Goal: Communication & Community: Share content

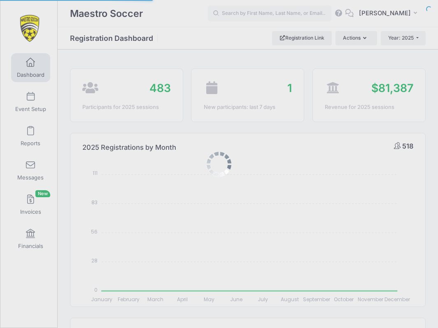
select select
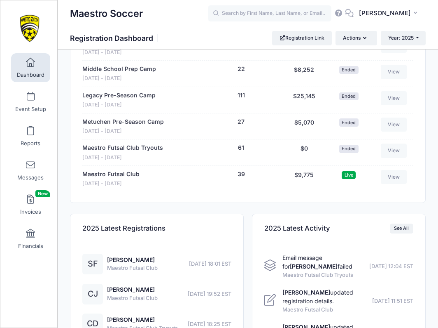
scroll to position [890, 0]
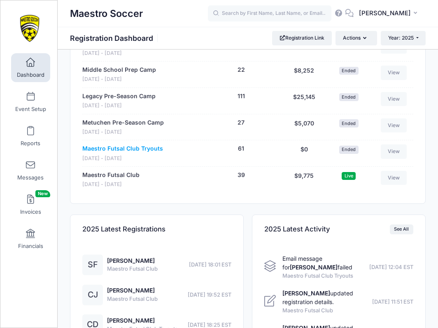
click at [138, 145] on link "Maestro Futsal Club Tryouts" at bounding box center [122, 148] width 81 height 9
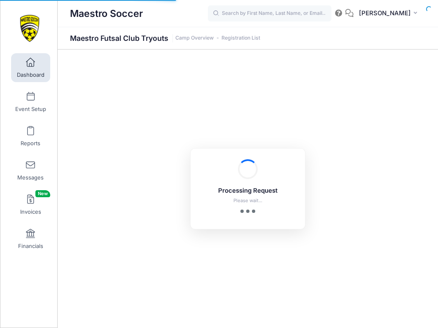
select select "10"
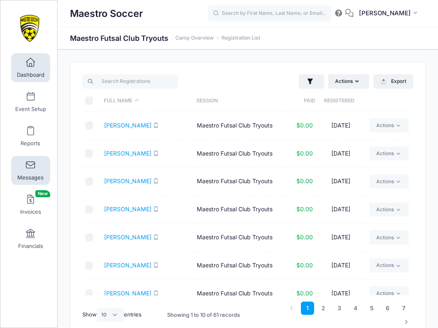
click at [30, 168] on span at bounding box center [30, 165] width 0 height 9
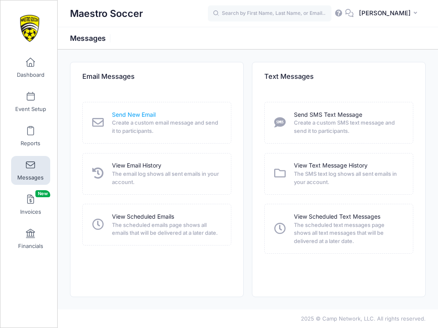
click at [126, 118] on link "Send New Email" at bounding box center [134, 114] width 44 height 9
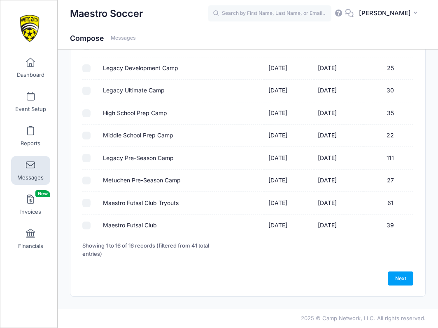
scroll to position [257, 0]
click at [122, 222] on label "Maestro Futsal Club" at bounding box center [130, 225] width 54 height 9
click at [91, 222] on input "Maestro Futsal Club" at bounding box center [86, 226] width 8 height 8
checkbox input "true"
click at [405, 275] on link "Next" at bounding box center [401, 278] width 26 height 14
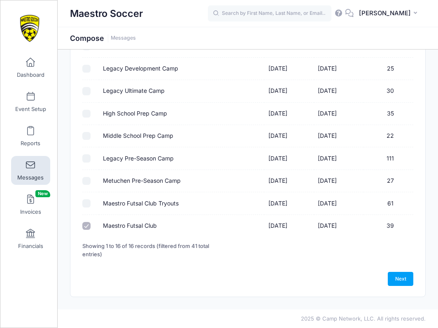
select select "50"
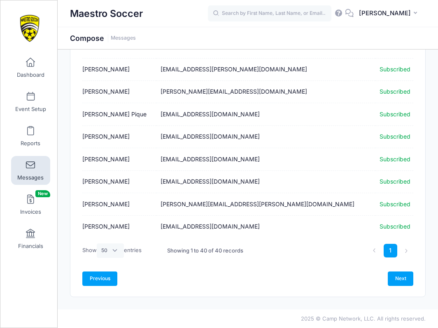
click at [104, 274] on link "Previous" at bounding box center [99, 278] width 35 height 14
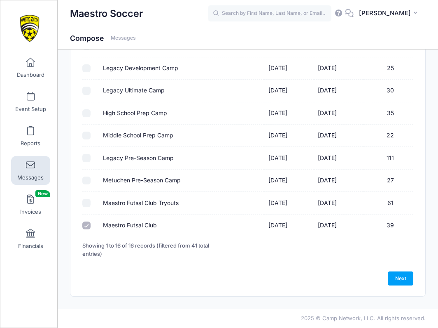
scroll to position [257, 0]
click at [80, 208] on div "Please select at least one option Please select only one option Sorry, you can'…" at bounding box center [248, 46] width 339 height 435
click at [84, 205] on input "Maestro Futsal Club Tryouts" at bounding box center [86, 203] width 8 height 8
checkbox input "true"
click at [89, 225] on input "Maestro Futsal Club" at bounding box center [86, 226] width 8 height 8
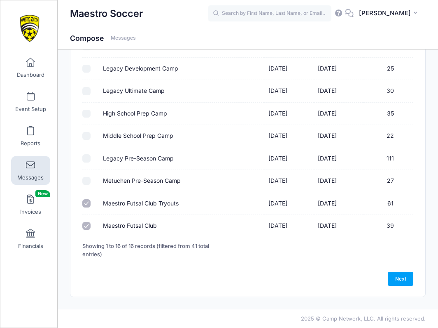
checkbox input "false"
click at [399, 278] on link "Next" at bounding box center [401, 278] width 26 height 14
select select "50"
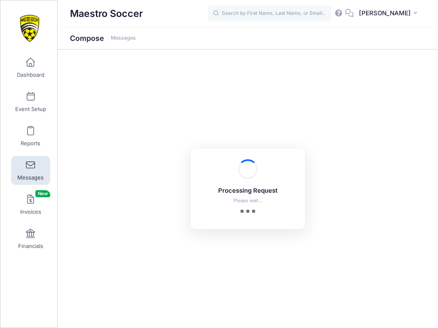
scroll to position [0, 0]
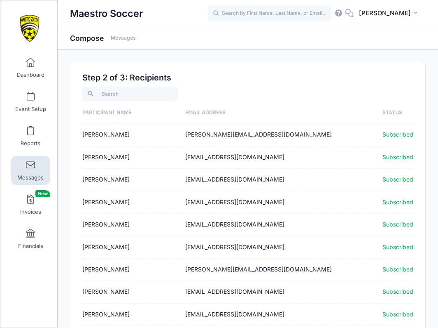
click at [30, 169] on span at bounding box center [30, 165] width 0 height 9
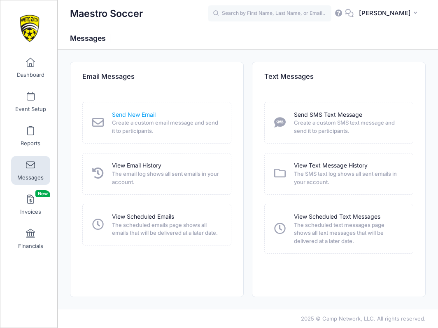
click at [140, 114] on link "Send New Email" at bounding box center [134, 114] width 44 height 9
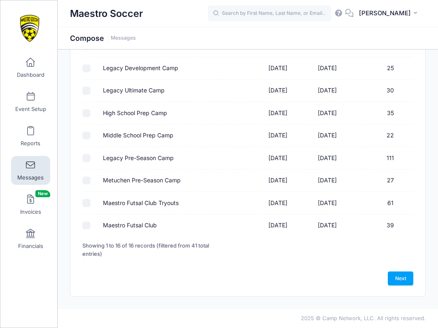
scroll to position [257, 0]
click at [87, 228] on input "Maestro Futsal Club" at bounding box center [86, 226] width 8 height 8
checkbox input "true"
click at [401, 274] on link "Next" at bounding box center [401, 278] width 26 height 14
select select "50"
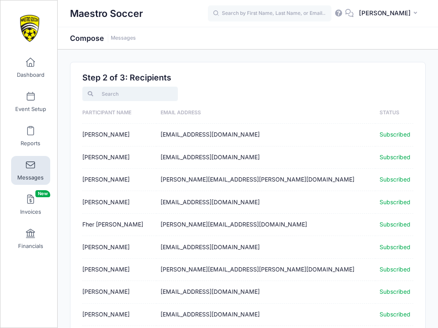
click at [130, 98] on input "search" at bounding box center [129, 94] width 95 height 14
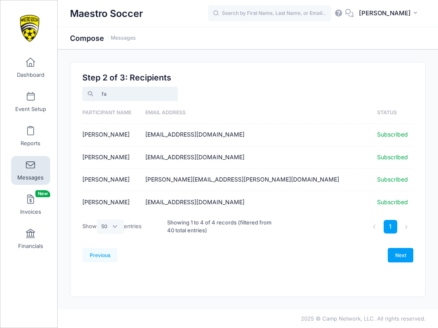
type input "fa"
select select "-1"
click at [173, 96] on input "fa" at bounding box center [129, 94] width 95 height 14
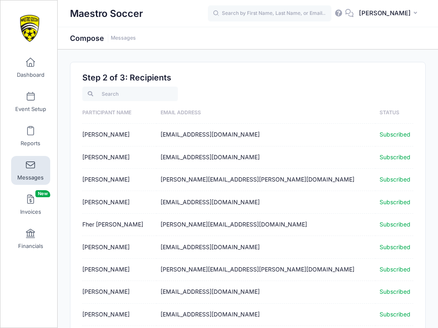
click at [30, 165] on span at bounding box center [30, 165] width 0 height 9
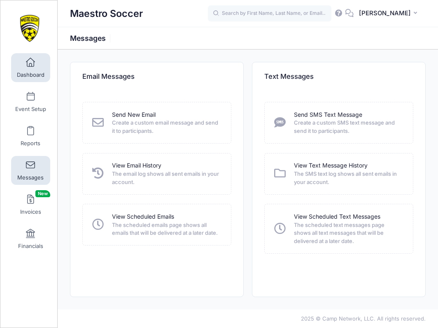
click at [26, 71] on span "Dashboard" at bounding box center [31, 74] width 28 height 7
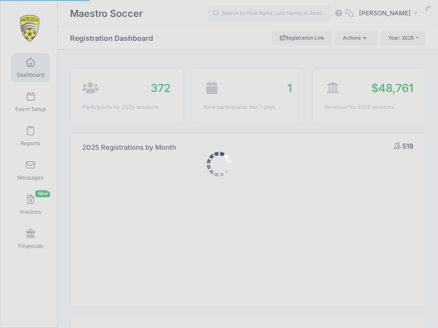
select select
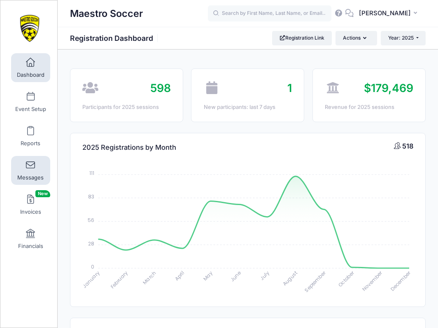
click at [30, 166] on span at bounding box center [30, 165] width 0 height 9
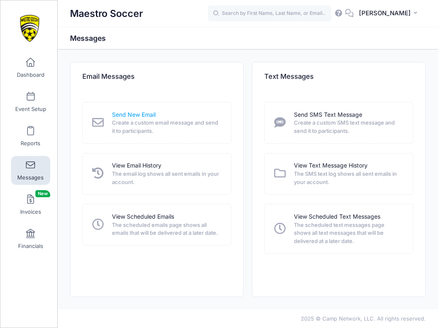
click at [127, 113] on link "Send New Email" at bounding box center [134, 114] width 44 height 9
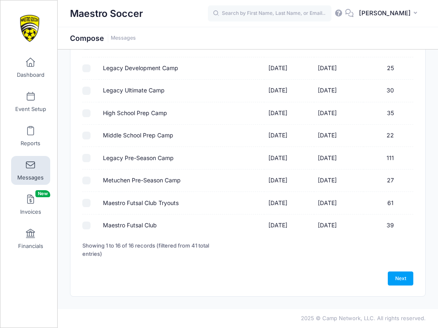
scroll to position [257, 0]
click at [117, 228] on label "Maestro Futsal Club" at bounding box center [130, 225] width 54 height 9
click at [91, 228] on input "Maestro Futsal Club" at bounding box center [86, 226] width 8 height 8
checkbox input "true"
click at [396, 276] on link "Next" at bounding box center [401, 278] width 26 height 14
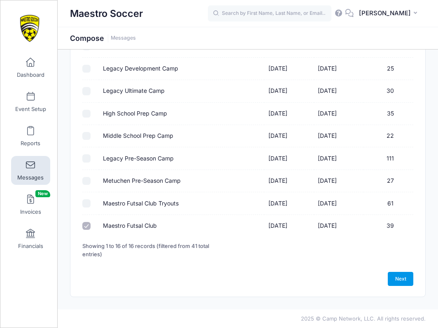
select select "50"
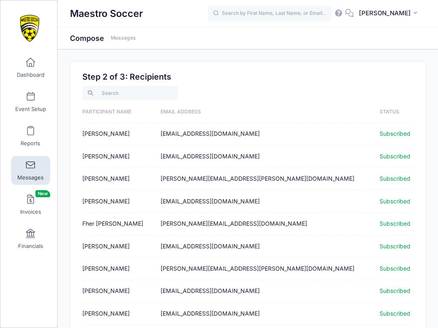
scroll to position [1, 0]
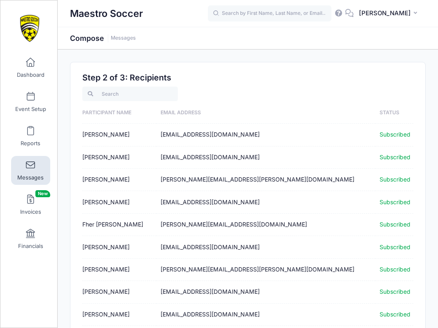
click at [106, 157] on td "Arya Hosmane" at bounding box center [119, 157] width 74 height 22
click at [187, 158] on td "srhosmane@yahoo.com" at bounding box center [266, 157] width 219 height 22
click at [380, 157] on span "Subscribed" at bounding box center [395, 156] width 31 height 7
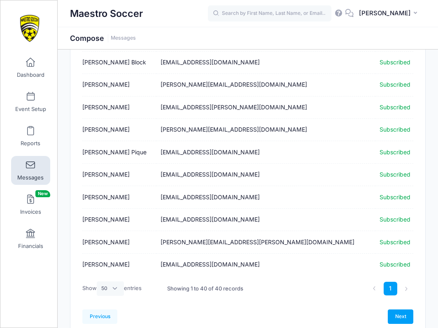
scroll to position [765, 0]
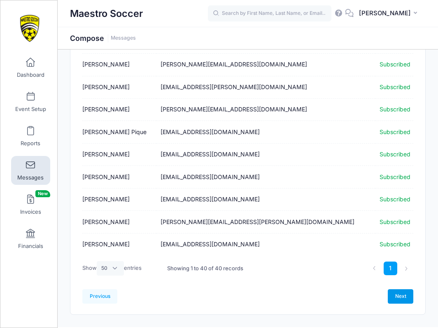
click at [405, 294] on link "Next" at bounding box center [401, 296] width 26 height 14
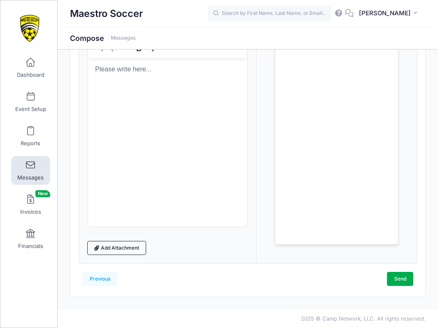
scroll to position [116, 0]
click at [33, 73] on span "Dashboard" at bounding box center [31, 74] width 28 height 7
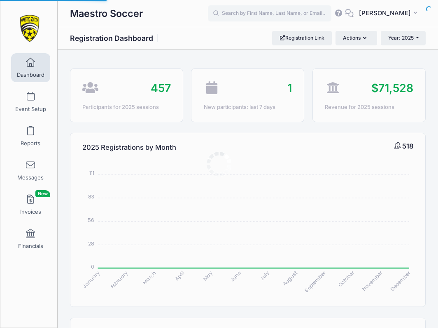
select select
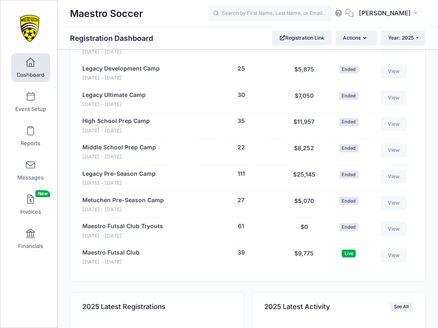
scroll to position [817, 0]
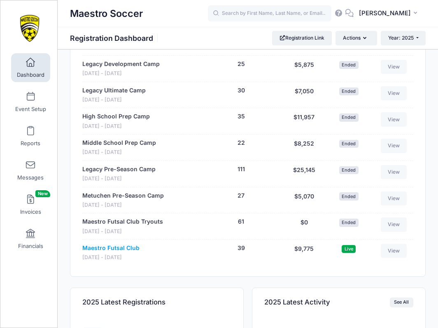
click at [124, 243] on link "Maestro Futsal Club" at bounding box center [110, 247] width 57 height 9
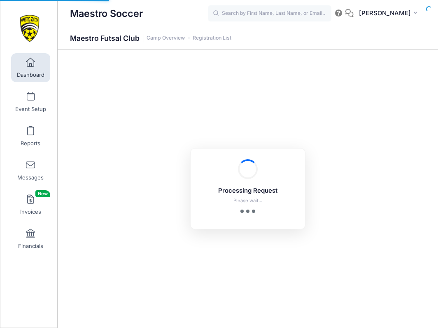
select select "10"
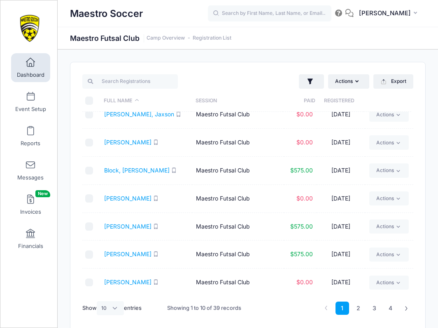
scroll to position [94, 0]
click at [121, 79] on input "search" at bounding box center [129, 81] width 95 height 14
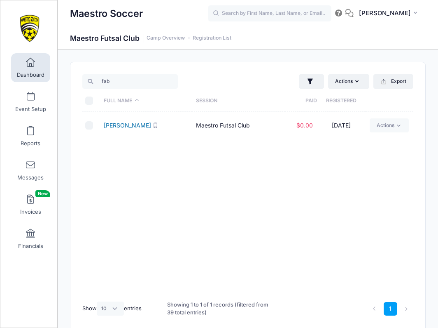
click at [116, 126] on link "[PERSON_NAME]" at bounding box center [127, 125] width 47 height 7
click at [134, 78] on input "fab" at bounding box center [129, 81] width 95 height 14
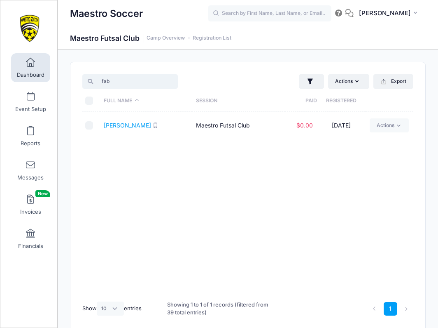
click at [134, 78] on input "fab" at bounding box center [129, 81] width 95 height 14
click at [124, 125] on link "Quiner, David" at bounding box center [127, 125] width 47 height 7
click at [153, 79] on input "quin" at bounding box center [129, 81] width 95 height 14
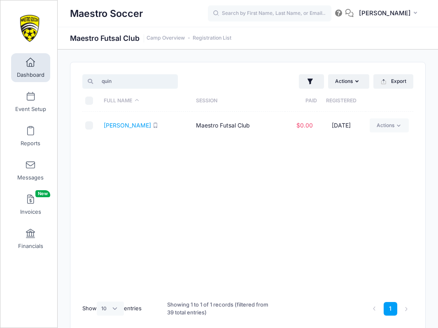
click at [153, 79] on input "quin" at bounding box center [129, 81] width 95 height 14
click at [129, 125] on link "Garran, Grant" at bounding box center [127, 125] width 47 height 7
click at [127, 154] on link "Garran, Mason" at bounding box center [127, 153] width 47 height 7
click at [150, 80] on input "garra" at bounding box center [129, 81] width 95 height 14
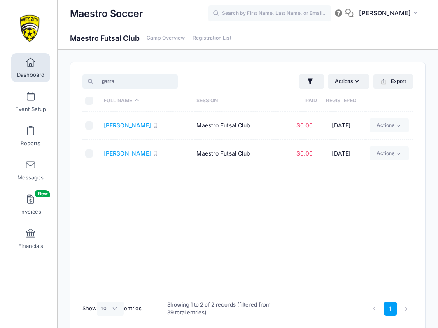
click at [150, 80] on input "garra" at bounding box center [129, 81] width 95 height 14
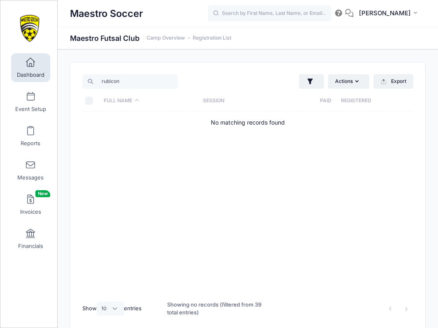
click at [124, 124] on td "No matching records found" at bounding box center [247, 123] width 331 height 22
click at [152, 80] on input "rubicon" at bounding box center [129, 81] width 95 height 14
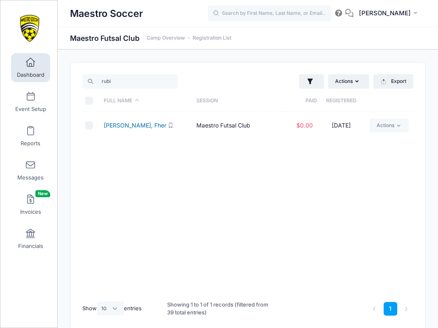
click at [119, 125] on link "Rubiano, Fher" at bounding box center [135, 125] width 63 height 7
click at [131, 80] on input "rubi" at bounding box center [129, 81] width 95 height 14
type input "r"
click at [114, 124] on link "Umehag, Felix" at bounding box center [127, 125] width 47 height 7
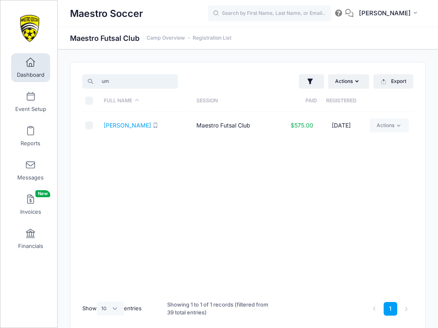
click at [158, 82] on input "um" at bounding box center [129, 81] width 95 height 14
type input "vat"
click at [131, 126] on link "Vatoci, Matisse" at bounding box center [124, 125] width 41 height 7
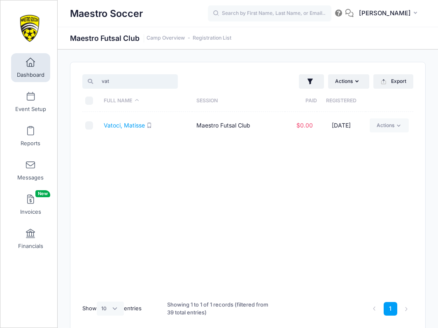
click at [176, 80] on input "vat" at bounding box center [129, 81] width 95 height 14
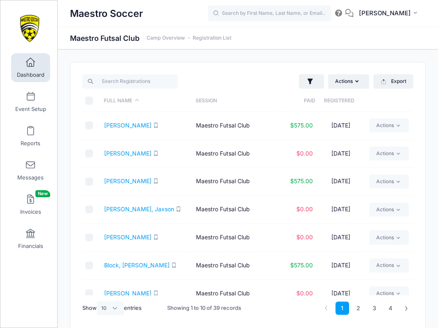
click at [32, 71] on span "Dashboard" at bounding box center [31, 74] width 28 height 7
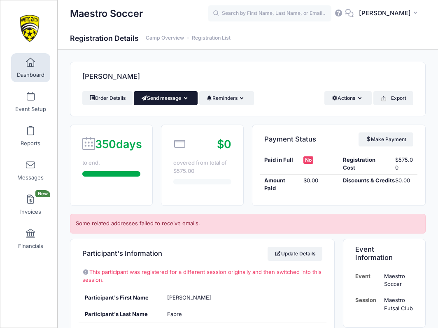
click at [181, 98] on button "Send message" at bounding box center [166, 98] width 64 height 14
click at [177, 116] on link "Send Email" at bounding box center [172, 118] width 50 height 16
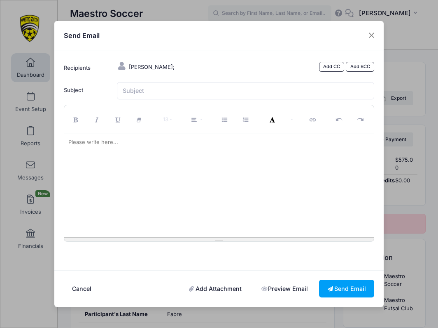
click at [152, 164] on div at bounding box center [219, 185] width 310 height 103
click at [223, 159] on div at bounding box center [219, 185] width 310 height 103
paste div
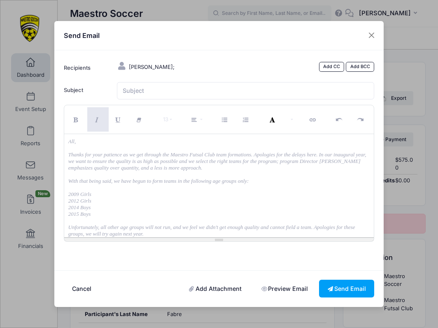
click at [220, 187] on p at bounding box center [219, 187] width 302 height 7
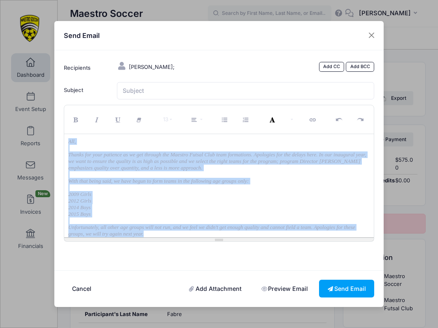
drag, startPoint x: 179, startPoint y: 233, endPoint x: 54, endPoint y: 138, distance: 156.4
click at [54, 138] on div "Recipients Fabre, Jean; Add CC Add BCC CC 13" at bounding box center [219, 160] width 330 height 220
click at [99, 120] on icon "Italic (⌘+I)" at bounding box center [97, 120] width 7 height 0
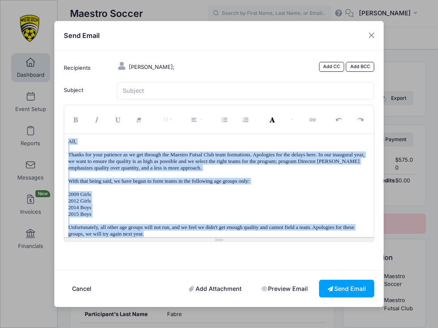
click at [247, 229] on p "Unfortunately, all other age groups will not run, and we feel we didn't get eno…" at bounding box center [219, 230] width 302 height 13
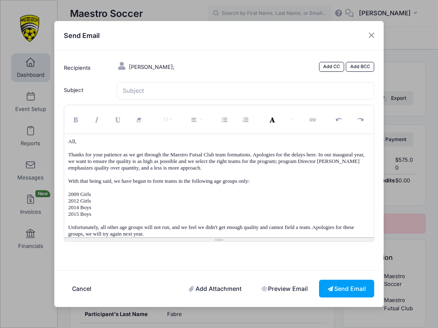
click at [188, 234] on p "Unfortunately, all other age groups will not run, and we feel we didn't get eno…" at bounding box center [219, 230] width 302 height 13
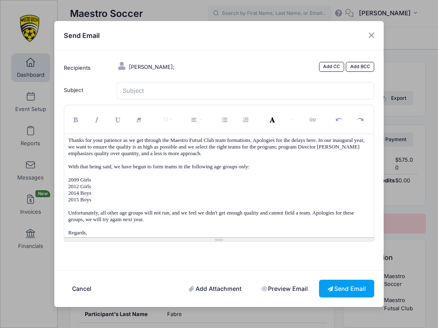
scroll to position [21, 0]
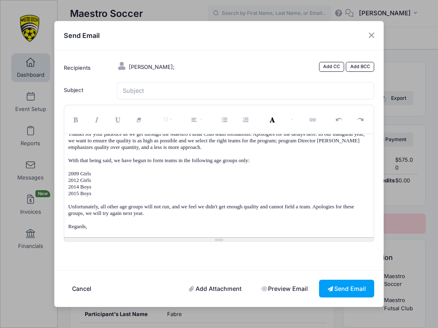
click at [68, 223] on div "All, Thanks for your patience as we get through the Maestro Futsal Club team fo…" at bounding box center [219, 185] width 310 height 103
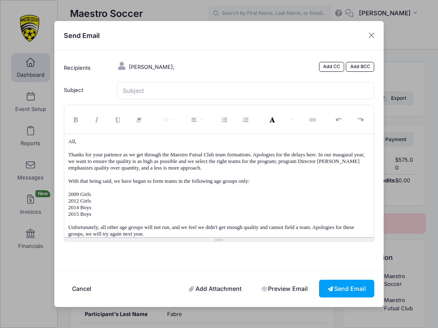
scroll to position [0, 0]
click at [166, 92] on input "Subject" at bounding box center [246, 91] width 258 height 18
type input "Maestro Futsal Club"
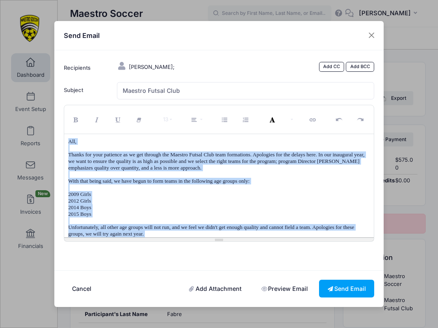
scroll to position [35, 0]
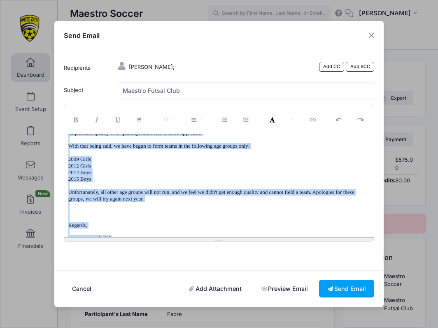
drag, startPoint x: 69, startPoint y: 145, endPoint x: 245, endPoint y: 321, distance: 248.5
click at [245, 321] on div "Send Email Recipients Fabre, Jean; Add CC Add BCC Subject CC BCC 13 8" at bounding box center [219, 164] width 438 height 328
copy div "All, Thanks for your patience as we get through the Maestro Futsal Club team fo…"
click at [192, 237] on div "All, Thanks for your patience as we get through the Maestro Futsal Club team fo…" at bounding box center [219, 185] width 310 height 103
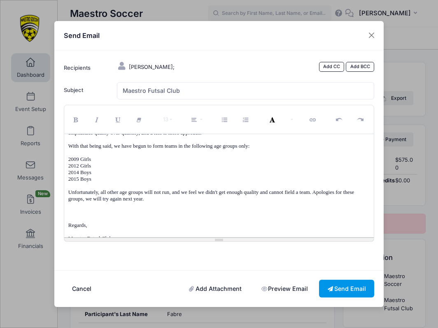
click at [340, 281] on button "Send Email" at bounding box center [346, 288] width 55 height 18
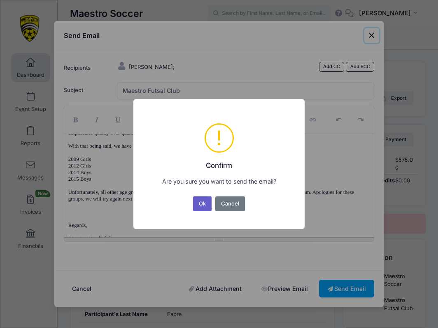
click at [207, 206] on button "Ok" at bounding box center [202, 203] width 19 height 15
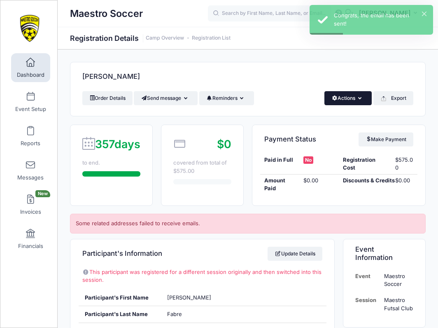
click at [341, 98] on button "Actions" at bounding box center [348, 98] width 47 height 14
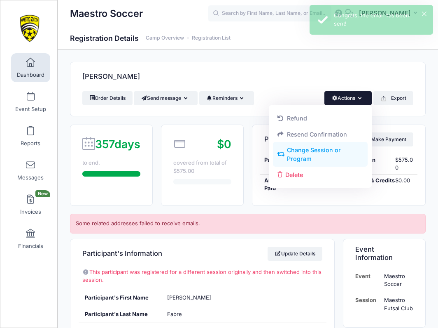
click at [314, 148] on link "Change Session or Program" at bounding box center [320, 154] width 95 height 25
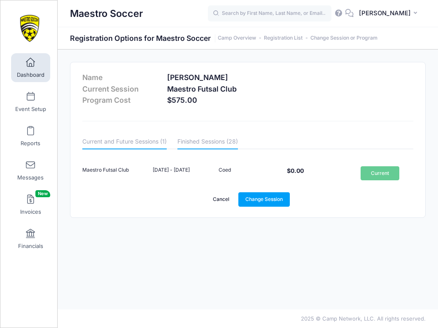
click at [213, 138] on link "Finished Sessions (28)" at bounding box center [208, 141] width 61 height 15
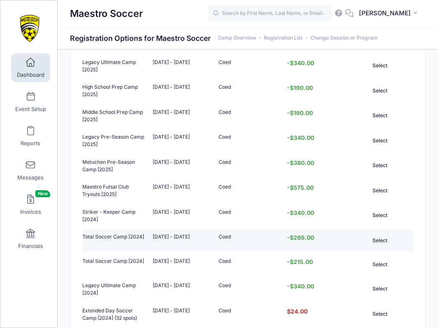
scroll to position [330, 0]
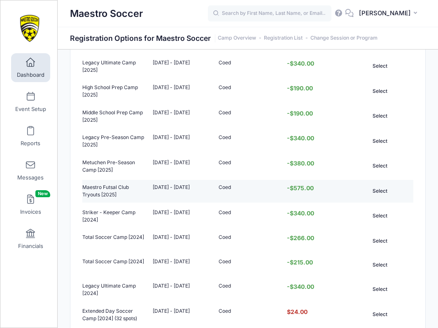
click at [335, 191] on td "-$575.00" at bounding box center [314, 191] width 66 height 23
click at [378, 191] on button "Select" at bounding box center [380, 190] width 39 height 14
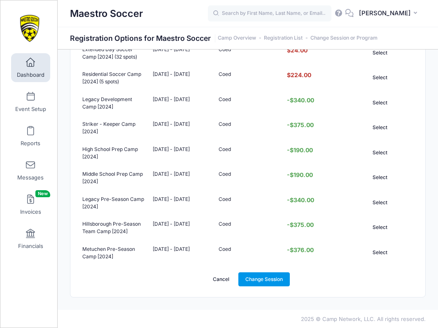
scroll to position [591, 0]
click at [277, 276] on link "Change Session" at bounding box center [265, 279] width 52 height 14
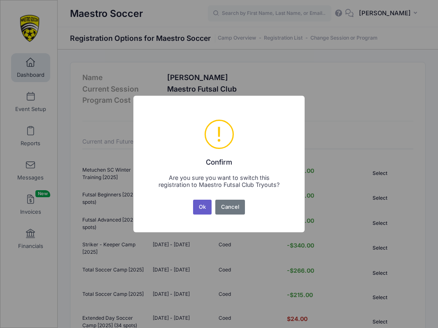
click at [201, 208] on button "Ok" at bounding box center [202, 206] width 19 height 15
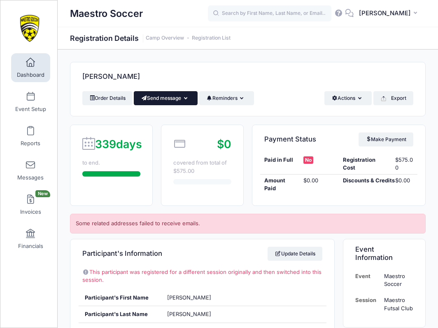
click at [161, 98] on button "Send message" at bounding box center [166, 98] width 64 height 14
click at [170, 120] on link "Send Email" at bounding box center [172, 118] width 50 height 16
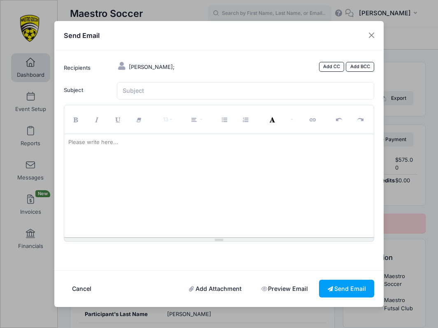
click at [163, 159] on div at bounding box center [219, 185] width 310 height 103
paste div
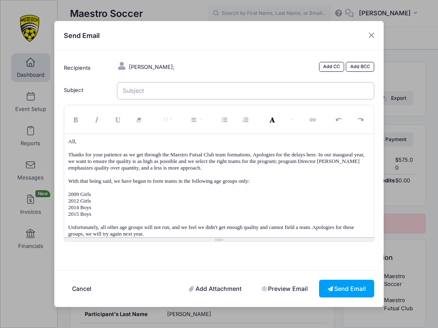
click at [154, 92] on input "Subject" at bounding box center [246, 91] width 258 height 18
type input "Maestro Futsal Club"
click at [337, 285] on button "Send Email" at bounding box center [346, 288] width 55 height 18
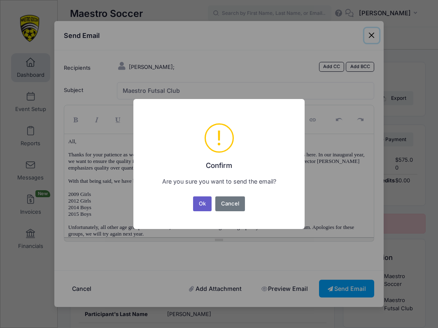
click at [202, 201] on button "Ok" at bounding box center [202, 203] width 19 height 15
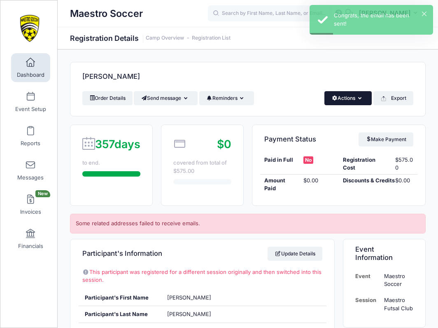
click at [337, 96] on button "Actions" at bounding box center [348, 98] width 47 height 14
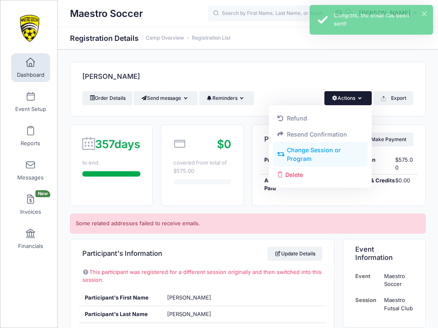
click at [321, 153] on link "Change Session or Program" at bounding box center [320, 154] width 95 height 25
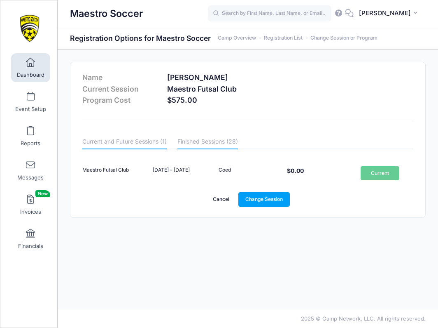
click at [209, 136] on link "Finished Sessions (28)" at bounding box center [208, 141] width 61 height 15
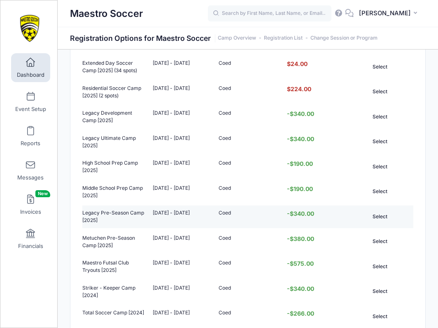
scroll to position [260, 0]
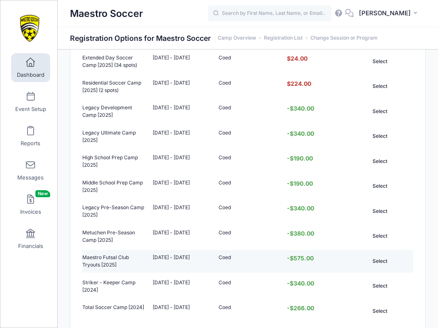
click at [385, 261] on button "Select" at bounding box center [380, 260] width 39 height 14
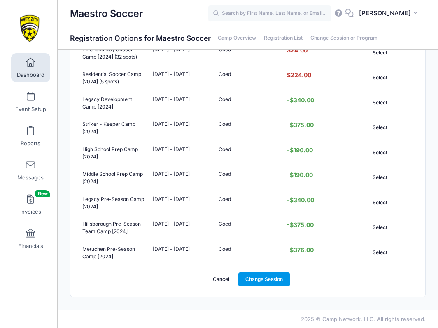
scroll to position [591, 0]
click at [261, 278] on link "Change Session" at bounding box center [265, 279] width 52 height 14
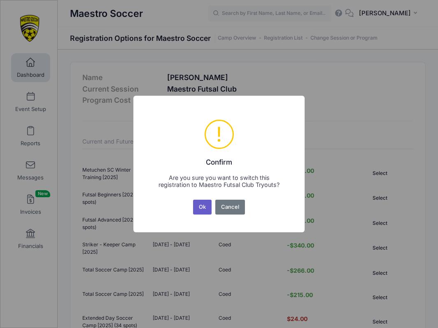
click at [202, 209] on button "Ok" at bounding box center [202, 206] width 19 height 15
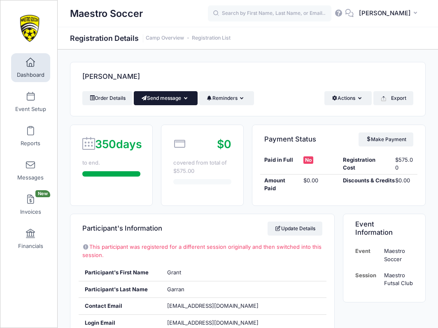
click at [170, 101] on button "Send message" at bounding box center [166, 98] width 64 height 14
click at [168, 115] on link "Send Email" at bounding box center [172, 118] width 50 height 16
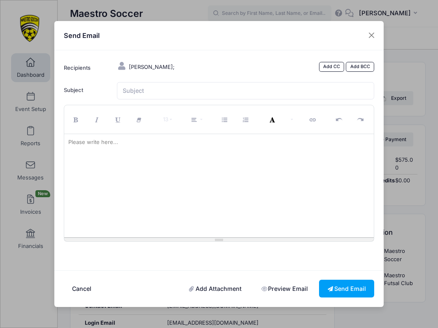
click at [170, 202] on div at bounding box center [219, 185] width 310 height 103
paste div
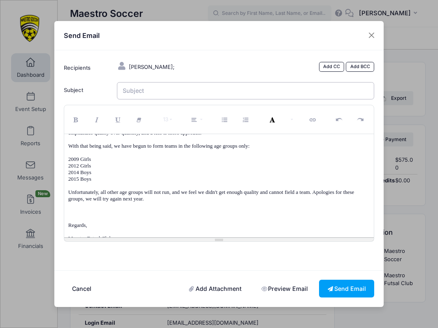
click at [144, 91] on input "Subject" at bounding box center [246, 91] width 258 height 18
type input "Maestro Futsal Club"
click at [340, 279] on button "Send Email" at bounding box center [346, 288] width 55 height 18
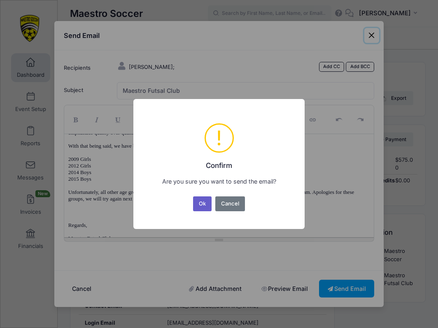
click at [205, 198] on button "Ok" at bounding box center [202, 203] width 19 height 15
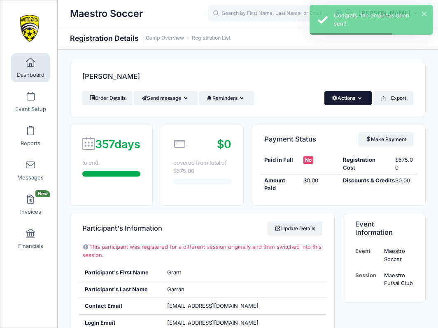
click at [339, 94] on button "Actions" at bounding box center [348, 98] width 47 height 14
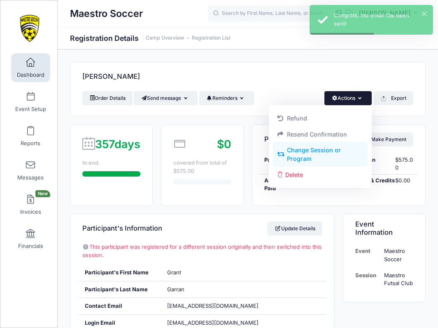
click at [327, 152] on link "Change Session or Program" at bounding box center [320, 154] width 95 height 25
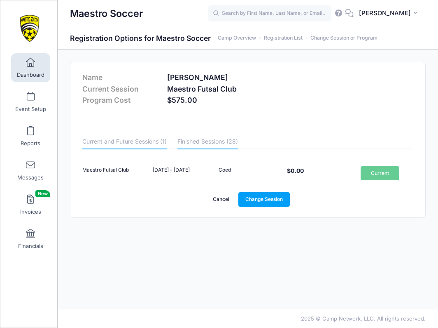
click at [212, 142] on link "Finished Sessions (28)" at bounding box center [208, 141] width 61 height 15
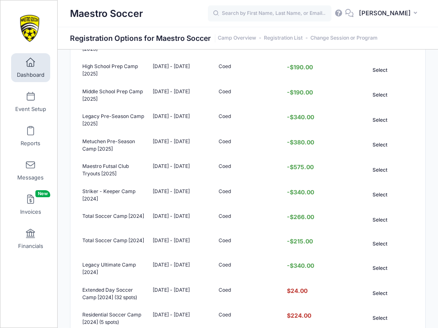
scroll to position [346, 0]
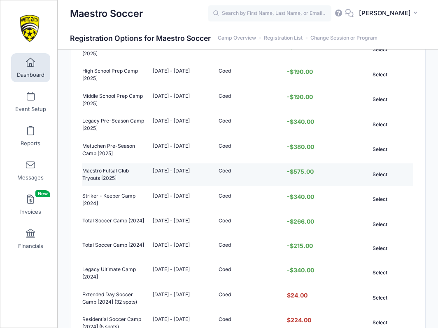
click at [374, 173] on button "Select" at bounding box center [380, 174] width 39 height 14
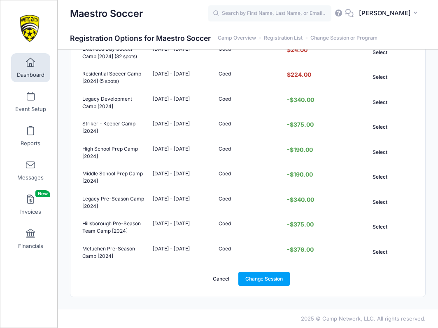
scroll to position [591, 0]
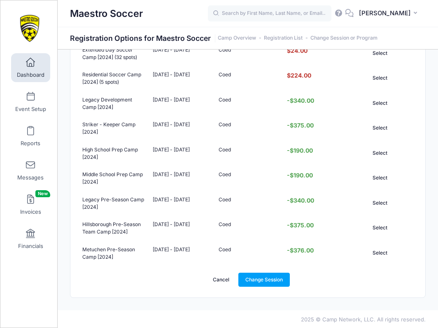
click at [259, 281] on link "Change Session" at bounding box center [265, 279] width 52 height 14
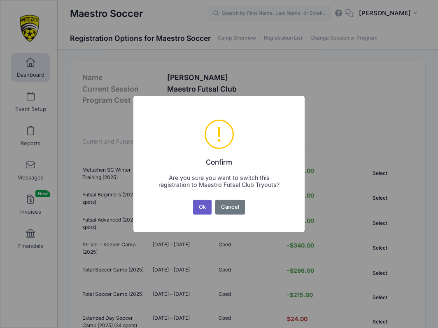
click at [201, 208] on button "Ok" at bounding box center [202, 206] width 19 height 15
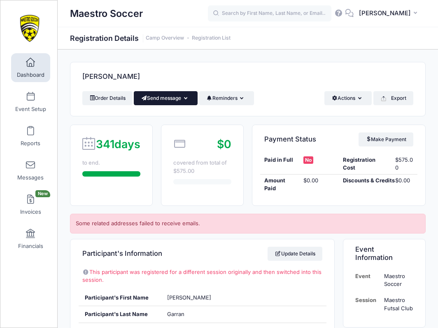
click at [176, 102] on button "Send message" at bounding box center [166, 98] width 64 height 14
click at [172, 115] on link "Send Email" at bounding box center [172, 118] width 50 height 16
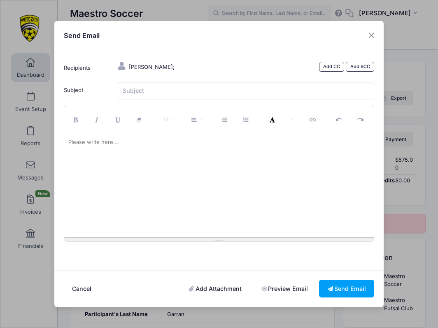
click at [186, 189] on div at bounding box center [219, 185] width 310 height 103
paste div
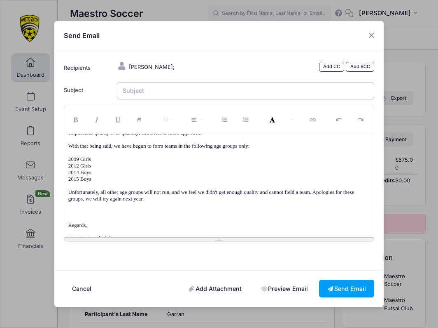
click at [166, 93] on input "Subject" at bounding box center [246, 91] width 258 height 18
type input "Maestro Futsal Club"
click at [346, 281] on button "Send Email" at bounding box center [346, 288] width 55 height 18
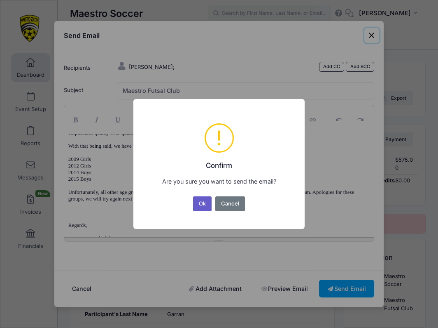
click at [201, 204] on button "Ok" at bounding box center [202, 203] width 19 height 15
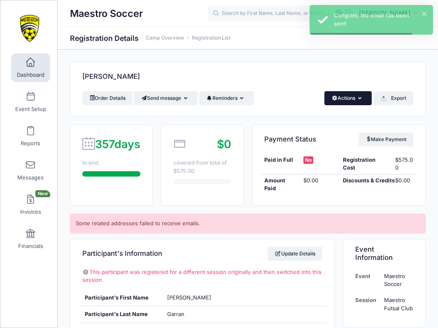
click at [335, 104] on button "Actions" at bounding box center [348, 98] width 47 height 14
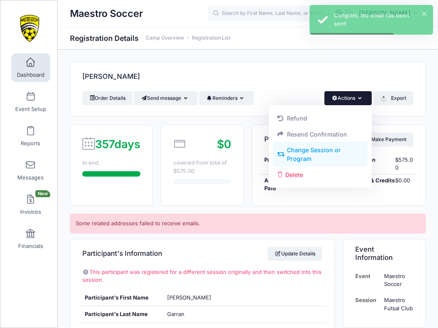
click at [325, 154] on link "Change Session or Program" at bounding box center [320, 154] width 95 height 25
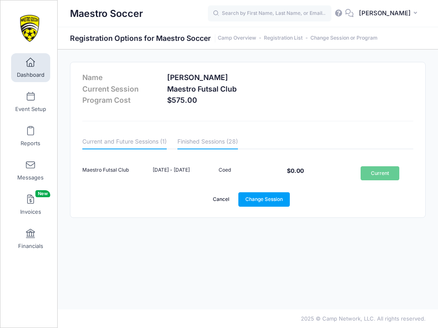
click at [224, 143] on link "Finished Sessions (28)" at bounding box center [208, 141] width 61 height 15
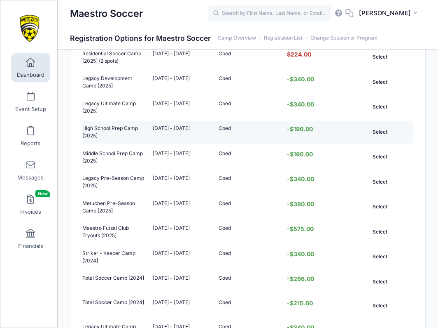
scroll to position [302, 0]
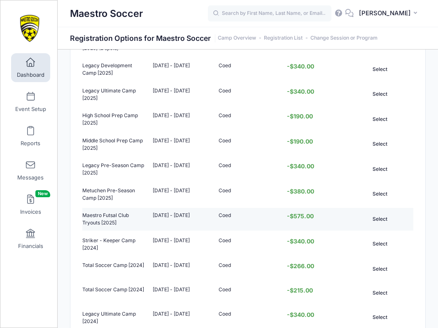
click at [388, 215] on button "Select" at bounding box center [380, 218] width 39 height 14
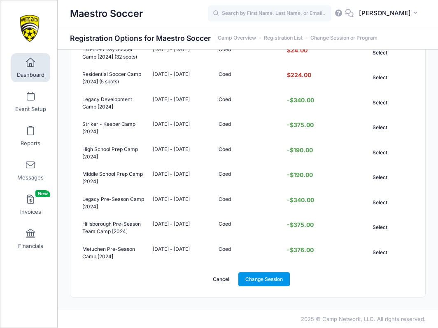
scroll to position [591, 0]
click at [265, 275] on link "Change Session" at bounding box center [265, 279] width 52 height 14
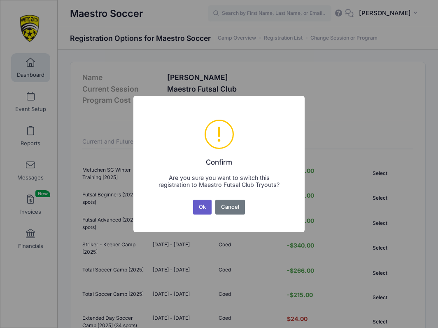
click at [204, 213] on button "Ok" at bounding box center [202, 206] width 19 height 15
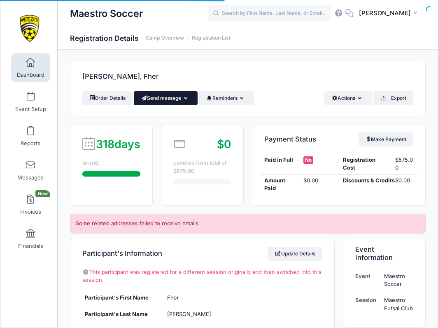
click at [182, 99] on button "Send message" at bounding box center [166, 98] width 64 height 14
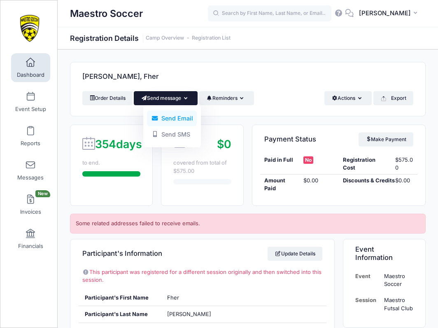
click at [172, 120] on link "Send Email" at bounding box center [172, 118] width 50 height 16
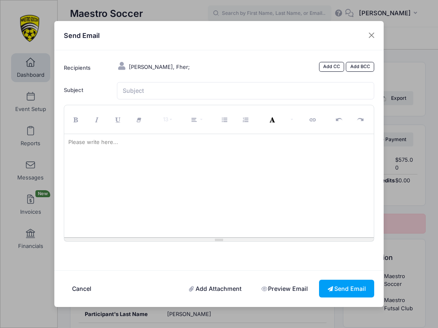
click at [170, 199] on div at bounding box center [219, 185] width 310 height 103
paste div
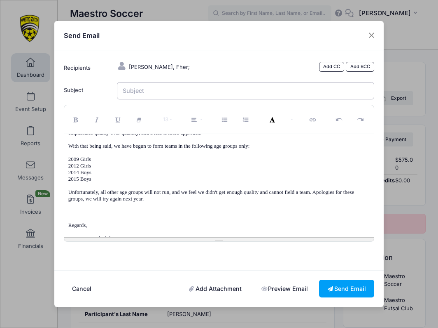
click at [160, 96] on input "Subject" at bounding box center [246, 91] width 258 height 18
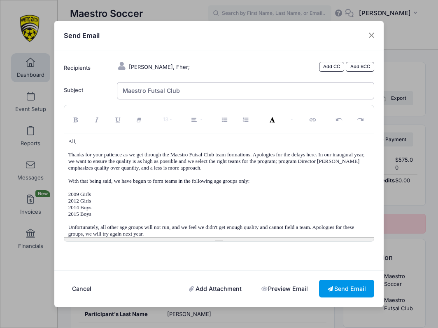
scroll to position [0, 0]
type input "Maestro Futsal Club"
click at [342, 291] on button "Send Email" at bounding box center [346, 288] width 55 height 18
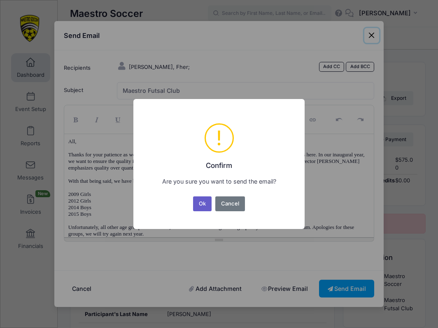
click at [203, 199] on button "Ok" at bounding box center [202, 203] width 19 height 15
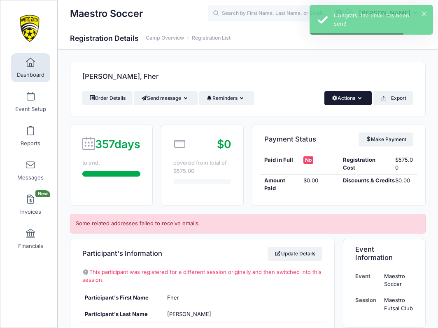
click at [336, 97] on button "Actions" at bounding box center [348, 98] width 47 height 14
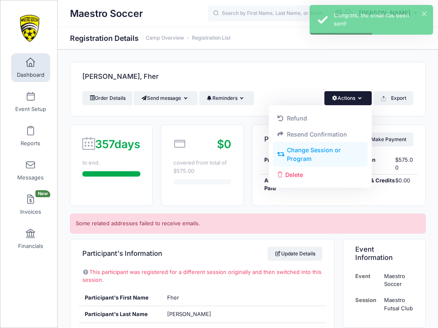
click at [318, 150] on link "Change Session or Program" at bounding box center [320, 154] width 95 height 25
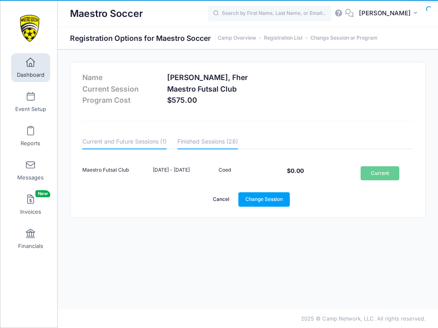
click at [211, 139] on link "Finished Sessions (28)" at bounding box center [208, 141] width 61 height 15
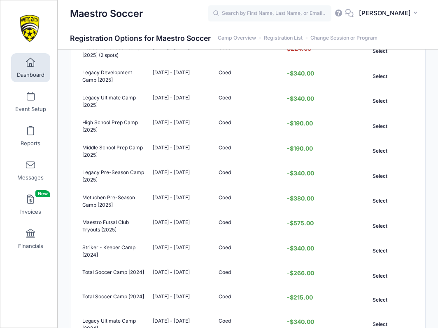
scroll to position [349, 0]
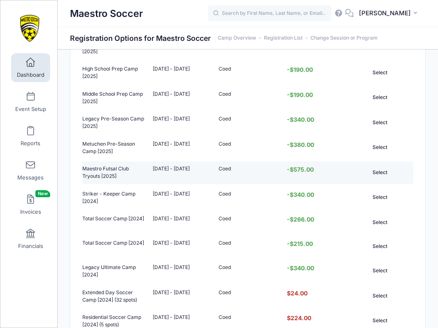
click at [382, 172] on button "Select" at bounding box center [380, 172] width 39 height 14
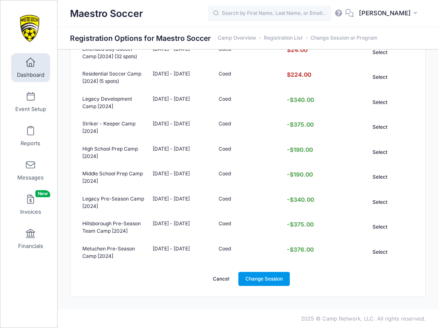
scroll to position [591, 0]
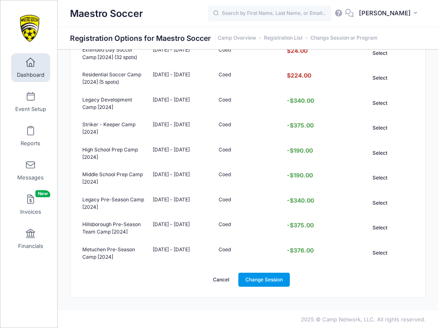
click at [267, 278] on link "Change Session" at bounding box center [265, 279] width 52 height 14
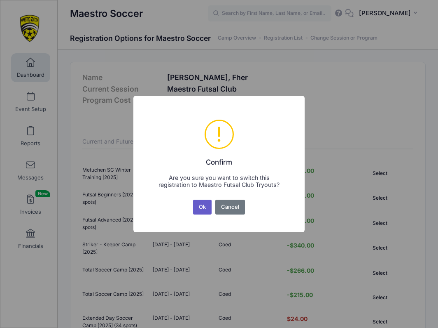
click at [204, 210] on button "Ok" at bounding box center [202, 206] width 19 height 15
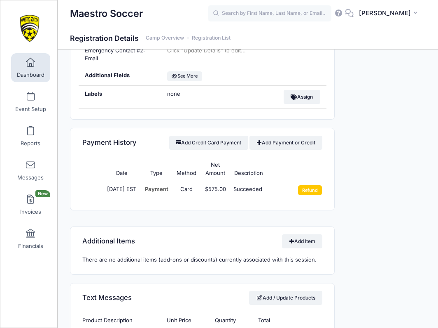
scroll to position [624, 0]
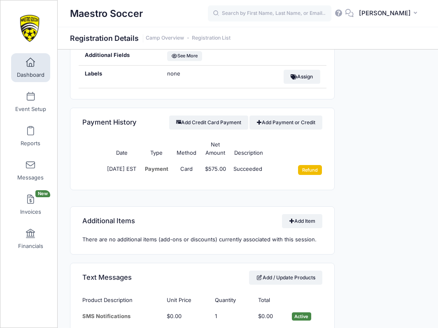
click at [311, 165] on input "Refund" at bounding box center [310, 170] width 24 height 10
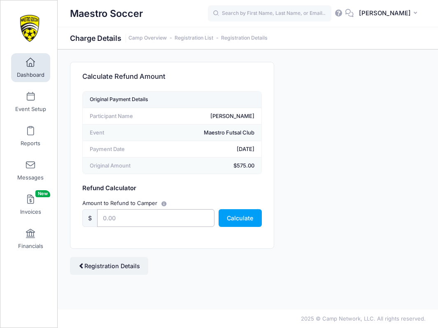
click at [161, 215] on input "text" at bounding box center [155, 218] width 117 height 18
type input "575"
click at [222, 195] on div "Amount to Refund to Camper $ 575 Calculate" at bounding box center [172, 212] width 187 height 36
click at [240, 219] on button "Calculate" at bounding box center [240, 218] width 43 height 18
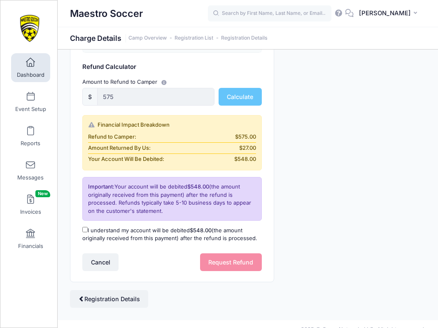
scroll to position [126, 0]
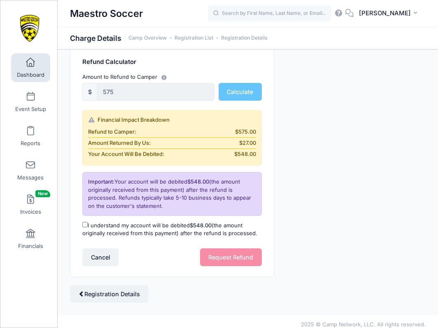
click at [88, 222] on label "I understand my account will be debited $548.00 (the amount originally received…" at bounding box center [171, 229] width 179 height 16
click at [88, 222] on input "I understand my account will be debited $548.00 (the amount originally received…" at bounding box center [84, 224] width 5 height 5
checkbox input "true"
click at [226, 256] on button "Request Refund" at bounding box center [231, 257] width 62 height 18
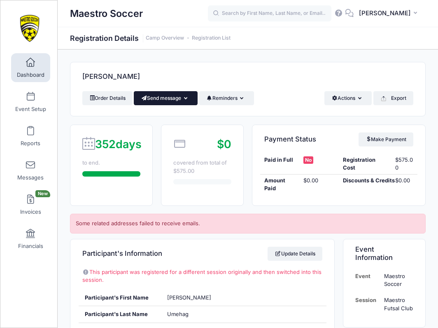
click at [168, 100] on button "Send message" at bounding box center [166, 98] width 64 height 14
click at [171, 124] on link "Send Email" at bounding box center [172, 118] width 50 height 16
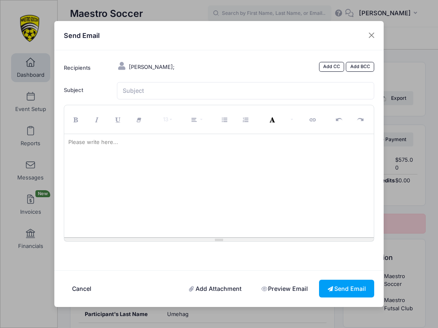
click at [178, 180] on div at bounding box center [219, 185] width 310 height 103
paste div
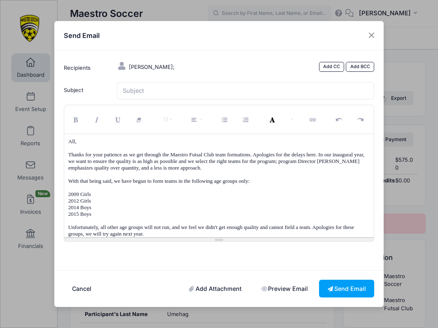
scroll to position [35, 0]
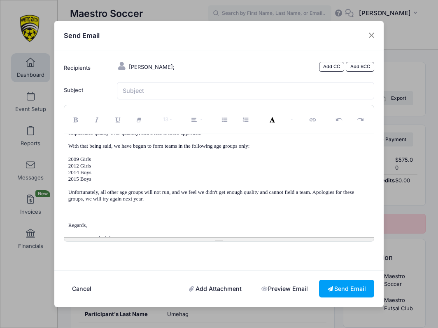
click at [181, 200] on p "Unfortunately, all other age groups will not run, and we feel we didn't get eno…" at bounding box center [219, 195] width 302 height 13
click at [172, 100] on input "Subject" at bounding box center [246, 91] width 258 height 18
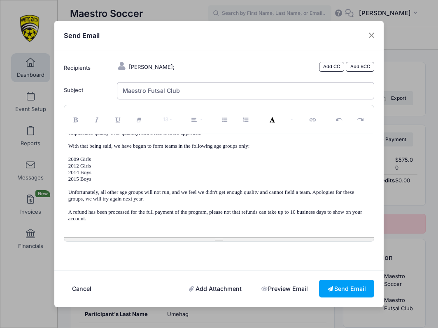
type input "Maestro Futsal Club"
click at [250, 208] on p "A refund has been processed for the full payment of the program, please not tha…" at bounding box center [219, 214] width 302 height 13
click at [282, 196] on p "Unfortunately, all other age groups will not run, and we feel we didn't get eno…" at bounding box center [219, 195] width 302 height 13
click at [349, 283] on button "Send Email" at bounding box center [346, 288] width 55 height 18
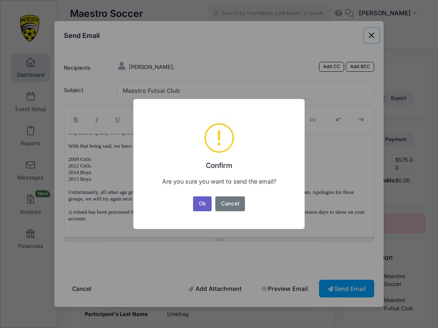
click at [206, 199] on button "Ok" at bounding box center [202, 203] width 19 height 15
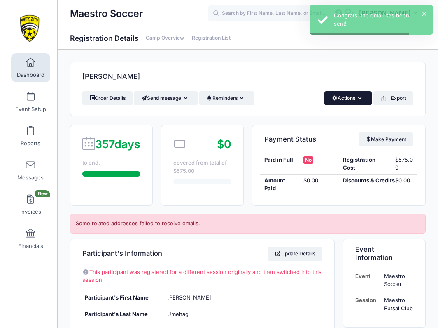
click at [339, 102] on button "Actions" at bounding box center [348, 98] width 47 height 14
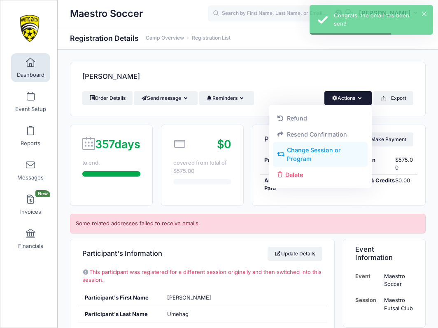
click at [334, 150] on link "Change Session or Program" at bounding box center [320, 154] width 95 height 25
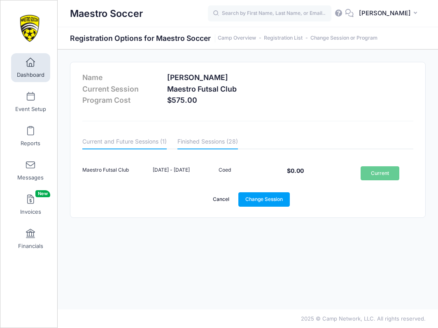
click at [197, 143] on link "Finished Sessions (28)" at bounding box center [208, 141] width 61 height 15
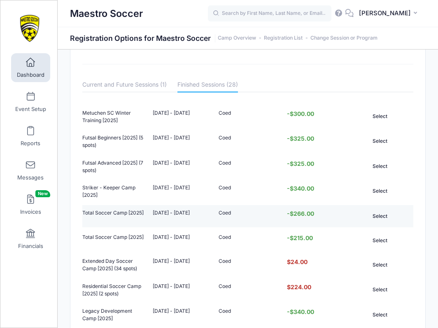
scroll to position [56, 0]
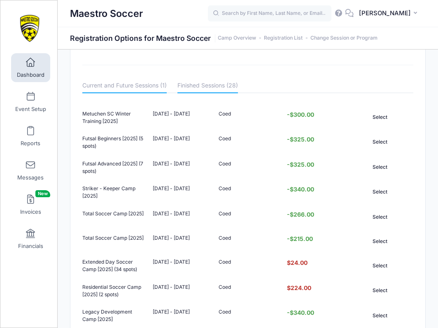
click at [131, 83] on link "Current and Future Sessions (1)" at bounding box center [124, 85] width 84 height 15
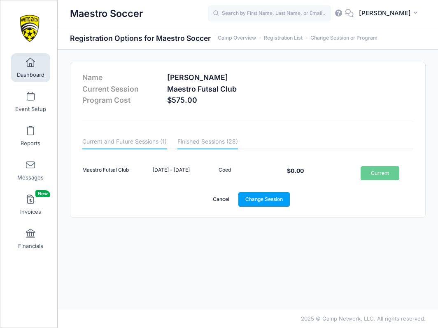
click at [201, 138] on link "Finished Sessions (28)" at bounding box center [208, 141] width 61 height 15
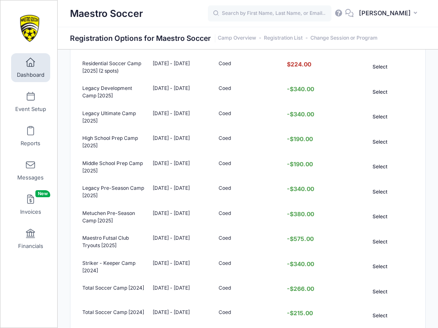
scroll to position [279, 0]
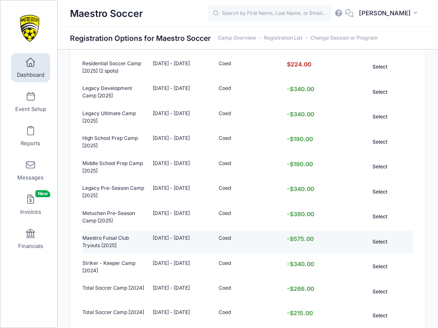
click at [381, 242] on button "Select" at bounding box center [380, 241] width 39 height 14
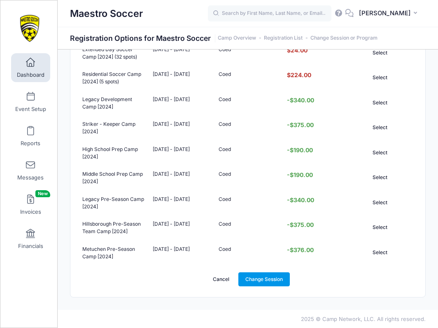
scroll to position [591, 0]
click at [272, 277] on link "Change Session" at bounding box center [265, 279] width 52 height 14
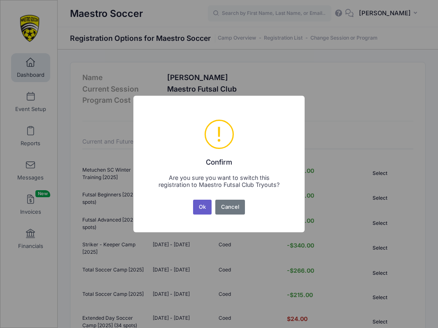
click at [202, 206] on button "Ok" at bounding box center [202, 206] width 19 height 15
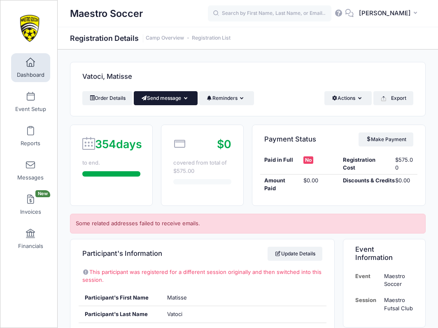
click at [169, 99] on button "Send message" at bounding box center [166, 98] width 64 height 14
click at [173, 120] on link "Send Email" at bounding box center [172, 118] width 50 height 16
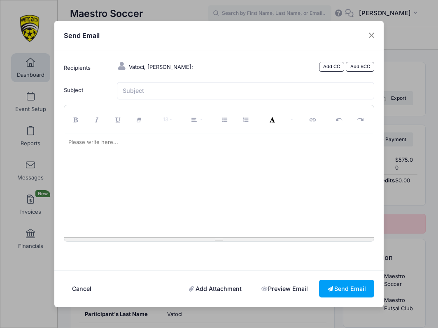
click at [153, 164] on div at bounding box center [219, 185] width 310 height 103
paste div
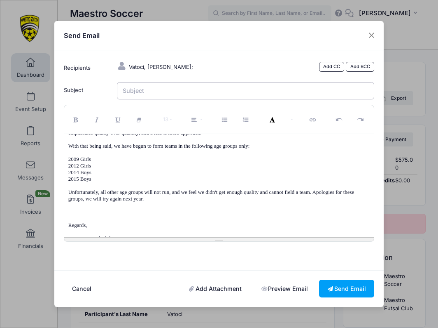
click at [152, 89] on input "Subject" at bounding box center [246, 91] width 258 height 18
type input "Maestro Futsal Club"
click at [338, 283] on button "Send Email" at bounding box center [346, 288] width 55 height 18
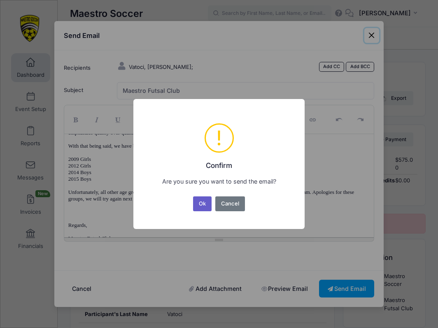
click at [205, 204] on button "Ok" at bounding box center [202, 203] width 19 height 15
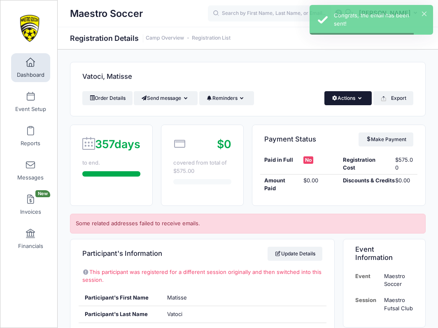
click at [354, 97] on button "Actions" at bounding box center [348, 98] width 47 height 14
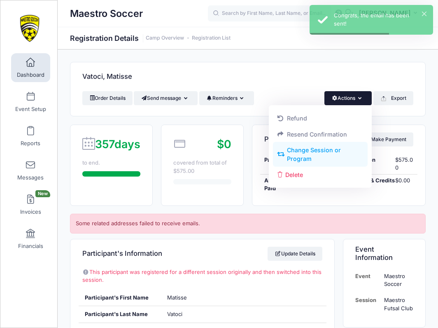
click at [328, 150] on link "Change Session or Program" at bounding box center [320, 154] width 95 height 25
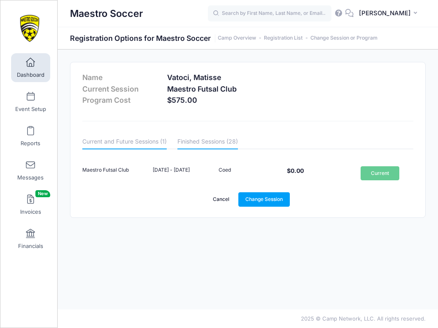
click at [204, 141] on link "Finished Sessions (28)" at bounding box center [208, 141] width 61 height 15
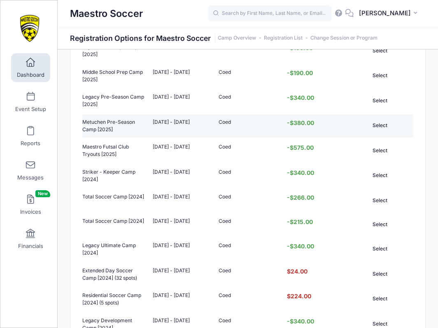
scroll to position [368, 0]
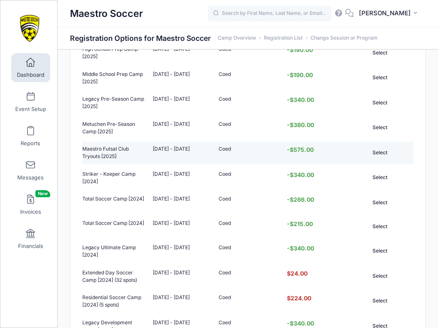
click at [376, 154] on button "Select" at bounding box center [380, 152] width 39 height 14
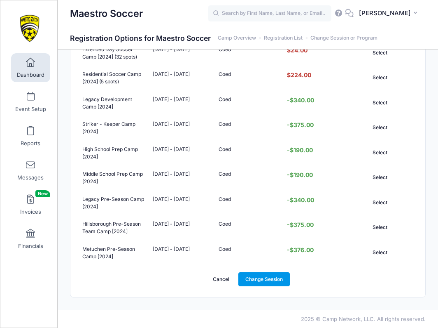
scroll to position [591, 0]
click at [260, 278] on link "Change Session" at bounding box center [265, 279] width 52 height 14
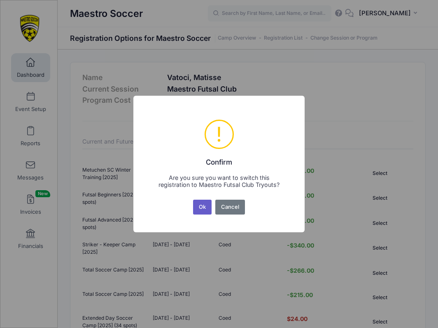
click at [201, 206] on button "Ok" at bounding box center [202, 206] width 19 height 15
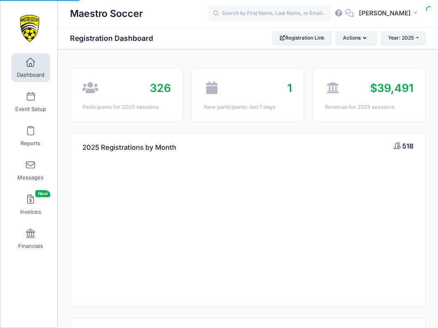
select select
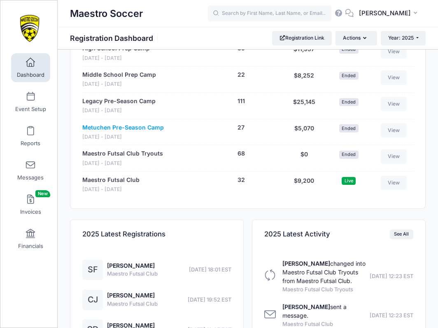
scroll to position [885, 0]
click at [120, 176] on link "Maestro Futsal Club" at bounding box center [110, 180] width 57 height 9
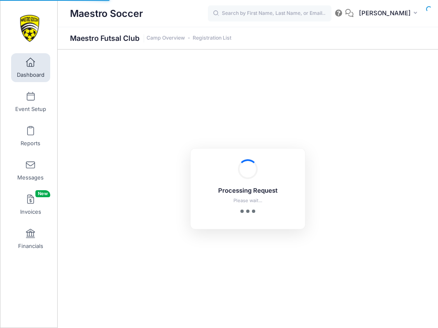
select select "10"
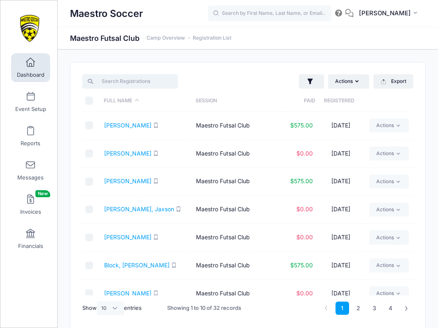
click at [144, 78] on input "search" at bounding box center [129, 81] width 95 height 14
type input "v"
click at [377, 155] on link "Actions" at bounding box center [389, 153] width 39 height 14
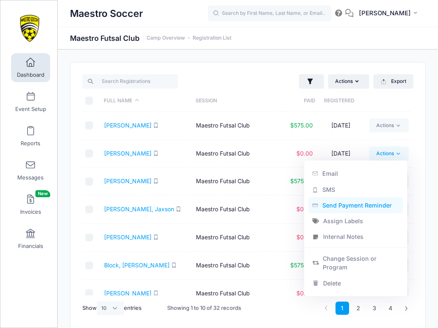
click at [356, 204] on link "Send Payment Reminder" at bounding box center [356, 205] width 95 height 16
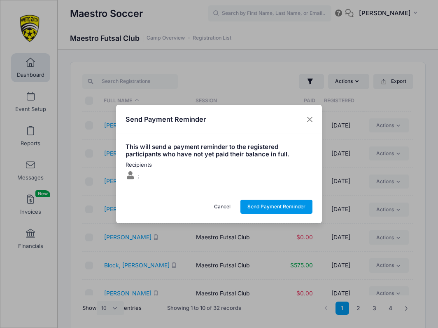
click at [270, 208] on button "Send Payment Reminder" at bounding box center [277, 206] width 73 height 14
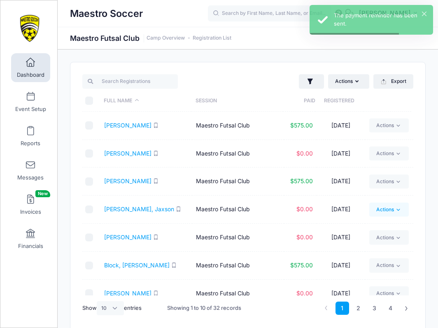
click at [380, 210] on link "Actions" at bounding box center [389, 209] width 39 height 14
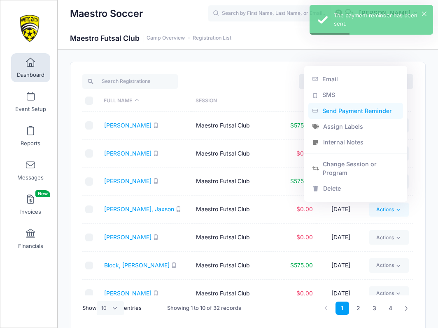
click at [354, 114] on link "Send Payment Reminder" at bounding box center [356, 111] width 95 height 16
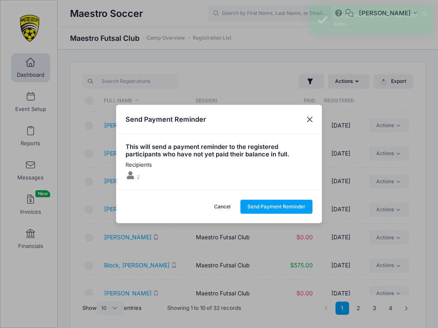
click at [313, 117] on button "Close" at bounding box center [310, 119] width 15 height 15
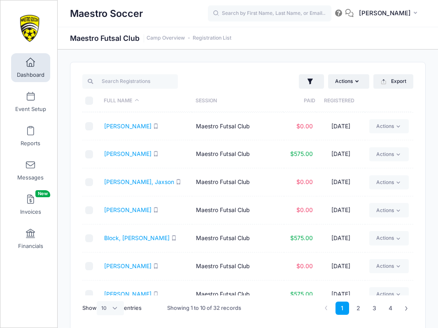
scroll to position [41, 0]
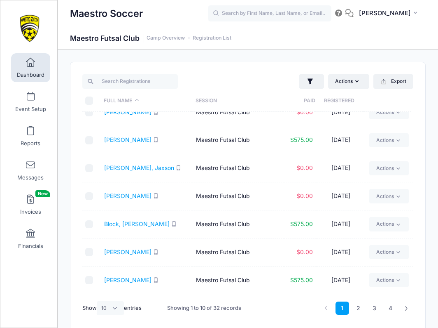
click at [91, 169] on input "checkbox" at bounding box center [89, 168] width 8 height 8
checkbox input "true"
click at [90, 194] on input "checkbox" at bounding box center [89, 196] width 8 height 8
checkbox input "true"
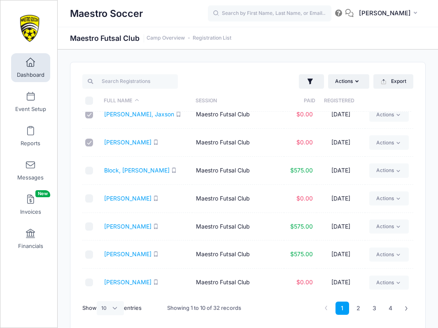
scroll to position [94, 0]
click at [89, 197] on input "checkbox" at bounding box center [89, 198] width 8 height 8
checkbox input "true"
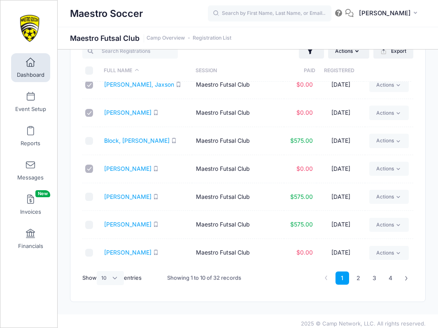
scroll to position [35, 0]
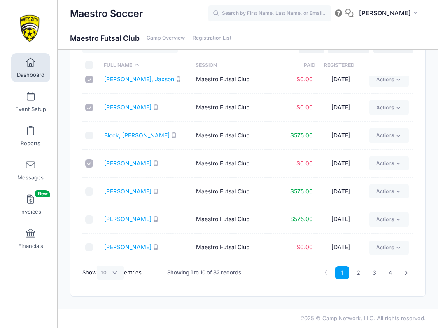
click at [89, 246] on input "checkbox" at bounding box center [89, 247] width 8 height 8
checkbox input "true"
select select "-1"
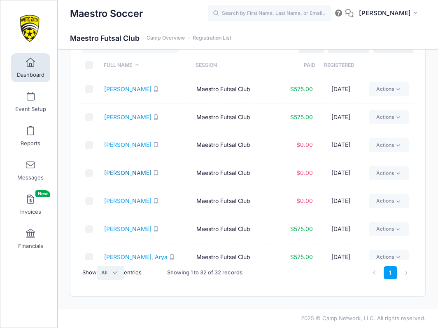
scroll to position [338, 0]
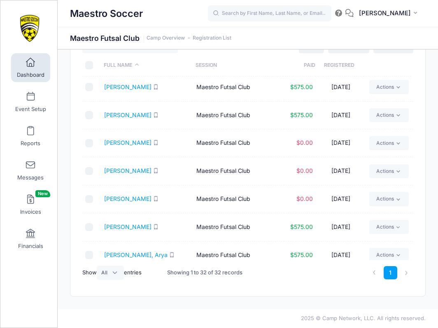
click at [88, 140] on input "checkbox" at bounding box center [89, 143] width 8 height 8
checkbox input "true"
click at [89, 171] on input "checkbox" at bounding box center [89, 171] width 8 height 8
checkbox input "true"
click at [88, 197] on input "checkbox" at bounding box center [89, 199] width 8 height 8
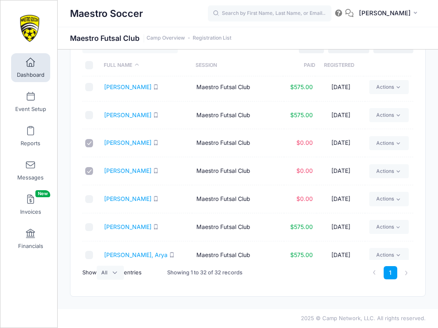
checkbox input "true"
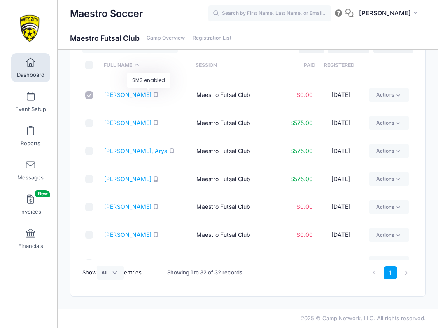
scroll to position [484, 0]
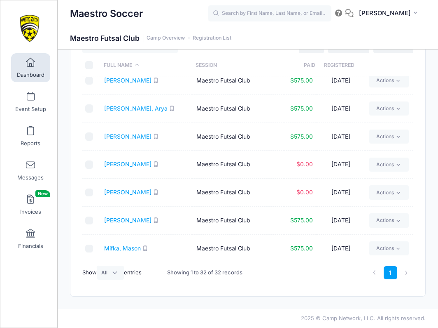
click at [91, 162] on input "checkbox" at bounding box center [89, 164] width 8 height 8
checkbox input "true"
click at [91, 191] on input "checkbox" at bounding box center [89, 192] width 8 height 8
checkbox input "true"
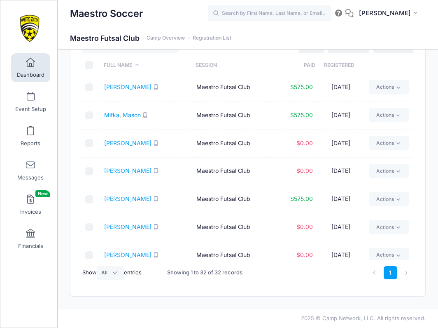
scroll to position [620, 0]
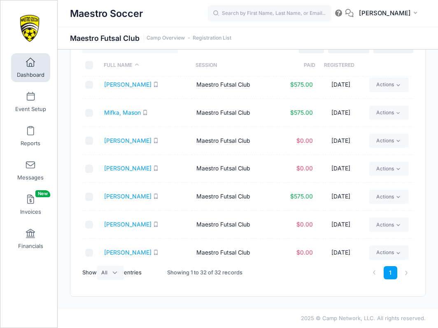
click at [91, 136] on input "checkbox" at bounding box center [89, 140] width 8 height 8
checkbox input "true"
click at [90, 168] on input "checkbox" at bounding box center [89, 168] width 8 height 8
checkbox input "true"
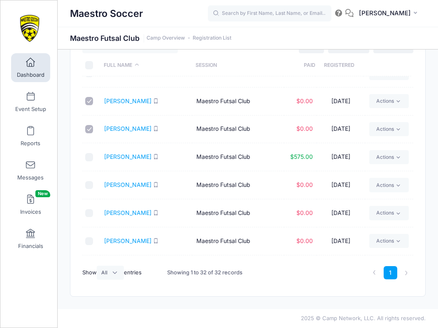
scroll to position [662, 0]
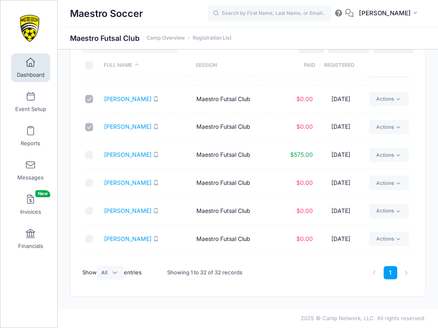
click at [93, 181] on input "checkbox" at bounding box center [89, 183] width 8 height 8
checkbox input "true"
click at [92, 207] on input "checkbox" at bounding box center [89, 211] width 8 height 8
checkbox input "true"
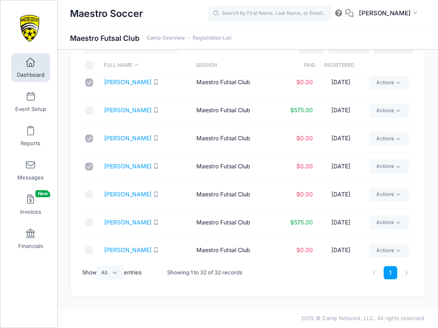
click at [92, 192] on input "checkbox" at bounding box center [89, 194] width 8 height 8
checkbox input "true"
click at [91, 246] on input "checkbox" at bounding box center [89, 250] width 8 height 8
checkbox input "true"
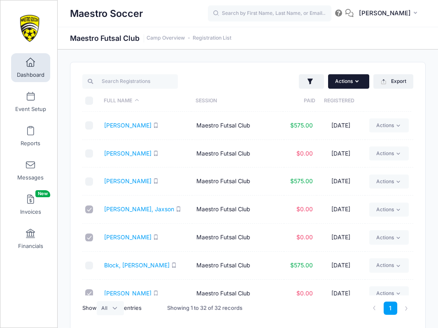
scroll to position [0, 0]
click at [356, 82] on icon "button" at bounding box center [359, 82] width 7 height 0
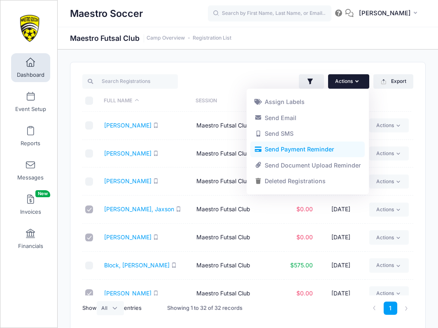
click at [318, 153] on link "Send Payment Reminder" at bounding box center [307, 149] width 115 height 16
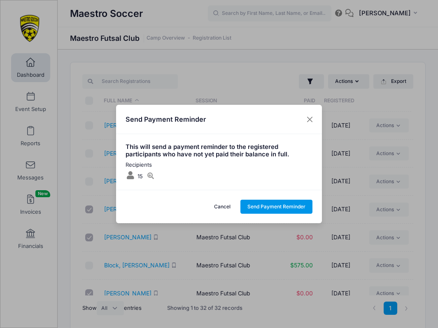
click at [276, 205] on button "Send Payment Reminder" at bounding box center [277, 206] width 73 height 14
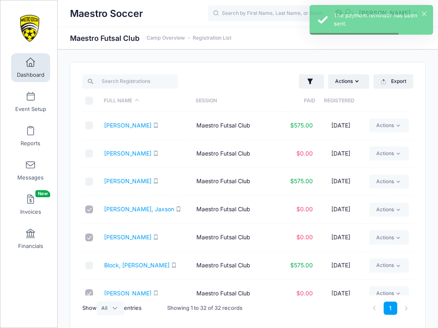
click at [30, 71] on span "Dashboard" at bounding box center [31, 74] width 28 height 7
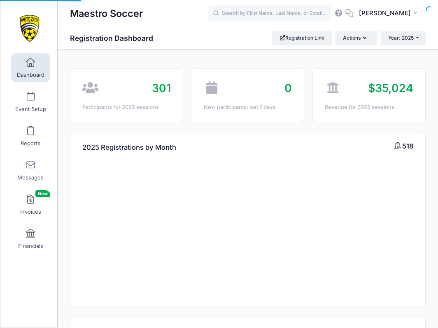
select select
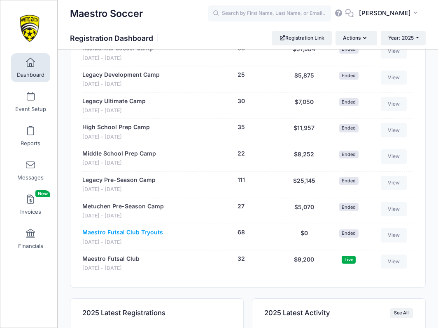
scroll to position [807, 0]
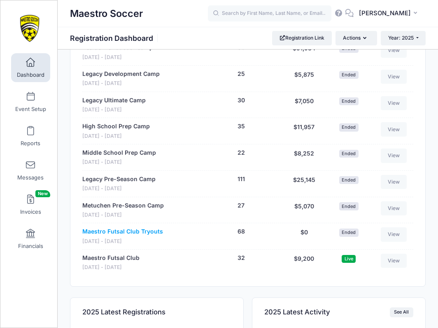
click at [145, 228] on link "Maestro Futsal Club Tryouts" at bounding box center [122, 231] width 81 height 9
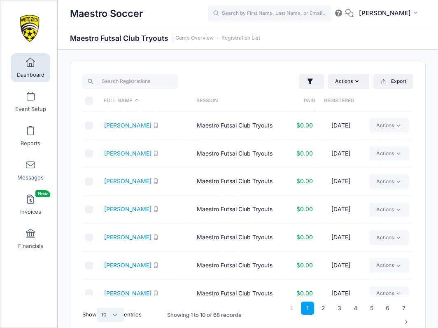
select select "-1"
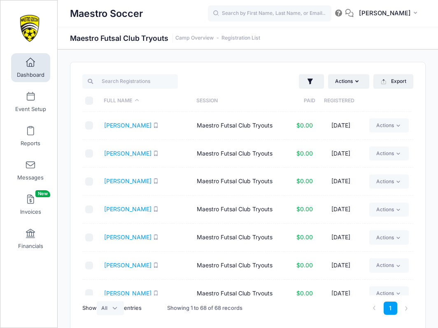
click at [92, 124] on input "checkbox" at bounding box center [89, 125] width 8 height 8
checkbox input "true"
click at [89, 151] on input "checkbox" at bounding box center [89, 153] width 8 height 8
checkbox input "true"
click at [125, 126] on link "[PERSON_NAME]" at bounding box center [127, 125] width 47 height 7
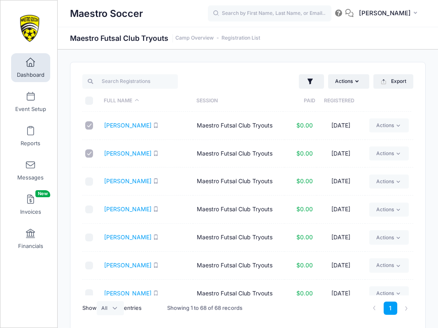
click at [89, 126] on input "checkbox" at bounding box center [89, 125] width 8 height 8
checkbox input "false"
click at [89, 150] on input "checkbox" at bounding box center [89, 153] width 8 height 8
checkbox input "false"
click at [125, 83] on input "search" at bounding box center [129, 81] width 95 height 14
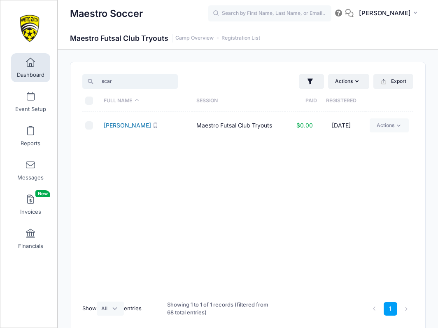
type input "scar"
click at [126, 124] on link "Scarpelli, Isabella" at bounding box center [127, 125] width 47 height 7
click at [172, 81] on input "scar" at bounding box center [129, 81] width 95 height 14
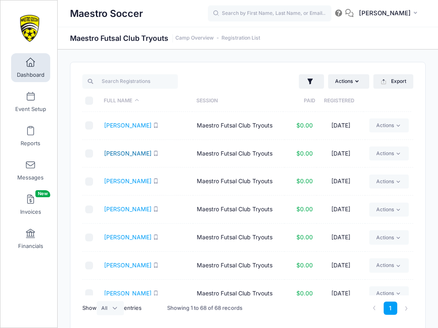
click at [126, 153] on link "Belinskiy, Aaron" at bounding box center [127, 153] width 47 height 7
click at [124, 180] on link "Benjamin, Henrik" at bounding box center [127, 180] width 47 height 7
click at [127, 207] on link "Bhatt, Vasudev" at bounding box center [127, 208] width 47 height 7
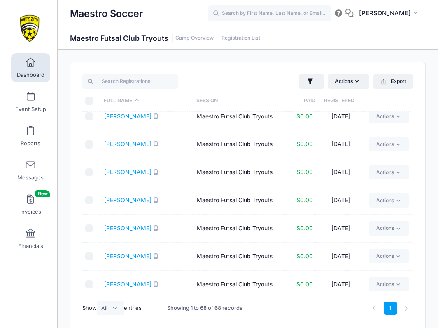
scroll to position [49, 0]
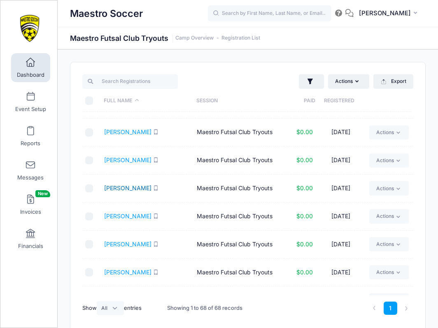
click at [131, 187] on link "Bjorkedal, Maren" at bounding box center [127, 187] width 47 height 7
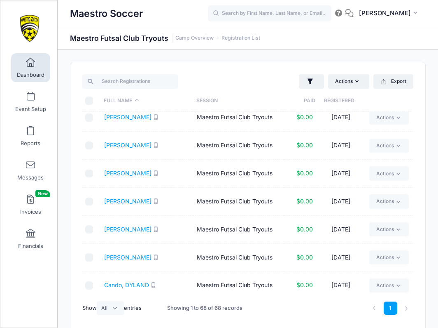
scroll to position [96, 0]
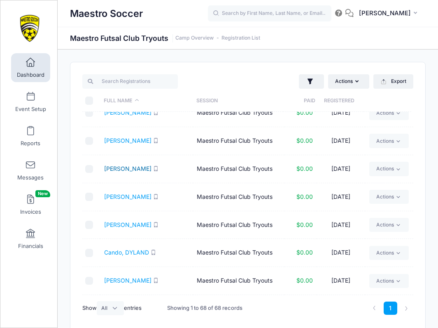
click at [129, 168] on link "[PERSON_NAME]" at bounding box center [127, 168] width 47 height 7
click at [129, 199] on link "[PERSON_NAME]" at bounding box center [127, 196] width 47 height 7
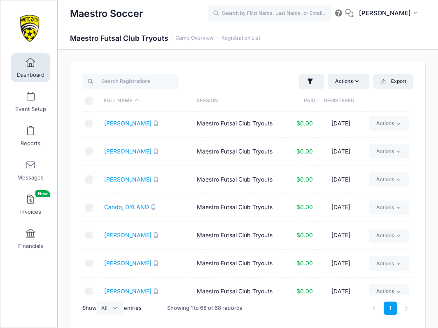
scroll to position [165, 0]
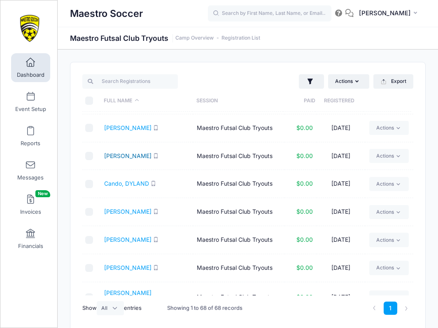
click at [119, 152] on link "Campos, Jake" at bounding box center [127, 155] width 47 height 7
click at [135, 183] on link "Cando, DYLAND" at bounding box center [126, 183] width 45 height 7
click at [132, 209] on link "Castillo, Brianna" at bounding box center [127, 211] width 47 height 7
click at [128, 238] on link "Currais, Alayna" at bounding box center [127, 239] width 47 height 7
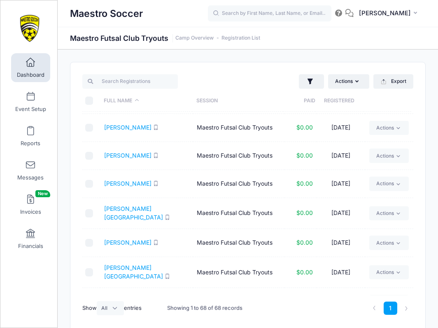
scroll to position [294, 0]
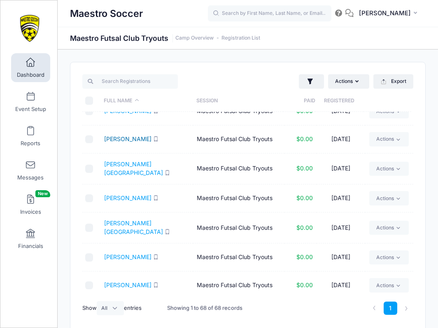
click at [128, 139] on link "Davine, Owen" at bounding box center [127, 138] width 47 height 7
click at [126, 165] on link "Di Piazza, Nora" at bounding box center [133, 168] width 59 height 16
click at [142, 194] on link "Donchez, Madeleine" at bounding box center [127, 197] width 47 height 7
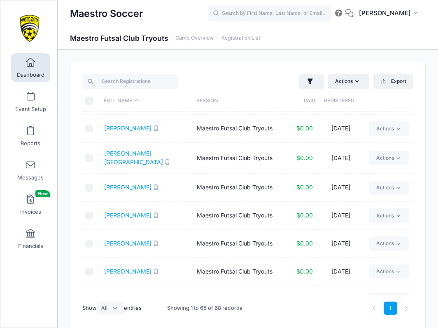
scroll to position [367, 0]
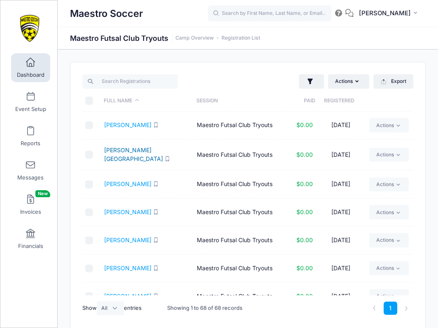
click at [138, 150] on link "Dutton, Conway" at bounding box center [133, 154] width 59 height 16
click at [128, 180] on link "Everett, Lavinia" at bounding box center [127, 183] width 47 height 7
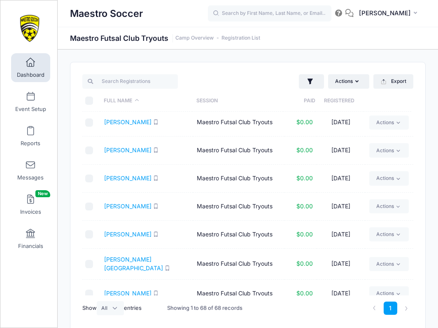
scroll to position [430, 0]
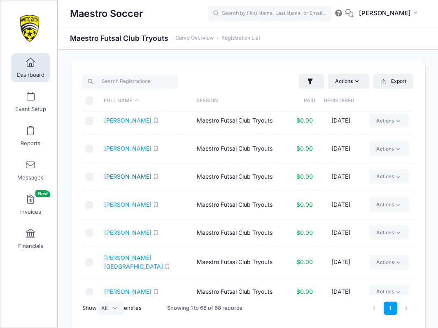
click at [125, 173] on link "Garcia, Giuliana" at bounding box center [127, 176] width 47 height 7
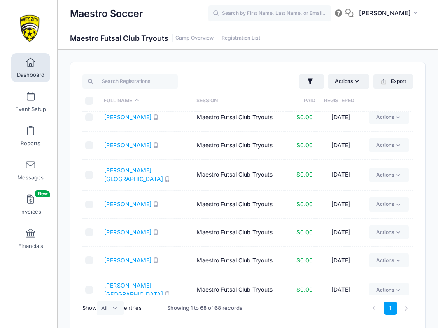
scroll to position [518, 0]
click at [123, 166] on link "Garrett, Sofia" at bounding box center [133, 174] width 59 height 16
click at [119, 200] on link "Gatza, Emma" at bounding box center [127, 203] width 47 height 7
click at [116, 228] on link "Guo, Simon" at bounding box center [127, 231] width 47 height 7
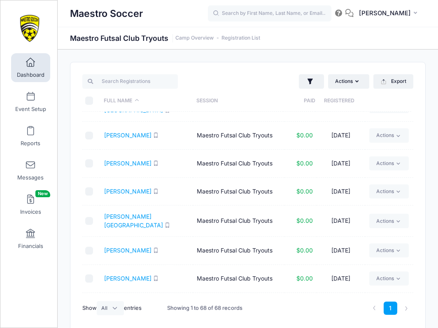
scroll to position [592, 0]
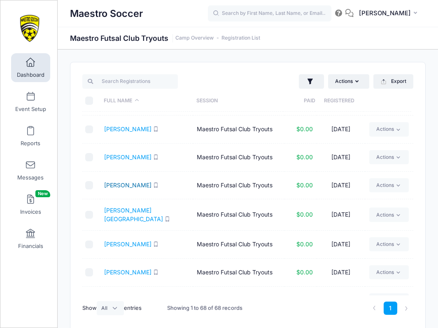
click at [117, 181] on link "Heidar, Adam" at bounding box center [127, 184] width 47 height 7
click at [127, 206] on link "Hotra, Jordan" at bounding box center [133, 214] width 59 height 16
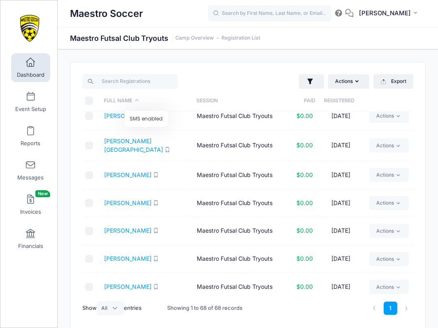
scroll to position [698, 0]
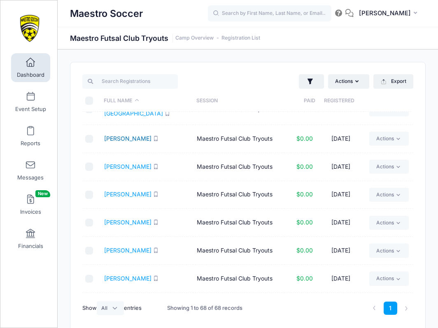
click at [119, 135] on link "Kane, Aaron" at bounding box center [127, 138] width 47 height 7
click at [126, 163] on link "Kang, Ziqi" at bounding box center [127, 166] width 47 height 7
click at [139, 190] on link "Kaufmann, Reese" at bounding box center [127, 193] width 47 height 7
click at [124, 218] on link "Kerr, Rosalie" at bounding box center [127, 221] width 47 height 7
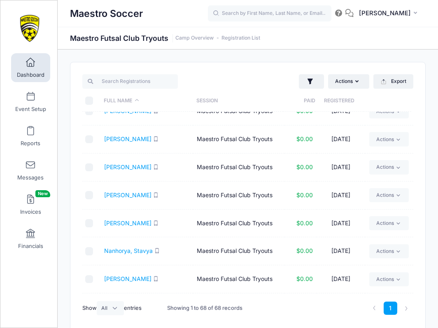
scroll to position [805, 0]
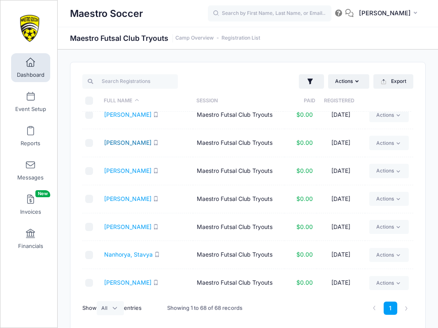
click at [129, 139] on link "Kunzle, Nathaniel" at bounding box center [127, 142] width 47 height 7
click at [119, 167] on link "Liang, Max" at bounding box center [127, 170] width 47 height 7
click at [134, 195] on link "Markovic, Stevie" at bounding box center [127, 198] width 47 height 7
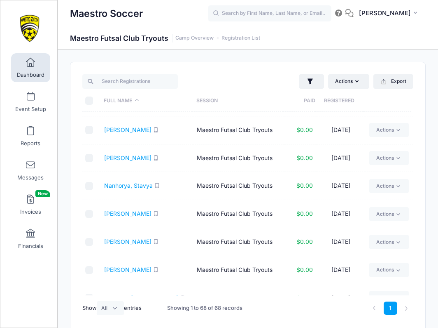
scroll to position [875, 0]
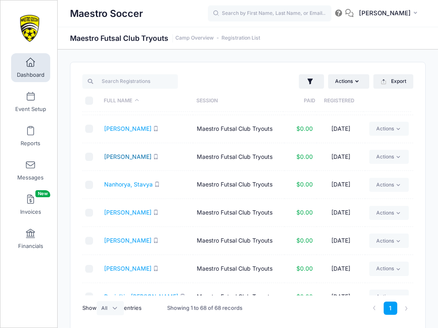
click at [143, 153] on link "Morsella, Alexander" at bounding box center [127, 156] width 47 height 7
click at [138, 180] on link "Nanhorya, Stavya" at bounding box center [128, 183] width 49 height 7
click at [125, 208] on link "Nevistich, Alexis" at bounding box center [127, 211] width 47 height 7
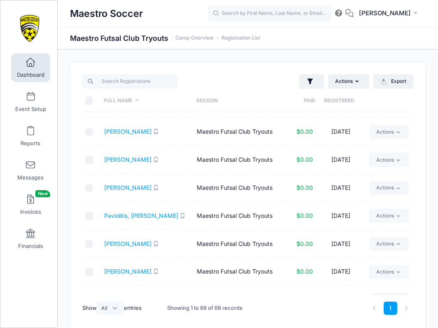
scroll to position [972, 0]
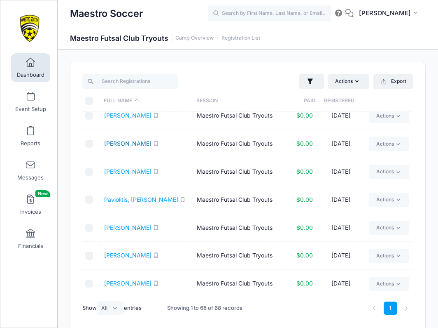
click at [124, 140] on link "Palazzi, Becky" at bounding box center [127, 143] width 47 height 7
click at [124, 168] on link "Patel, Arin" at bounding box center [127, 171] width 47 height 7
click at [131, 196] on link "Paviolitis, Reagan" at bounding box center [141, 199] width 74 height 7
click at [128, 224] on link "Perconte, Paul" at bounding box center [127, 227] width 47 height 7
click at [124, 251] on link "Perez, Carlos" at bounding box center [127, 254] width 47 height 7
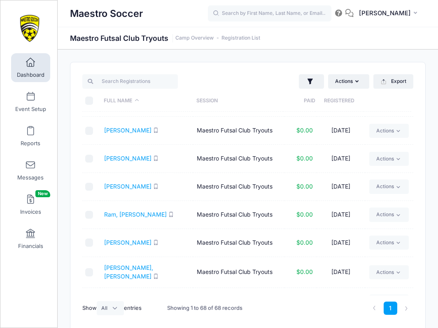
scroll to position [1099, 0]
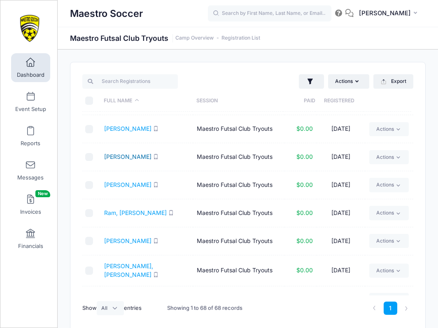
click at [119, 153] on link "Prussman, Ella" at bounding box center [127, 156] width 47 height 7
click at [125, 181] on link "Quiner, David" at bounding box center [127, 184] width 47 height 7
click at [126, 209] on link "Ram, Vedant" at bounding box center [135, 212] width 63 height 7
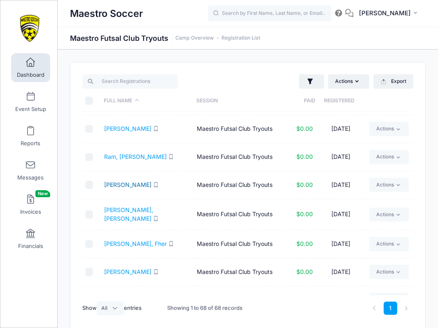
click at [130, 181] on link "Rosenthal, Brock" at bounding box center [127, 184] width 47 height 7
click at [130, 206] on link "Rosenthal, Holden" at bounding box center [128, 214] width 49 height 16
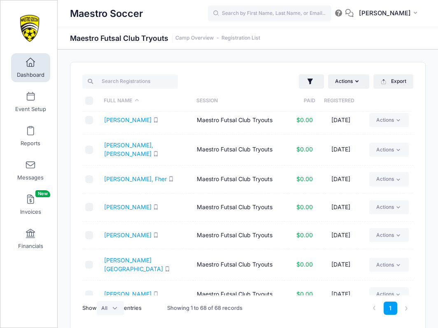
scroll to position [1222, 0]
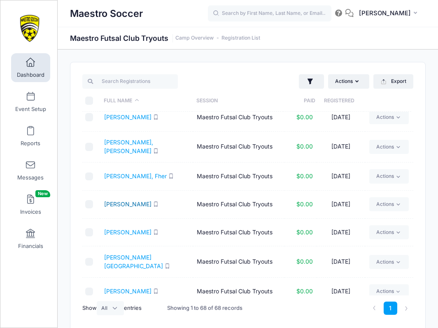
click at [126, 200] on link "Ruiz, Gabriel" at bounding box center [127, 203] width 47 height 7
click at [128, 228] on link "Salinas, Jayden" at bounding box center [127, 231] width 47 height 7
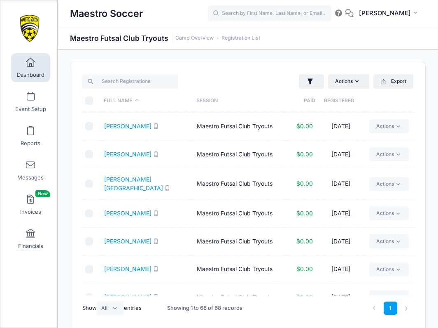
scroll to position [1308, 0]
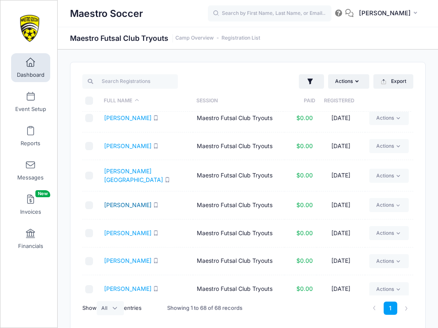
click at [126, 201] on link "Savino, Daniel" at bounding box center [127, 204] width 47 height 7
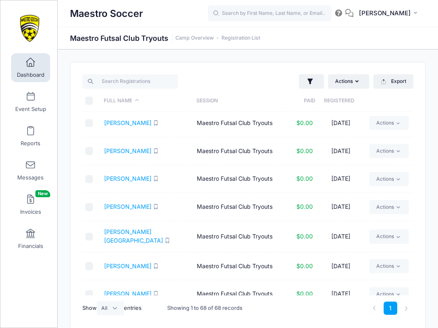
scroll to position [1393, 0]
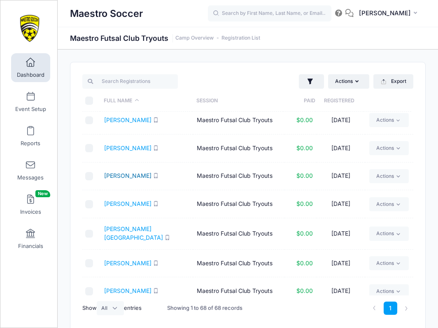
click at [127, 172] on link "Schirmer, Lilly" at bounding box center [127, 175] width 47 height 7
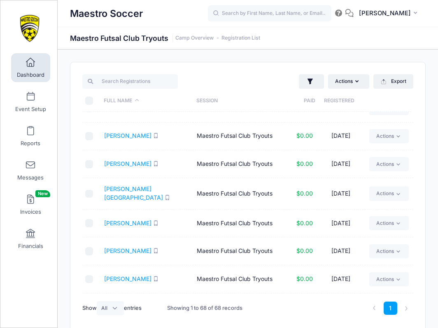
scroll to position [1439, 0]
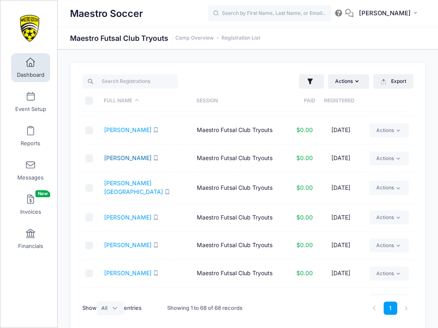
click at [131, 154] on link "Schwartz, Olivia" at bounding box center [127, 157] width 47 height 7
click at [126, 179] on link "Sessoms, Jordan" at bounding box center [133, 187] width 59 height 16
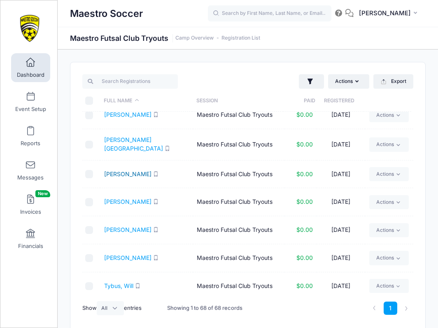
click at [117, 170] on link "Shah, Priya" at bounding box center [127, 173] width 47 height 7
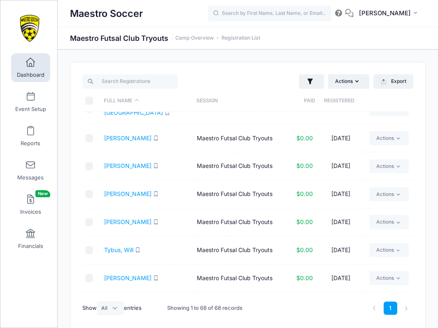
scroll to position [1525, 0]
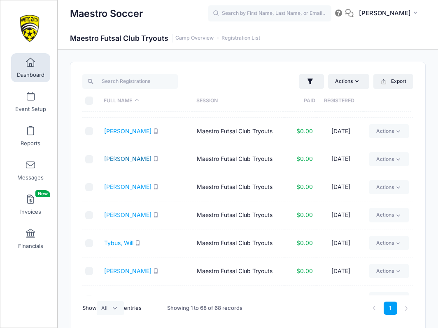
click at [134, 155] on link "Sharma, Reyansh" at bounding box center [127, 158] width 47 height 7
click at [127, 183] on link "Thomas, Owen" at bounding box center [127, 186] width 47 height 7
click at [137, 211] on link "Thompson, Jack" at bounding box center [127, 214] width 47 height 7
click at [119, 239] on link "Tybus, Will" at bounding box center [118, 242] width 29 height 7
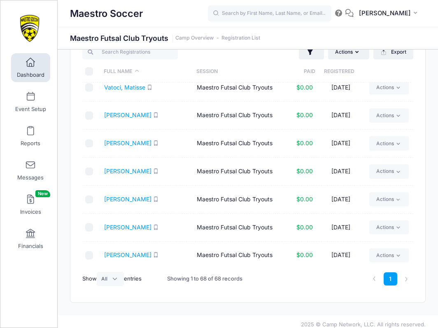
scroll to position [32, 0]
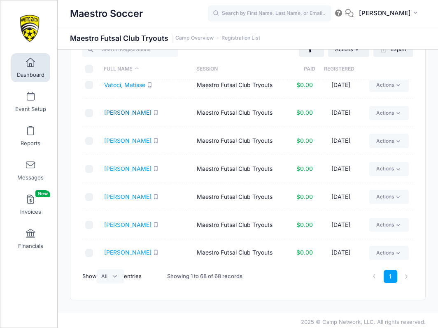
click at [117, 109] on link "Vial, Charlie" at bounding box center [127, 112] width 47 height 7
click at [128, 137] on link "Viegas, Madeline" at bounding box center [127, 140] width 47 height 7
click at [122, 165] on link "Walsh, Matty" at bounding box center [127, 168] width 47 height 7
click at [134, 193] on link "Woodward, Kaiden" at bounding box center [127, 196] width 47 height 7
click at [117, 221] on link "Yip, Ryan" at bounding box center [127, 224] width 47 height 7
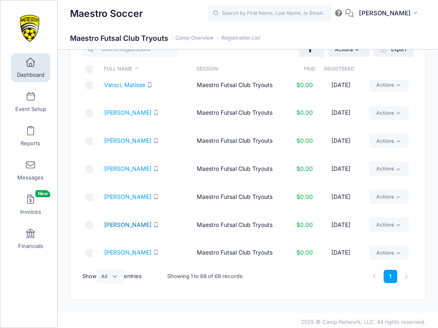
click at [126, 221] on link "Yip, Ryan" at bounding box center [127, 224] width 47 height 7
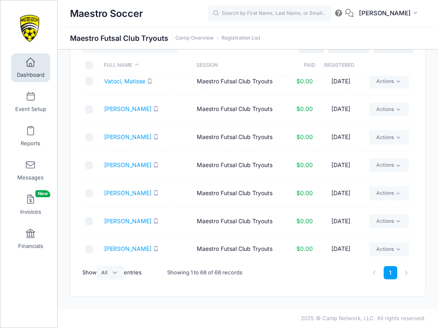
scroll to position [35, 0]
click at [128, 245] on link "Youssef, Joshua" at bounding box center [127, 248] width 47 height 7
click at [115, 273] on link "Zikas, Ziema" at bounding box center [137, 276] width 67 height 7
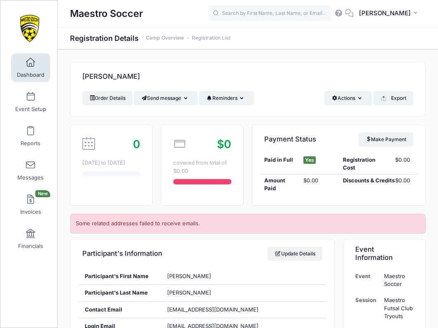
drag, startPoint x: 140, startPoint y: 76, endPoint x: 80, endPoint y: 76, distance: 60.1
click at [80, 76] on div "[PERSON_NAME]" at bounding box center [247, 76] width 355 height 29
click at [165, 76] on div "[PERSON_NAME]" at bounding box center [247, 76] width 355 height 29
click at [157, 75] on div "[PERSON_NAME]" at bounding box center [247, 76] width 355 height 29
drag, startPoint x: 141, startPoint y: 77, endPoint x: 84, endPoint y: 76, distance: 57.3
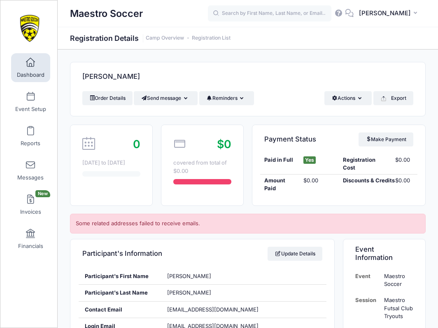
click at [84, 76] on h4 "[PERSON_NAME]" at bounding box center [111, 76] width 58 height 23
click at [151, 80] on div "[PERSON_NAME]" at bounding box center [247, 76] width 355 height 29
drag, startPoint x: 141, startPoint y: 78, endPoint x: 82, endPoint y: 75, distance: 59.0
click at [82, 75] on div "[PERSON_NAME]" at bounding box center [247, 76] width 355 height 29
click at [152, 79] on div "[PERSON_NAME]" at bounding box center [247, 76] width 355 height 29
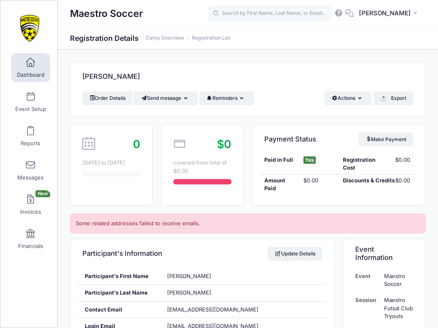
drag, startPoint x: 140, startPoint y: 77, endPoint x: 83, endPoint y: 77, distance: 57.7
click at [83, 77] on h4 "[PERSON_NAME]" at bounding box center [111, 76] width 58 height 23
click at [155, 75] on div "[PERSON_NAME]" at bounding box center [247, 76] width 355 height 29
drag, startPoint x: 140, startPoint y: 76, endPoint x: 80, endPoint y: 71, distance: 60.4
click at [80, 71] on div "[PERSON_NAME]" at bounding box center [247, 76] width 355 height 29
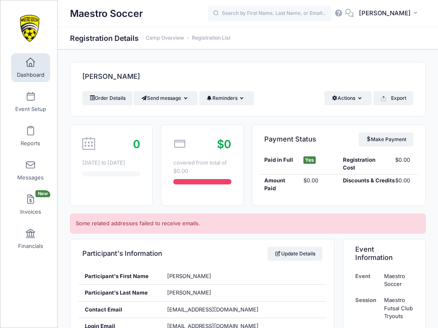
click at [157, 73] on div "[PERSON_NAME]" at bounding box center [247, 76] width 355 height 29
click at [23, 71] on span "Dashboard" at bounding box center [31, 74] width 28 height 7
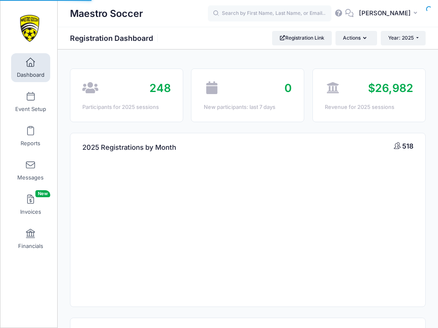
select select
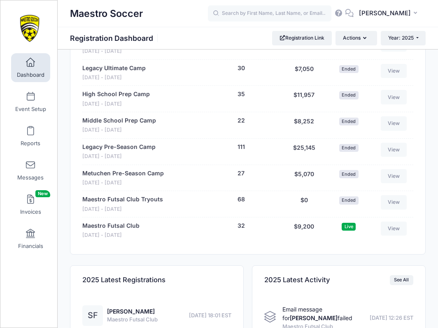
scroll to position [839, 0]
click at [152, 195] on link "Maestro Futsal Club Tryouts" at bounding box center [122, 199] width 81 height 9
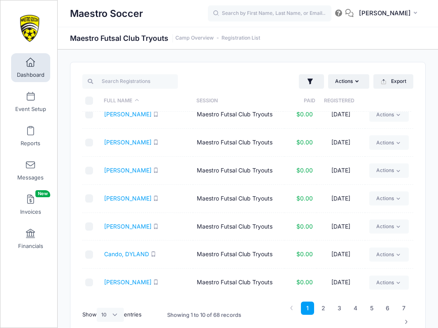
scroll to position [94, 0]
select select "-1"
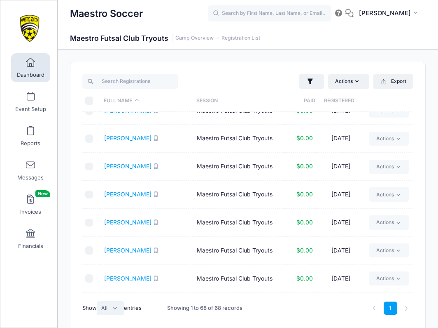
scroll to position [0, 0]
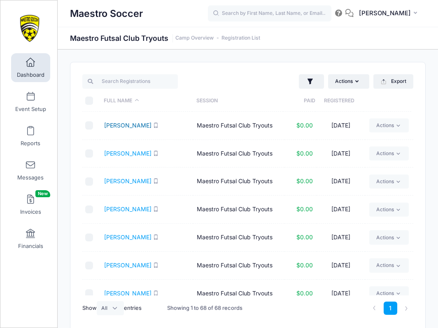
click at [133, 125] on link "[PERSON_NAME]" at bounding box center [127, 125] width 47 height 7
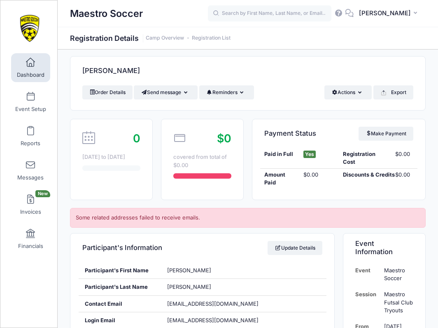
scroll to position [0, 0]
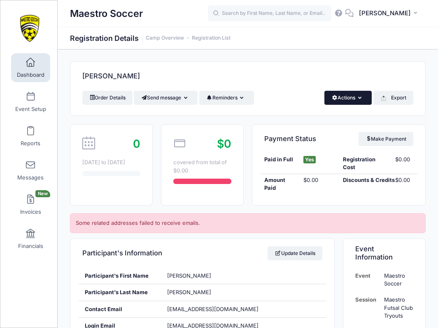
click at [342, 99] on button "Actions" at bounding box center [348, 98] width 47 height 14
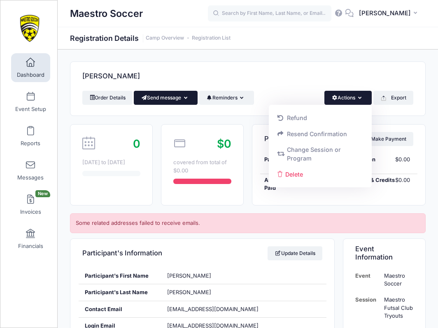
click at [183, 97] on button "Send message" at bounding box center [166, 98] width 64 height 14
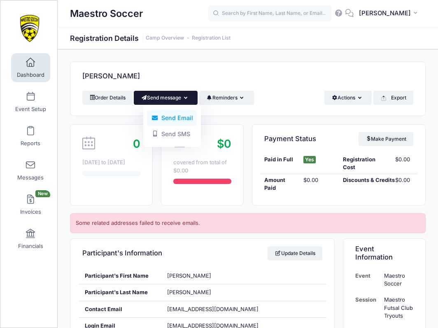
click at [175, 117] on link "Send Email" at bounding box center [172, 118] width 50 height 16
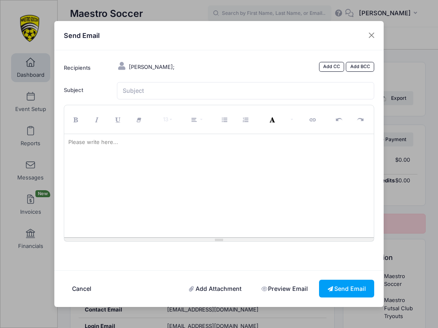
click at [148, 161] on div at bounding box center [219, 185] width 310 height 103
paste div
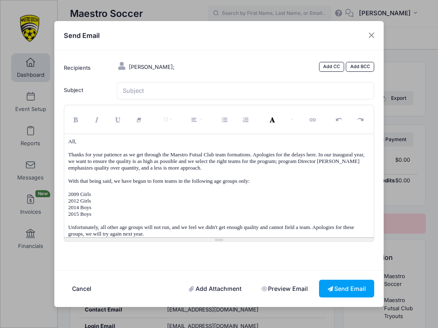
scroll to position [35, 0]
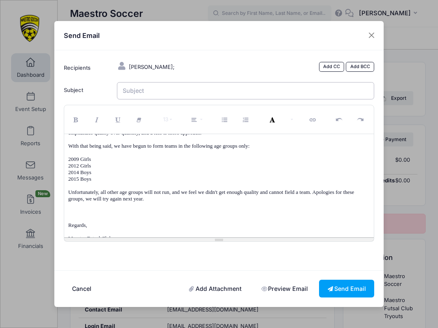
click at [139, 97] on input "Subject" at bounding box center [246, 91] width 258 height 18
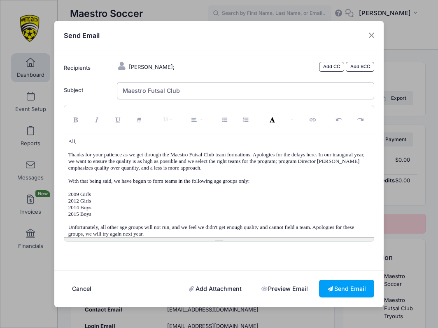
scroll to position [0, 0]
type input "Maestro Futsal Club"
click at [341, 283] on button "Send Email" at bounding box center [346, 288] width 55 height 18
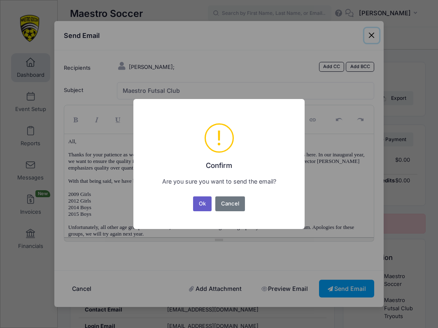
click at [203, 202] on button "Ok" at bounding box center [202, 203] width 19 height 15
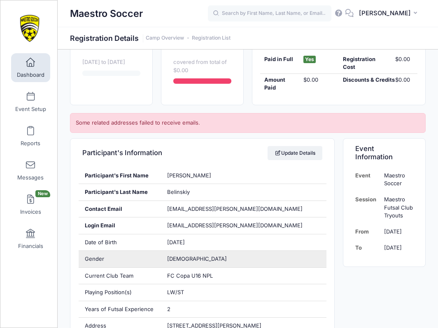
scroll to position [42, 0]
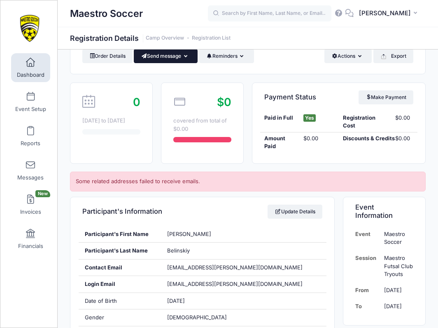
click at [172, 53] on button "Send message" at bounding box center [166, 56] width 64 height 14
click at [175, 77] on link "Send Email" at bounding box center [172, 76] width 50 height 16
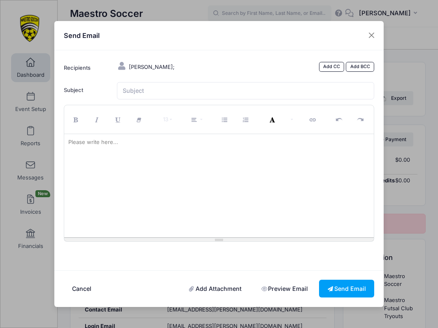
click at [179, 161] on div at bounding box center [219, 185] width 310 height 103
paste div
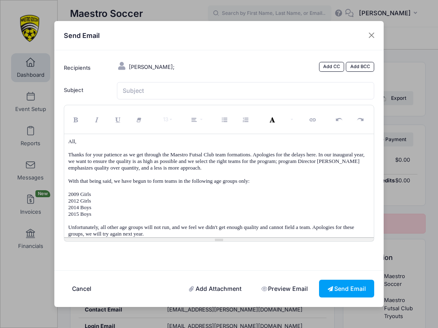
scroll to position [35, 0]
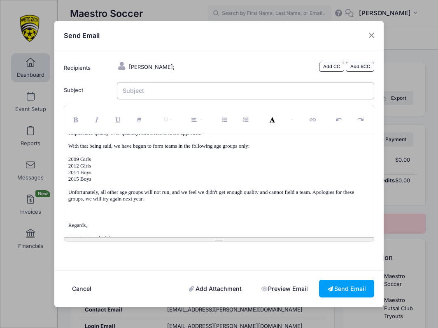
click at [173, 89] on input "Subject" at bounding box center [246, 91] width 258 height 18
type input "Maestro Futsal Club"
click at [342, 282] on button "Send Email" at bounding box center [346, 288] width 55 height 18
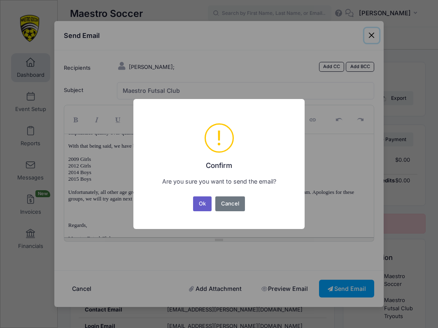
click at [201, 203] on button "Ok" at bounding box center [202, 203] width 19 height 15
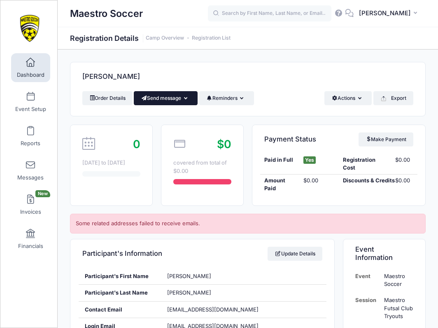
click at [177, 102] on button "Send message" at bounding box center [166, 98] width 64 height 14
click at [248, 250] on div "Participant's Information Update Details" at bounding box center [202, 253] width 264 height 29
click at [179, 101] on button "Send message" at bounding box center [166, 98] width 64 height 14
click at [174, 114] on link "Send Email" at bounding box center [172, 118] width 50 height 16
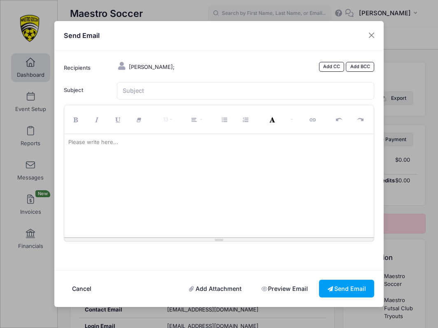
click at [158, 166] on div at bounding box center [219, 185] width 310 height 103
paste div
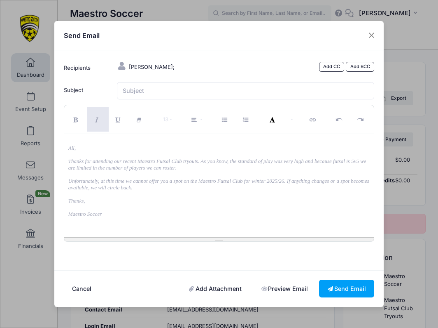
click at [69, 144] on p at bounding box center [219, 141] width 302 height 7
click at [68, 149] on icon "All," at bounding box center [71, 148] width 7 height 6
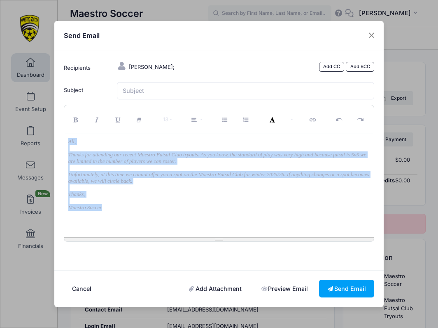
drag, startPoint x: 110, startPoint y: 210, endPoint x: 54, endPoint y: 125, distance: 102.3
click at [54, 125] on div "Send Email Recipients [PERSON_NAME]; Add CC Add BCC Subject CC BCC" at bounding box center [219, 164] width 438 height 328
click at [96, 120] on icon "Italic (⌘+I)" at bounding box center [97, 120] width 7 height 0
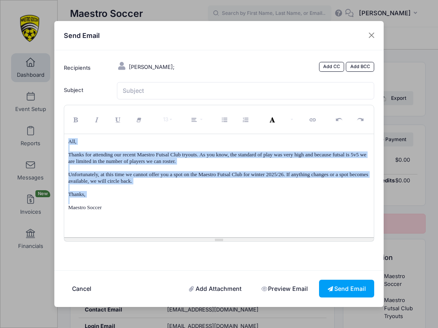
click at [147, 227] on div "All, Thanks for attending our recent Maestro Futsal Club tryouts. As you know, …" at bounding box center [219, 185] width 310 height 103
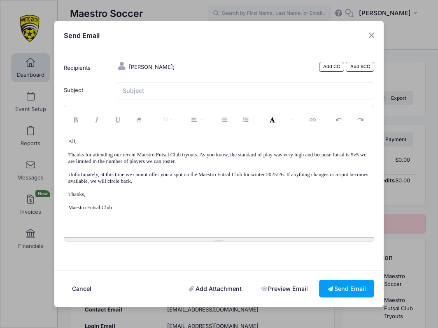
click at [70, 194] on p "Thanks," at bounding box center [219, 194] width 302 height 7
click at [84, 149] on p at bounding box center [219, 148] width 302 height 7
click at [74, 144] on span "All," at bounding box center [72, 141] width 8 height 6
click at [68, 159] on p "Thanks for attending our recent Maestro Futsal Club tryouts. As you know, the s…" at bounding box center [219, 157] width 302 height 13
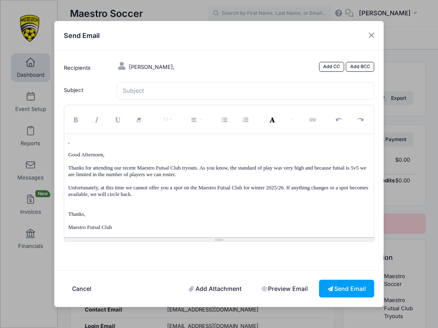
click at [67, 157] on div ", Good Afternoon, Thanks for attending our recent Maestro Futsal Club tryouts. …" at bounding box center [219, 185] width 310 height 103
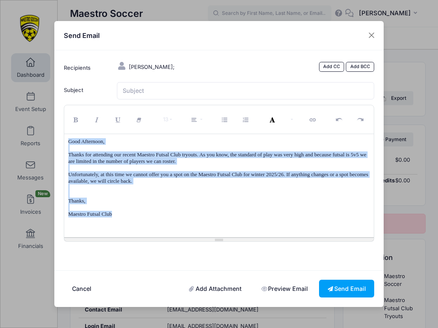
drag, startPoint x: 119, startPoint y: 211, endPoint x: 66, endPoint y: 145, distance: 85.0
click at [66, 145] on div "Good Afternoon, Thanks for attending our recent Maestro Futsal Club tryouts. As…" at bounding box center [219, 185] width 310 height 103
copy div "Good Afternoon, Thanks for attending our recent Maestro Futsal Club tryouts. As…"
click at [238, 95] on input "Subject" at bounding box center [246, 91] width 258 height 18
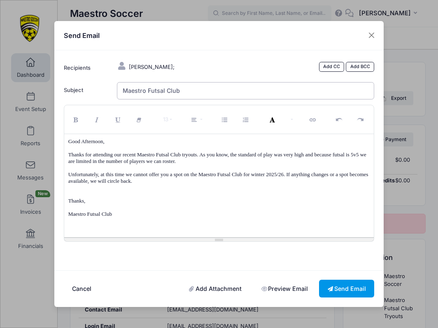
type input "Maestro Futsal Club"
click at [344, 280] on button "Send Email" at bounding box center [346, 288] width 55 height 18
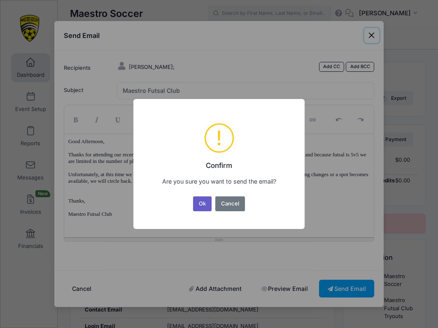
click at [205, 205] on button "Ok" at bounding box center [202, 203] width 19 height 15
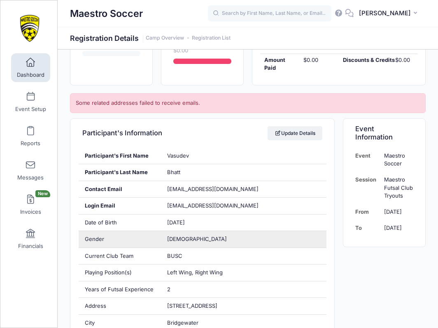
scroll to position [38, 0]
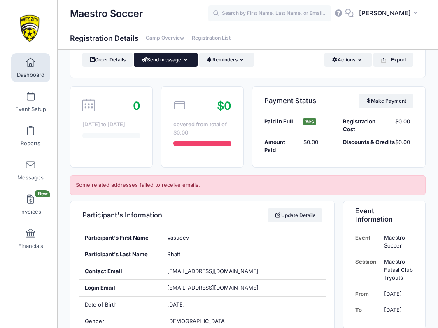
click at [181, 58] on button "Send message" at bounding box center [166, 60] width 64 height 14
click at [174, 77] on link "Send Email" at bounding box center [172, 80] width 50 height 16
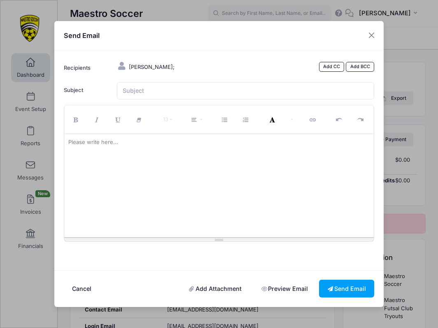
click at [131, 171] on div at bounding box center [219, 185] width 310 height 103
paste div
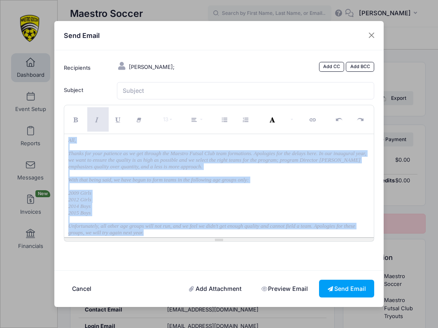
drag, startPoint x: 182, startPoint y: 232, endPoint x: 64, endPoint y: 136, distance: 151.7
click at [64, 137] on div "13 8 9 10 11 12 14 18 24 36 Background Color Transparent Select #ffff00 Text Co…" at bounding box center [219, 173] width 311 height 137
click at [90, 126] on button "Italic (⌘+I)" at bounding box center [97, 119] width 21 height 24
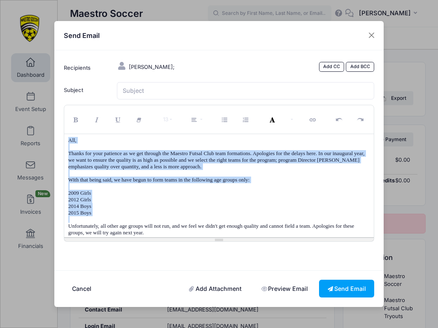
click at [188, 232] on p "Unfortunately, all other age groups will not run, and we feel we didn't get eno…" at bounding box center [219, 228] width 302 height 13
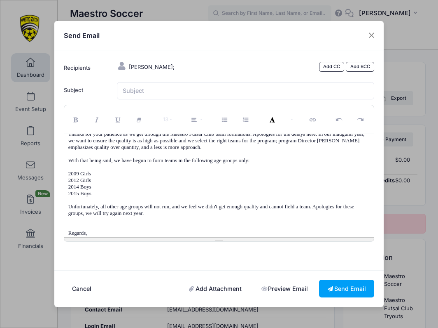
scroll to position [27, 0]
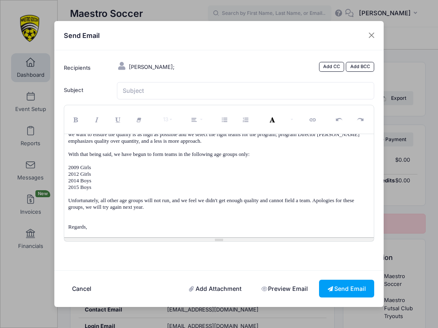
click at [104, 225] on p "Regards," at bounding box center [219, 226] width 302 height 7
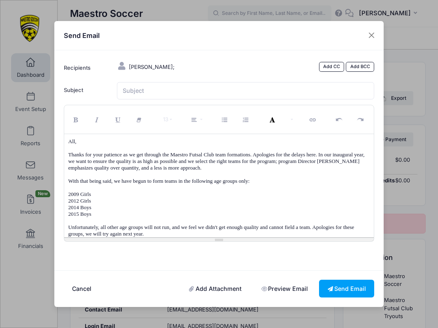
scroll to position [0, 0]
click at [75, 144] on p "All," at bounding box center [219, 141] width 302 height 7
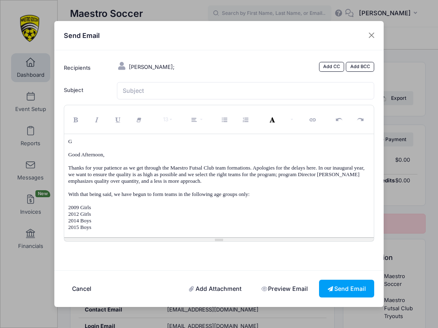
click at [69, 157] on p "Good Afternoon," at bounding box center [219, 154] width 302 height 7
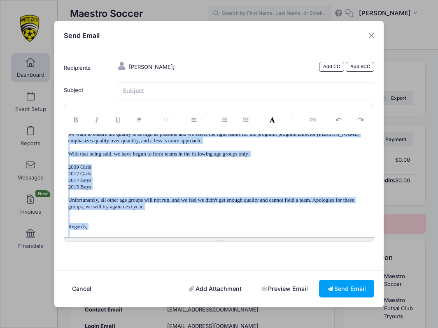
scroll to position [43, 0]
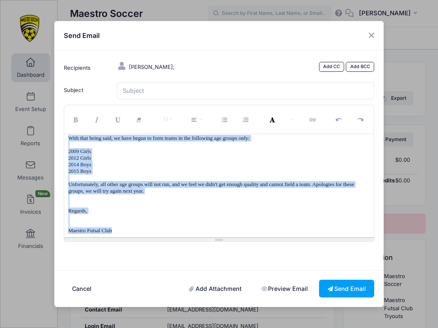
drag, startPoint x: 69, startPoint y: 146, endPoint x: 223, endPoint y: 239, distance: 180.0
click at [223, 237] on div "Good Afternoon, Thanks for your patience as we get through the Maestro Futsal C…" at bounding box center [219, 185] width 310 height 103
copy div "Good Afternoon, Thanks for your patience as we get through the Maestro Futsal C…"
click at [220, 92] on input "Subject" at bounding box center [246, 91] width 258 height 18
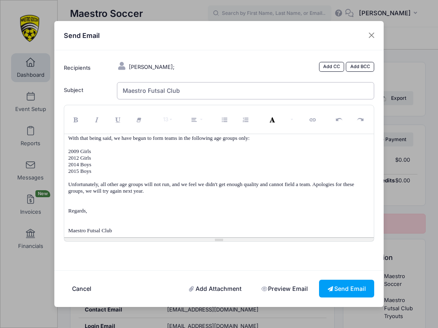
type input "Maestro Futsal Club"
click at [210, 207] on p "Regards," at bounding box center [219, 210] width 302 height 7
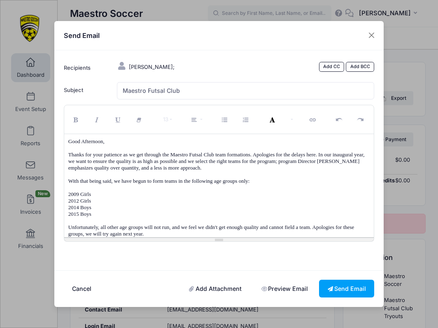
scroll to position [0, 0]
click at [336, 280] on button "Send Email" at bounding box center [346, 288] width 55 height 18
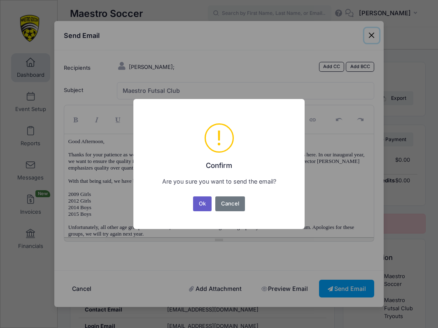
click at [202, 200] on button "Ok" at bounding box center [202, 203] width 19 height 15
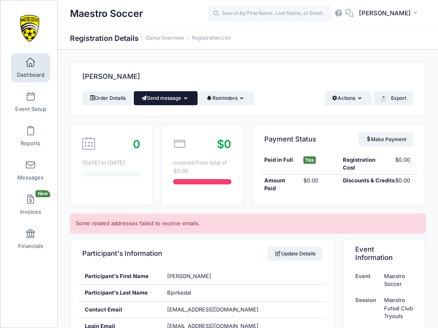
click at [175, 96] on button "Send message" at bounding box center [166, 98] width 64 height 14
click at [173, 118] on link "Send Email" at bounding box center [172, 118] width 50 height 16
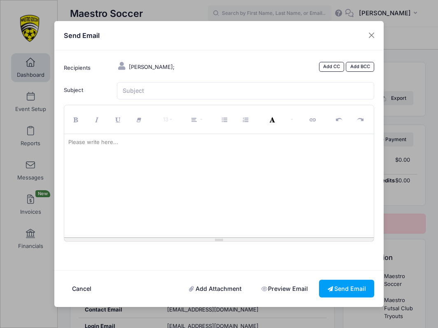
click at [153, 171] on div at bounding box center [219, 185] width 310 height 103
paste div
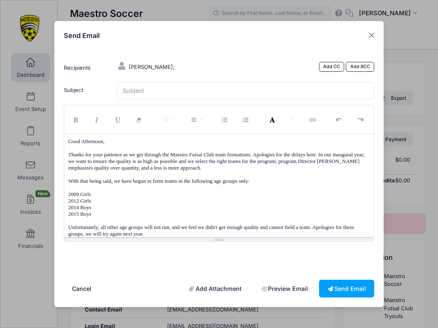
scroll to position [43, 0]
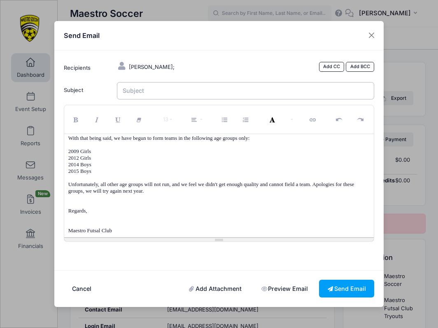
click at [162, 92] on input "Subject" at bounding box center [246, 91] width 258 height 18
type input "Maestro Futsal Club"
click at [123, 237] on div "Good Afternoon, Thanks for your patience as we get through the Maestro Futsal C…" at bounding box center [219, 185] width 310 height 103
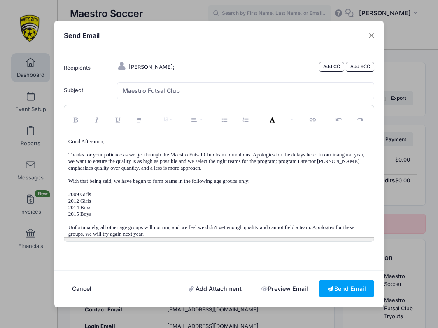
scroll to position [0, 0]
click at [341, 282] on button "Send Email" at bounding box center [346, 288] width 55 height 18
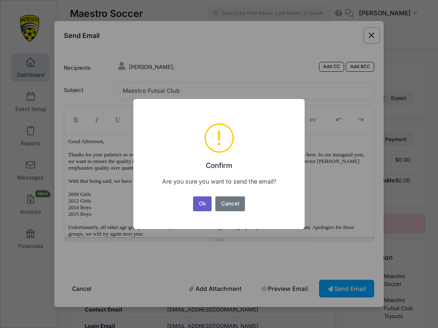
click at [201, 206] on button "Ok" at bounding box center [202, 203] width 19 height 15
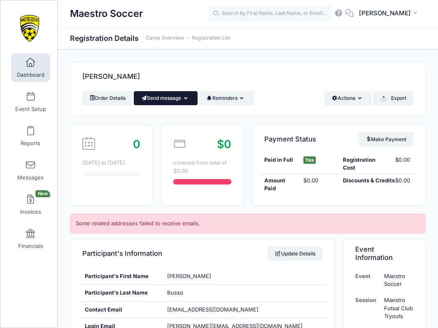
click at [180, 100] on button "Send message" at bounding box center [166, 98] width 64 height 14
click at [179, 115] on link "Send Email" at bounding box center [172, 118] width 50 height 16
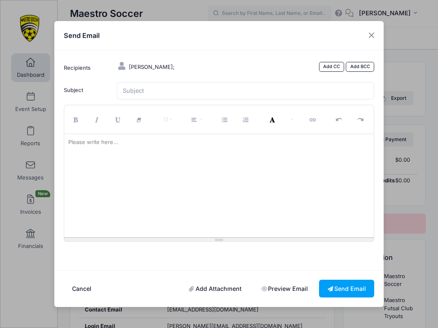
click at [148, 159] on div at bounding box center [219, 185] width 310 height 103
paste div
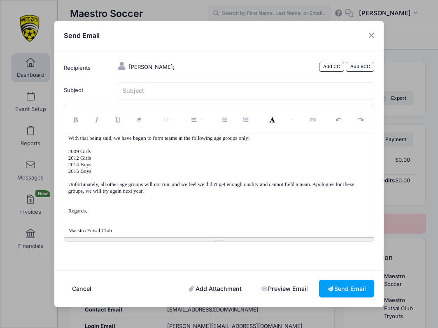
scroll to position [35, 0]
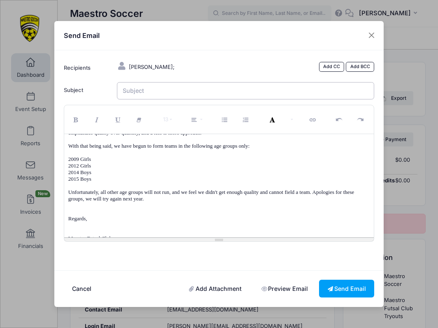
click at [139, 94] on input "Subject" at bounding box center [246, 91] width 258 height 18
click at [157, 96] on input "Maestro Futsal club" at bounding box center [246, 91] width 258 height 18
click at [166, 95] on input "Maestro Futsal club" at bounding box center [246, 91] width 258 height 18
type input "Maestro Futsal Club"
click at [188, 149] on p "With that being said, we have begun to form teams in the following age groups o…" at bounding box center [219, 146] width 302 height 7
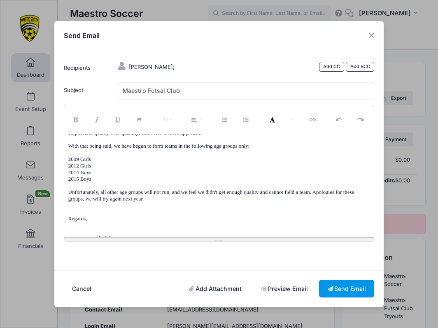
click at [341, 289] on button "Send Email" at bounding box center [346, 288] width 55 height 18
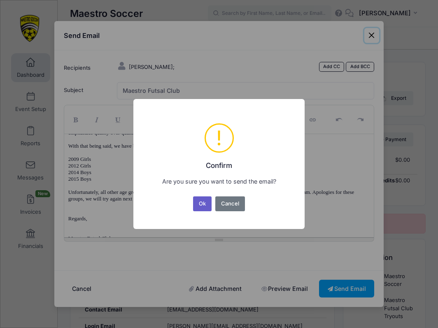
click at [199, 203] on button "Ok" at bounding box center [202, 203] width 19 height 15
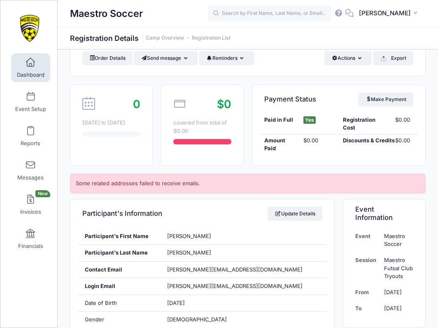
scroll to position [0, 0]
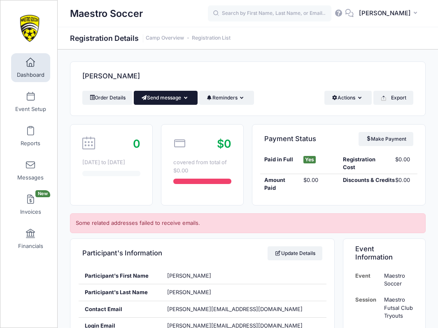
click at [171, 96] on button "Send message" at bounding box center [166, 98] width 64 height 14
click at [170, 114] on link "Send Email" at bounding box center [172, 118] width 50 height 16
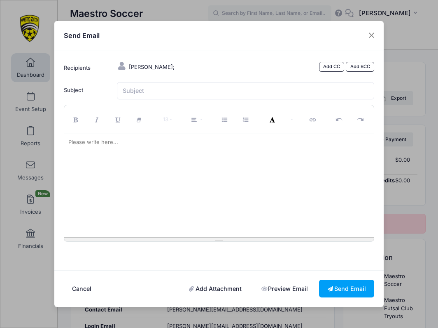
click at [136, 194] on div at bounding box center [219, 185] width 310 height 103
paste div
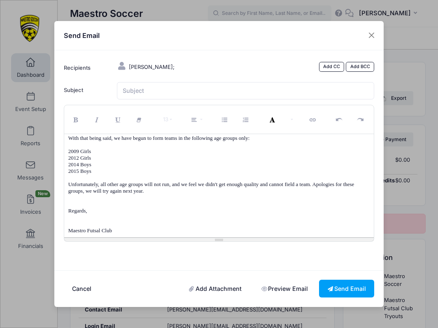
scroll to position [35, 0]
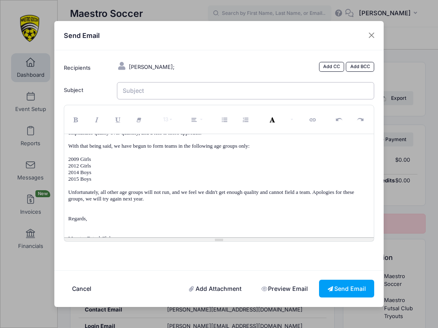
click at [133, 98] on input "Subject" at bounding box center [246, 91] width 258 height 18
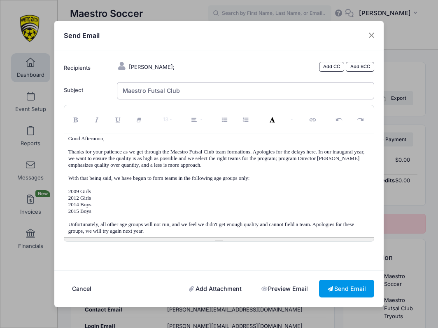
type input "Maestro Futsal Club"
click at [340, 281] on button "Send Email" at bounding box center [346, 288] width 55 height 18
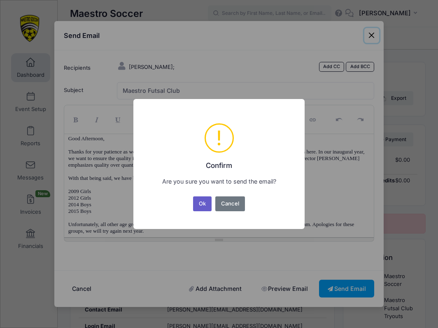
click at [204, 205] on button "Ok" at bounding box center [202, 203] width 19 height 15
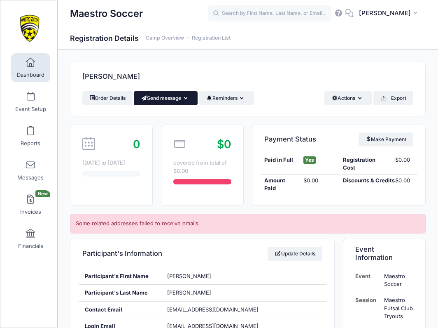
click at [170, 97] on button "Send message" at bounding box center [166, 98] width 64 height 14
click at [171, 115] on link "Send Email" at bounding box center [172, 118] width 50 height 16
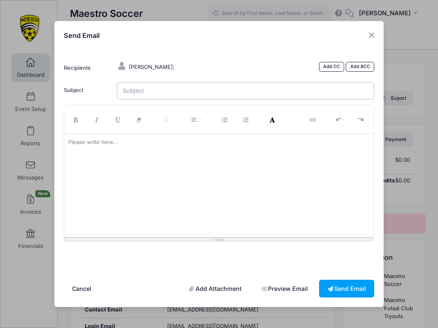
click at [164, 95] on input "Subject" at bounding box center [246, 91] width 258 height 18
click at [372, 41] on button "Close" at bounding box center [372, 35] width 15 height 15
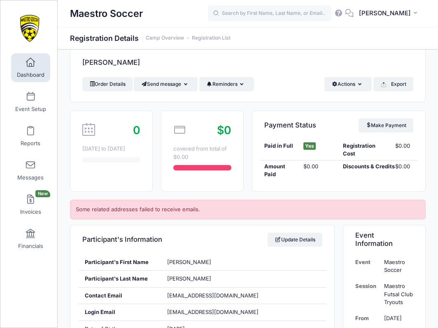
scroll to position [0, 0]
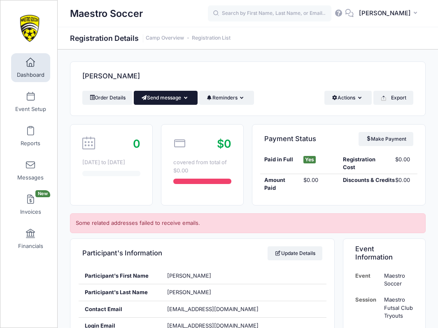
click at [169, 102] on button "Send message" at bounding box center [166, 98] width 64 height 14
click at [164, 114] on link "Send Email" at bounding box center [172, 118] width 50 height 16
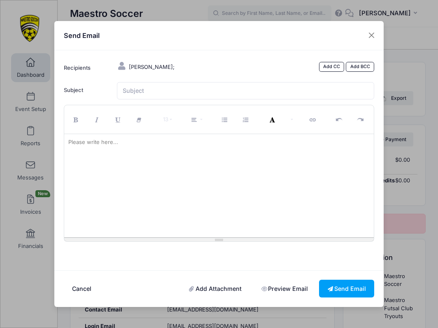
click at [130, 192] on div at bounding box center [219, 185] width 310 height 103
paste div
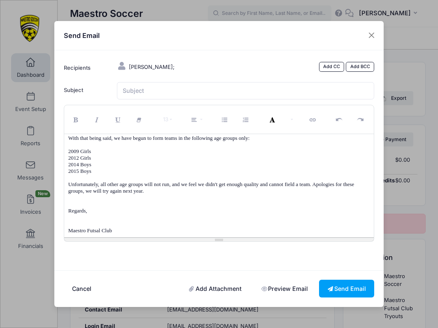
scroll to position [35, 0]
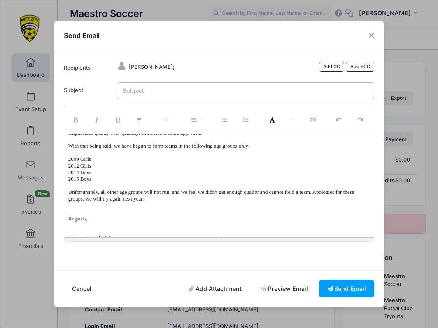
click at [138, 95] on input "Subject" at bounding box center [246, 91] width 258 height 18
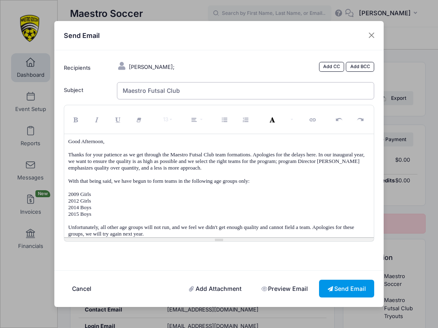
type input "Maestro Futsal Club"
click at [344, 283] on button "Send Email" at bounding box center [346, 288] width 55 height 18
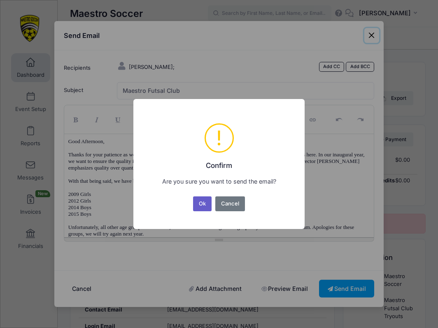
click at [204, 201] on button "Ok" at bounding box center [202, 203] width 19 height 15
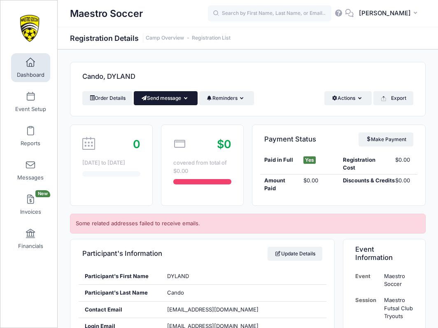
click at [180, 95] on button "Send message" at bounding box center [166, 98] width 64 height 14
click at [174, 115] on link "Send Email" at bounding box center [172, 118] width 50 height 16
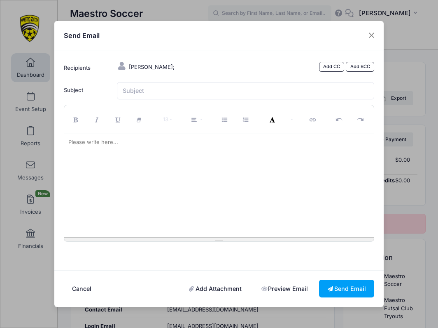
click at [124, 167] on div at bounding box center [219, 185] width 310 height 103
paste div
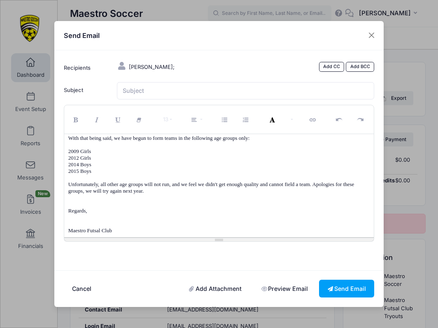
scroll to position [35, 0]
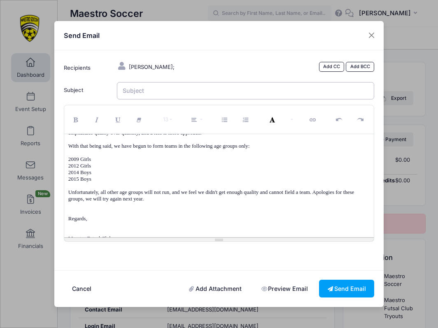
click at [135, 99] on input "Subject" at bounding box center [246, 91] width 258 height 18
type input "Maestro Futsal Club"
click at [343, 281] on button "Send Email" at bounding box center [346, 288] width 55 height 18
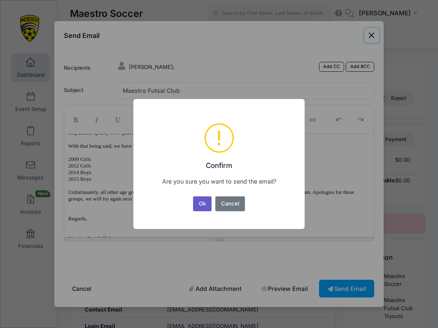
click at [201, 199] on button "Ok" at bounding box center [202, 203] width 19 height 15
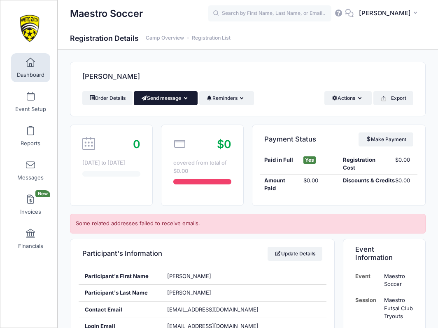
click at [175, 100] on button "Send message" at bounding box center [166, 98] width 64 height 14
click at [173, 117] on link "Send Email" at bounding box center [172, 118] width 50 height 16
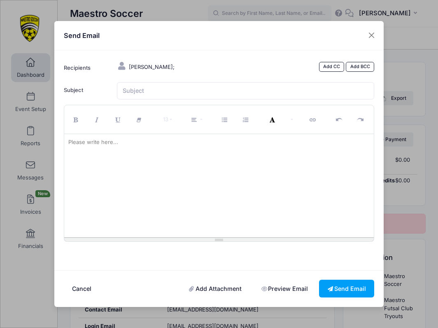
click at [131, 193] on div at bounding box center [219, 185] width 310 height 103
paste div
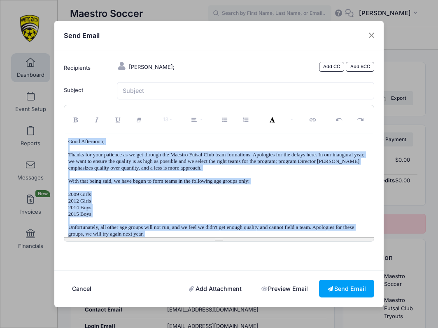
drag, startPoint x: 132, startPoint y: 235, endPoint x: 61, endPoint y: 120, distance: 134.8
click at [61, 120] on div "13 8 9 10 11 12 14 18 24 36 Background Color Transparent Select #ffff00 Text Co…" at bounding box center [219, 173] width 319 height 137
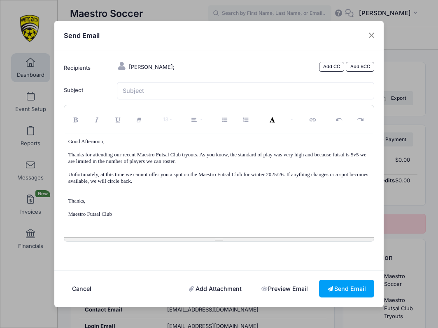
click at [133, 231] on div "Good Afternoon, Thanks for attending our recent Maestro Futsal Club tryouts. As…" at bounding box center [219, 185] width 310 height 103
click at [68, 216] on p "Maestro Futsal Club" at bounding box center [219, 214] width 302 height 7
drag, startPoint x: 84, startPoint y: 200, endPoint x: 57, endPoint y: 194, distance: 27.4
click at [57, 194] on div "Recipients Castillo, Brianna; Add CC Add BCC" at bounding box center [219, 160] width 330 height 220
click at [70, 195] on span "Regards," at bounding box center [77, 194] width 19 height 6
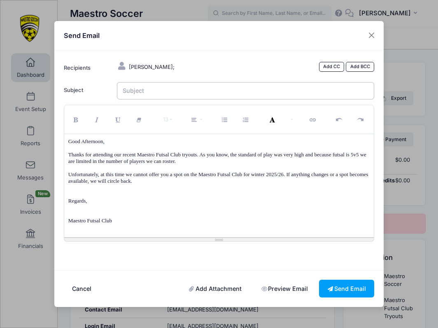
click at [152, 96] on input "Subject" at bounding box center [246, 91] width 258 height 18
type input "Maestro Futsal Club"
click at [190, 180] on p "Unfortunately, at this time we cannot offer you a spot on the Maestro Futsal Cl…" at bounding box center [219, 177] width 302 height 13
click at [353, 279] on button "Send Email" at bounding box center [346, 288] width 55 height 18
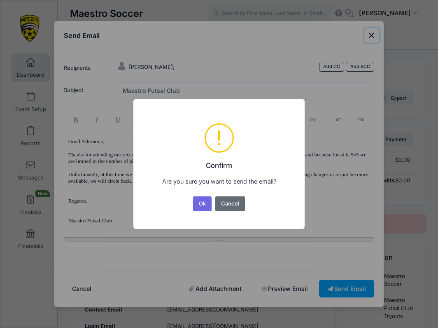
click at [236, 201] on button "Cancel" at bounding box center [230, 203] width 30 height 15
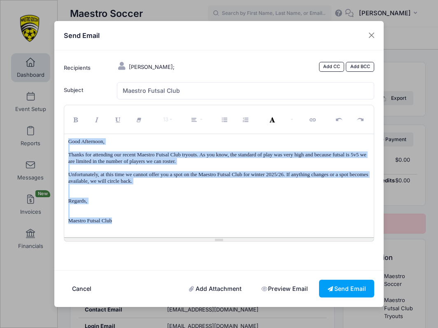
drag, startPoint x: 118, startPoint y: 220, endPoint x: 61, endPoint y: 136, distance: 102.0
click at [61, 136] on div "13 8 9 10 11 12 14 18 24 36 Background Color Transparent Select #ffff00 Text Co…" at bounding box center [219, 173] width 319 height 137
copy div "Good Afternoon, Thanks for attending our recent Maestro Futsal Club tryouts. As…"
click at [370, 41] on button "Close" at bounding box center [372, 35] width 15 height 15
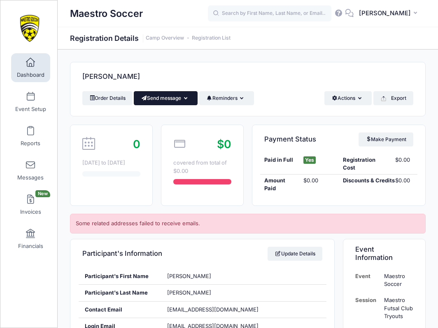
click at [171, 97] on button "Send message" at bounding box center [166, 98] width 64 height 14
click at [163, 116] on link "Send Email" at bounding box center [172, 118] width 50 height 16
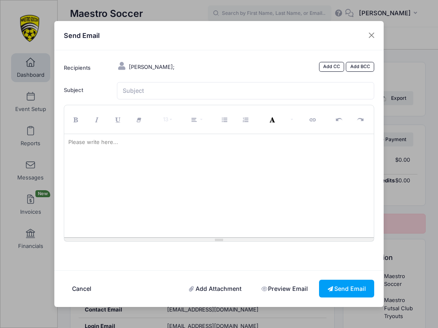
click at [368, 186] on div at bounding box center [219, 185] width 310 height 103
click at [321, 184] on div at bounding box center [219, 185] width 310 height 103
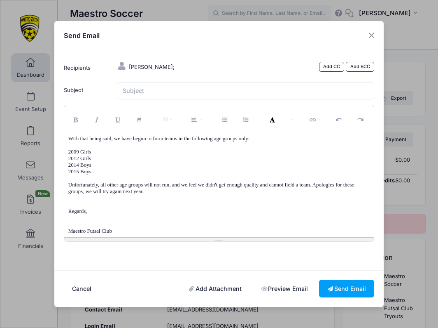
scroll to position [41, 0]
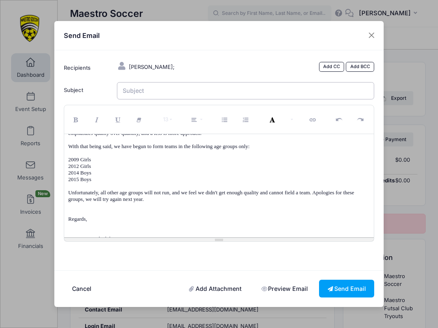
click at [199, 99] on input "Subject" at bounding box center [246, 91] width 258 height 18
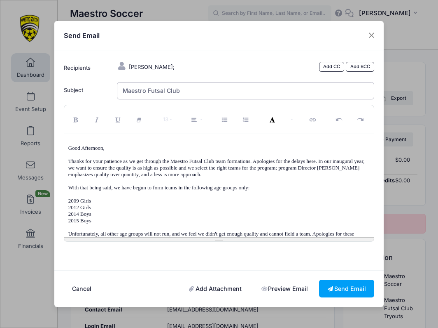
scroll to position [0, 0]
type input "Maestro Futsal Club"
click at [340, 282] on button "Send Email" at bounding box center [346, 288] width 55 height 18
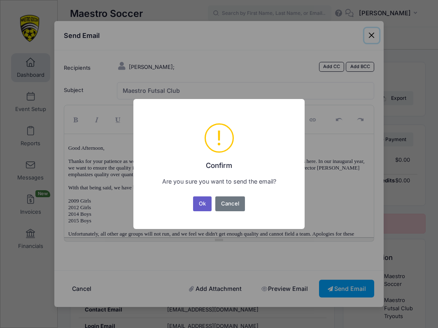
click at [202, 200] on button "Ok" at bounding box center [202, 203] width 19 height 15
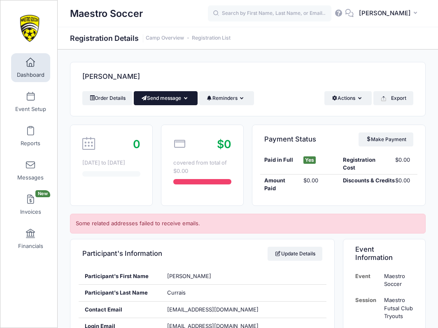
click at [174, 96] on button "Send message" at bounding box center [166, 98] width 64 height 14
click at [171, 117] on link "Send Email" at bounding box center [172, 118] width 50 height 16
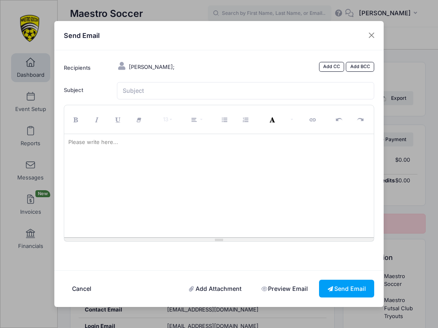
click at [160, 159] on div at bounding box center [219, 185] width 310 height 103
paste div
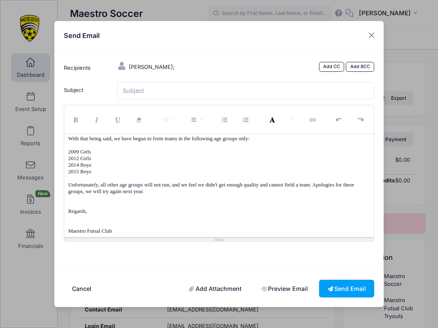
scroll to position [41, 0]
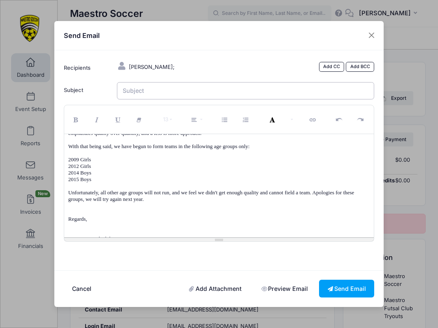
click at [154, 100] on input "Subject" at bounding box center [246, 91] width 258 height 18
type input "Maestro Futsal Club"
click at [337, 280] on button "Send Email" at bounding box center [346, 288] width 55 height 18
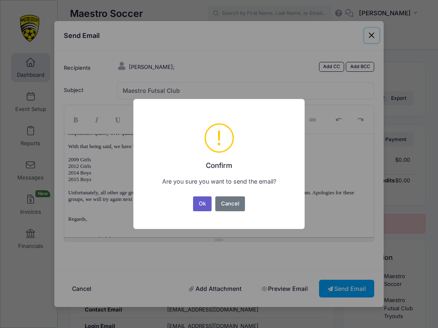
click at [208, 204] on button "Ok" at bounding box center [202, 203] width 19 height 15
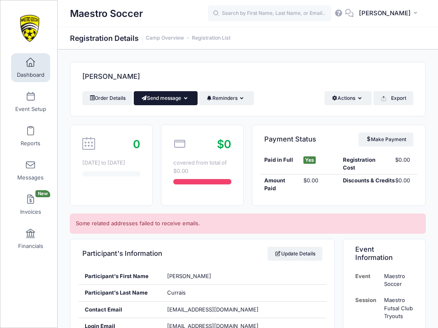
scroll to position [0, 0]
click at [177, 96] on button "Send message" at bounding box center [166, 98] width 64 height 14
click at [177, 116] on link "Send Email" at bounding box center [172, 118] width 50 height 16
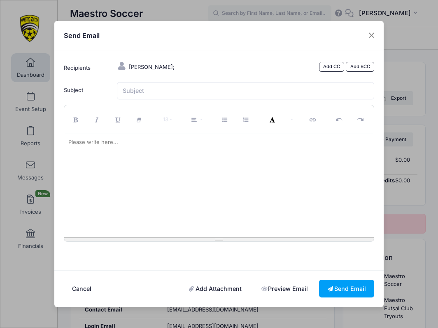
click at [210, 190] on div at bounding box center [219, 185] width 310 height 103
paste div
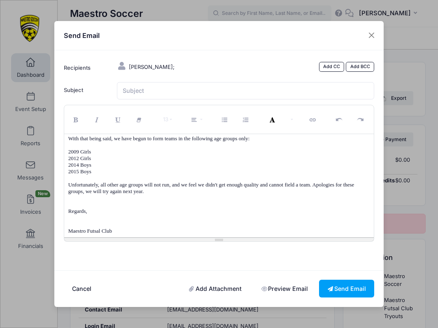
scroll to position [41, 0]
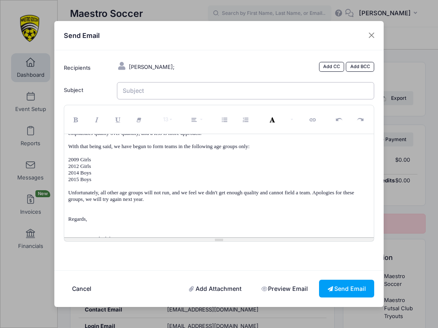
click at [166, 90] on input "Subject" at bounding box center [246, 91] width 258 height 18
type input "Maestro Futsal Club"
click at [188, 189] on p "Unfortunately, all other age groups will not run, and we feel we didn't get eno…" at bounding box center [219, 195] width 302 height 13
click at [349, 282] on button "Send Email" at bounding box center [346, 288] width 55 height 18
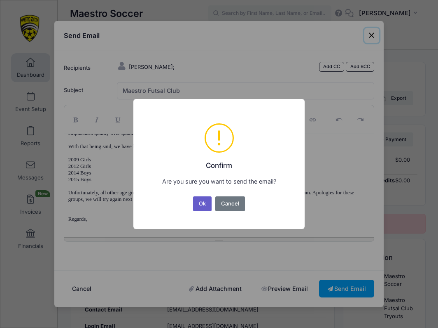
click at [202, 201] on button "Ok" at bounding box center [202, 203] width 19 height 15
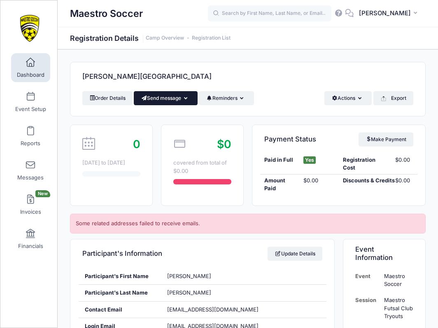
click at [174, 97] on button "Send message" at bounding box center [166, 98] width 64 height 14
click at [168, 115] on link "Send Email" at bounding box center [172, 118] width 50 height 16
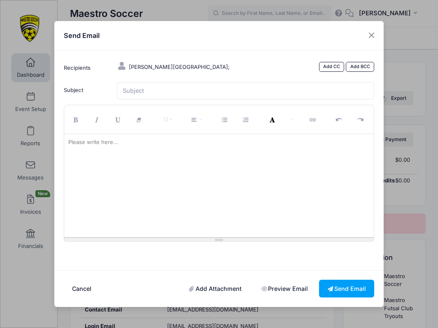
click at [139, 195] on div at bounding box center [219, 185] width 310 height 103
paste div
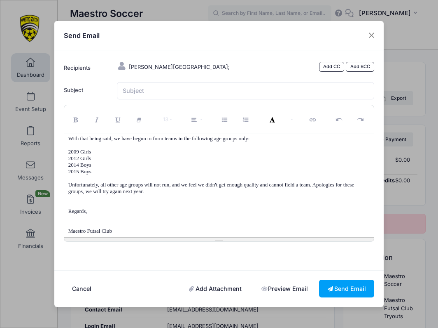
scroll to position [41, 0]
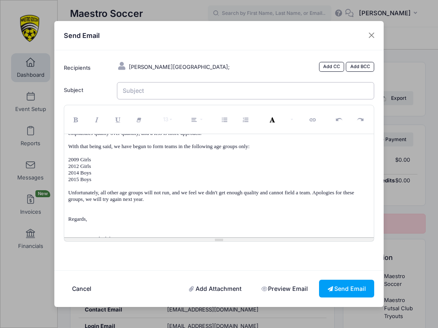
click at [140, 93] on input "Subject" at bounding box center [246, 91] width 258 height 18
type input "Maestro Futsal Club"
click at [354, 287] on button "Send Email" at bounding box center [346, 288] width 55 height 18
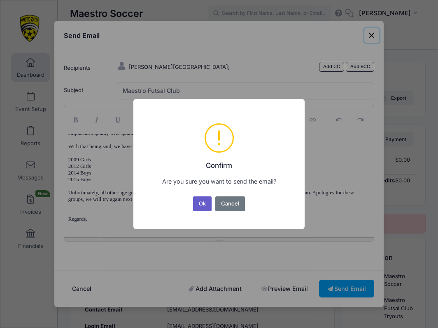
click at [201, 200] on button "Ok" at bounding box center [202, 203] width 19 height 15
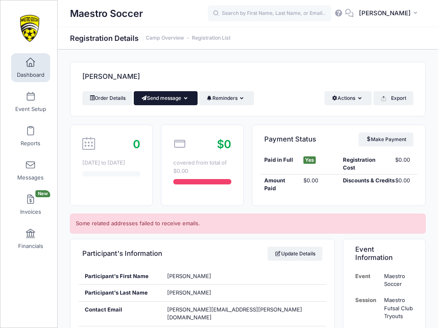
click at [166, 99] on button "Send message" at bounding box center [166, 98] width 64 height 14
click at [166, 116] on link "Send Email" at bounding box center [172, 118] width 50 height 16
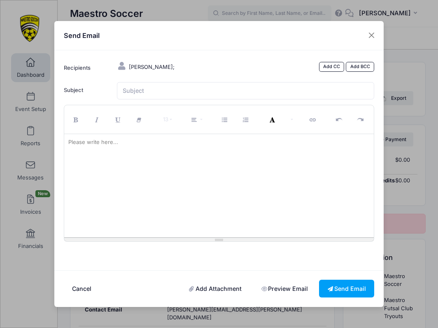
click at [166, 208] on div at bounding box center [219, 185] width 310 height 103
paste div
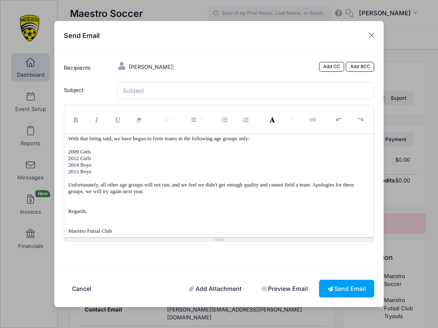
scroll to position [41, 0]
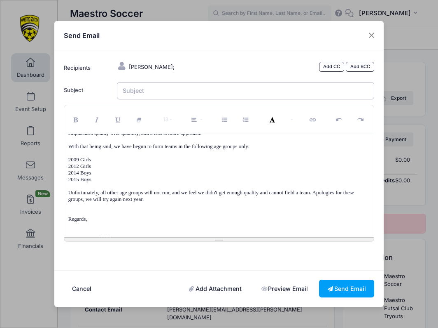
click at [161, 91] on input "Subject" at bounding box center [246, 91] width 258 height 18
type input "Maestro Futsal Club"
click at [358, 285] on button "Send Email" at bounding box center [346, 288] width 55 height 18
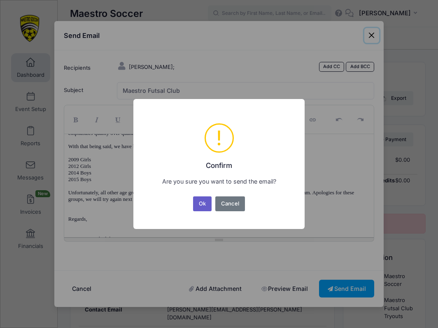
click at [202, 200] on button "Ok" at bounding box center [202, 203] width 19 height 15
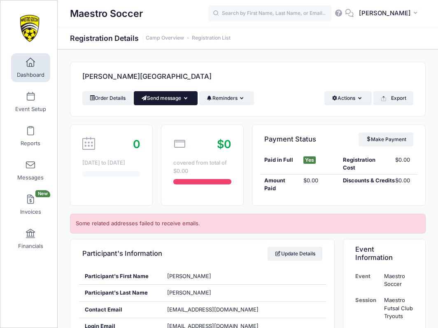
click at [161, 101] on button "Send message" at bounding box center [166, 98] width 64 height 14
click at [165, 117] on link "Send Email" at bounding box center [172, 118] width 50 height 16
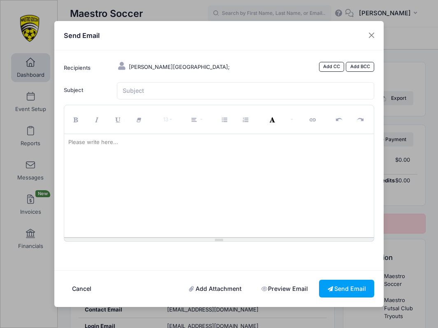
click at [154, 185] on div at bounding box center [219, 185] width 310 height 103
paste div
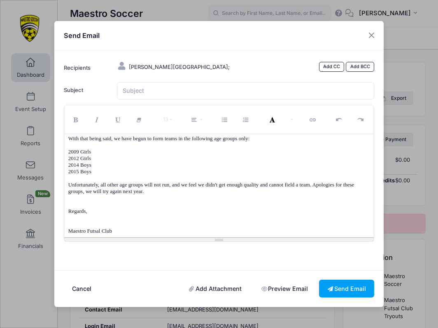
scroll to position [41, 0]
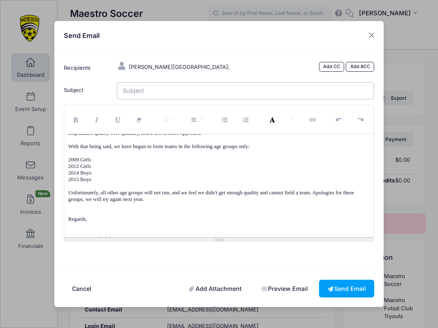
click at [140, 94] on input "Subject" at bounding box center [246, 91] width 258 height 18
type input "Maestro Futsal Club"
click at [347, 280] on button "Send Email" at bounding box center [346, 288] width 55 height 18
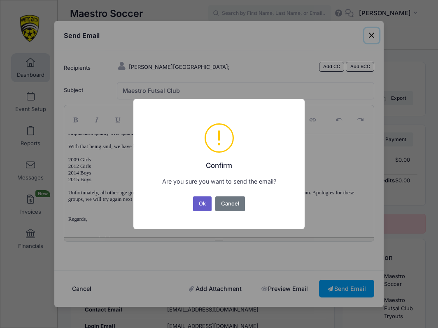
click at [205, 204] on button "Ok" at bounding box center [202, 203] width 19 height 15
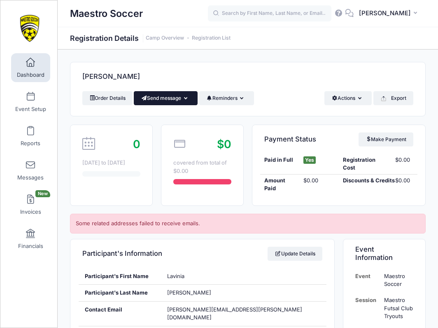
click at [168, 94] on button "Send message" at bounding box center [166, 98] width 64 height 14
click at [267, 77] on div "Everett, Lavinia" at bounding box center [247, 76] width 355 height 29
click at [167, 98] on button "Send message" at bounding box center [166, 98] width 64 height 14
click at [168, 119] on link "Send Email" at bounding box center [172, 118] width 50 height 16
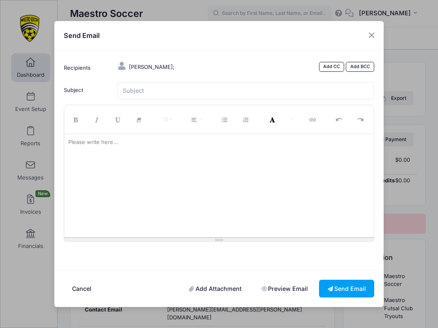
click at [171, 173] on div at bounding box center [219, 185] width 310 height 103
paste div
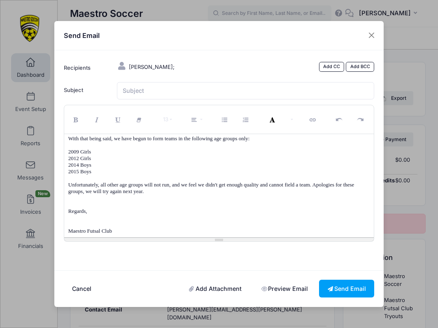
scroll to position [41, 0]
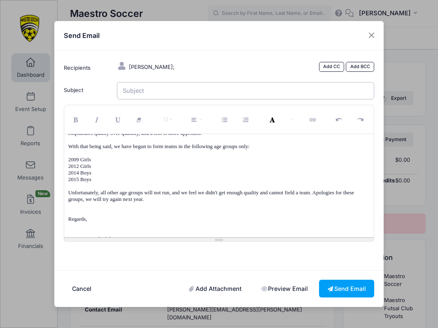
click at [159, 96] on input "Subject" at bounding box center [246, 91] width 258 height 18
type input "Maestro Futsal Club"
click at [335, 279] on button "Send Email" at bounding box center [346, 288] width 55 height 18
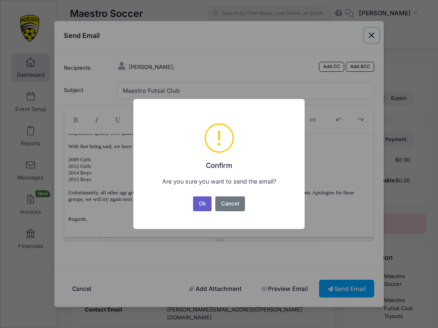
click at [203, 205] on button "Ok" at bounding box center [202, 203] width 19 height 15
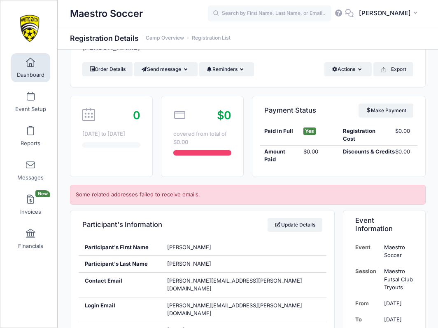
scroll to position [2, 0]
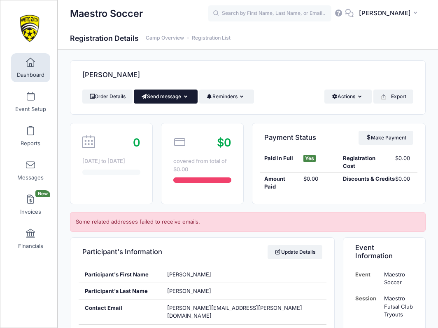
click at [164, 97] on button "Send message" at bounding box center [166, 96] width 64 height 14
click at [166, 114] on link "Send Email" at bounding box center [172, 117] width 50 height 16
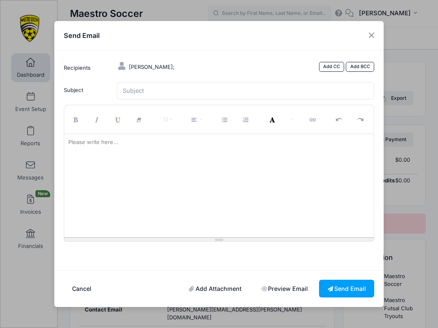
click at [178, 157] on div at bounding box center [219, 185] width 310 height 103
paste div
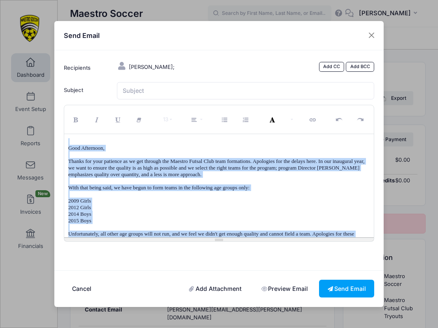
drag, startPoint x: 136, startPoint y: 231, endPoint x: 49, endPoint y: 117, distance: 143.6
click at [49, 118] on div "Send Email Recipients [PERSON_NAME]; Add CC Add BCC Subject CC BCC" at bounding box center [219, 164] width 438 height 328
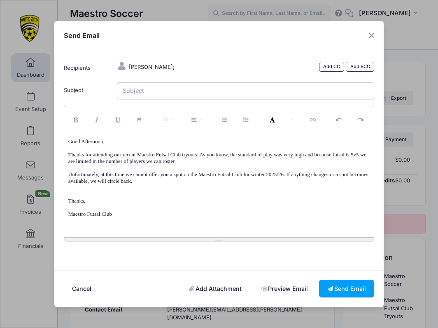
click at [189, 95] on input "Subject" at bounding box center [246, 91] width 258 height 18
type input "Maestro Futsal Club"
drag, startPoint x: 85, startPoint y: 200, endPoint x: 62, endPoint y: 195, distance: 23.5
click at [62, 195] on div "13 8 9 10 11 12 14 18 24 36 Background Color Transparent Select #ffff00 Text Co…" at bounding box center [219, 173] width 319 height 137
click at [147, 221] on p at bounding box center [219, 220] width 302 height 7
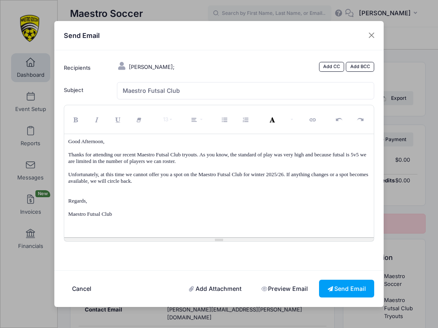
click at [101, 203] on p "Regards," at bounding box center [219, 200] width 302 height 7
click at [346, 285] on button "Send Email" at bounding box center [346, 288] width 55 height 18
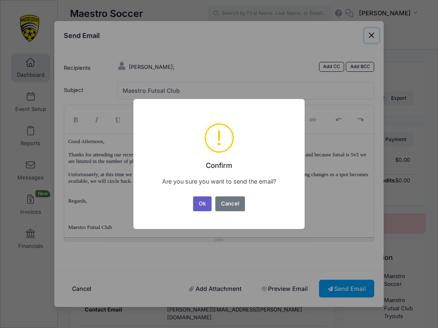
click at [203, 204] on button "Ok" at bounding box center [202, 203] width 19 height 15
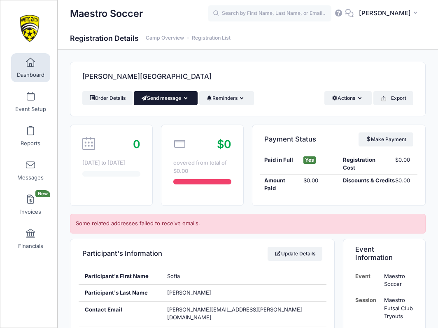
click at [175, 98] on button "Send message" at bounding box center [166, 98] width 64 height 14
click at [170, 116] on link "Send Email" at bounding box center [172, 118] width 50 height 16
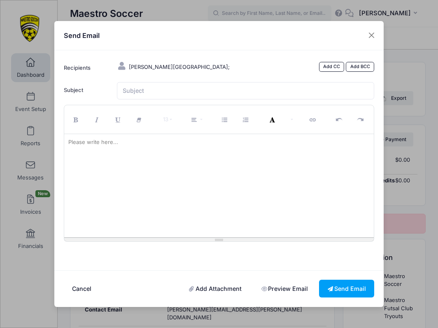
click at [302, 188] on div at bounding box center [219, 185] width 310 height 103
paste div
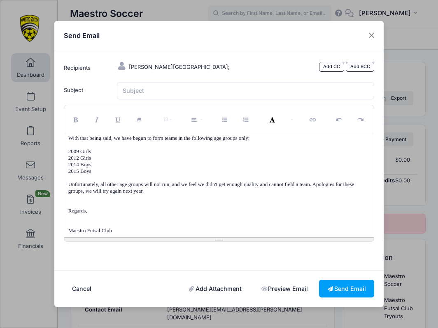
scroll to position [35, 0]
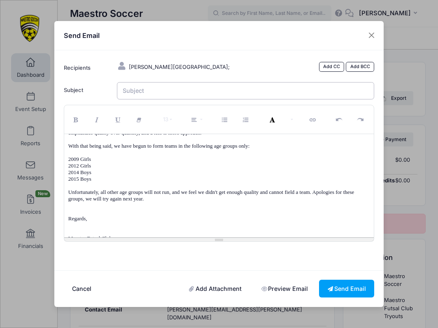
click at [214, 87] on input "Subject" at bounding box center [246, 91] width 258 height 18
type input "Maestro Futsal Club"
click at [213, 199] on p "Unfortunately, all other age groups will not run, and we feel we didn't get eno…" at bounding box center [219, 195] width 302 height 13
click at [350, 279] on button "Send Email" at bounding box center [346, 288] width 55 height 18
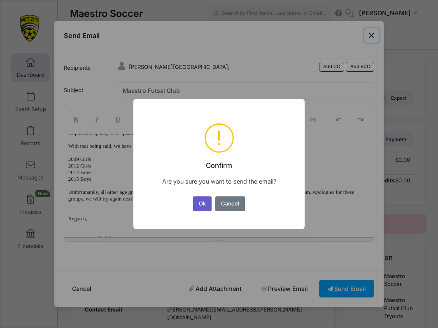
click at [207, 201] on button "Ok" at bounding box center [202, 203] width 19 height 15
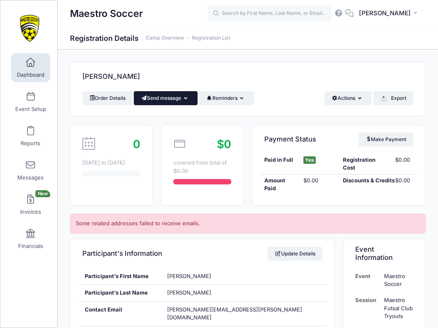
click at [180, 94] on button "Send message" at bounding box center [166, 98] width 64 height 14
click at [168, 117] on link "Send Email" at bounding box center [172, 118] width 50 height 16
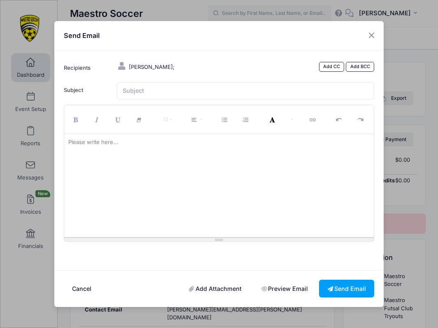
click at [151, 165] on div at bounding box center [219, 185] width 310 height 103
paste div
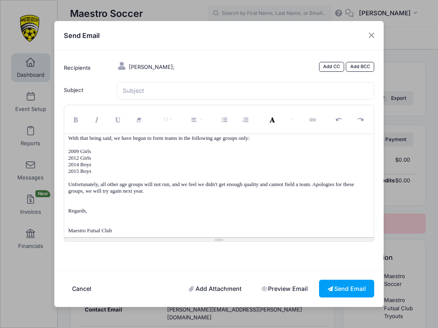
scroll to position [35, 0]
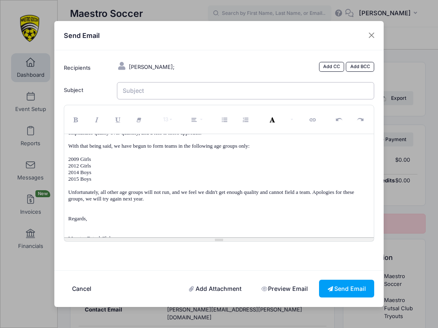
click at [152, 96] on input "Subject" at bounding box center [246, 91] width 258 height 18
type input "Maestro Futsal Club"
click at [342, 281] on button "Send Email" at bounding box center [346, 288] width 55 height 18
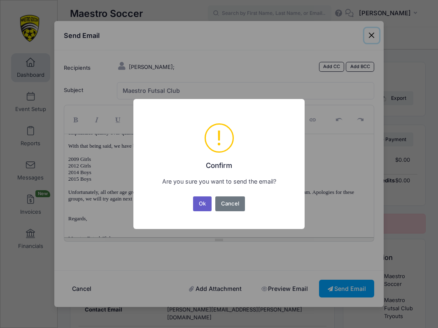
click at [200, 206] on button "Ok" at bounding box center [202, 203] width 19 height 15
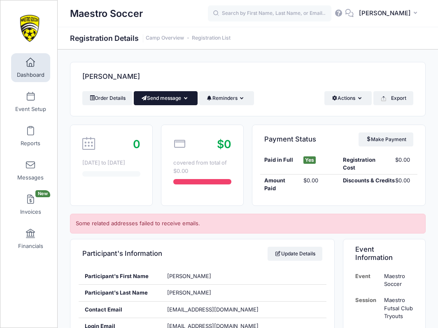
click at [171, 100] on button "Send message" at bounding box center [166, 98] width 64 height 14
click at [171, 115] on link "Send Email" at bounding box center [172, 118] width 50 height 16
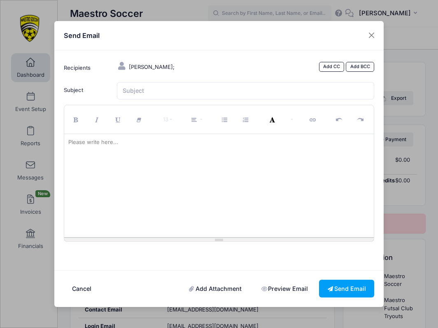
click at [140, 173] on div at bounding box center [219, 185] width 310 height 103
paste div
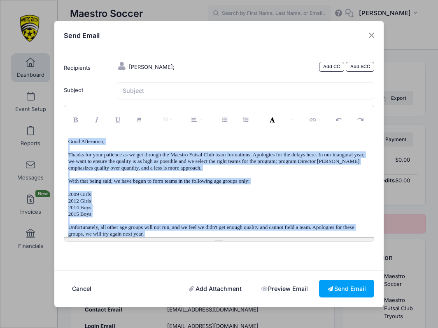
drag, startPoint x: 132, startPoint y: 234, endPoint x: 61, endPoint y: 123, distance: 132.3
click at [61, 123] on div "13 8 9 10 11 12 14 18 24 36 Background Color Transparent Select #ffff00 Text Co…" at bounding box center [219, 173] width 319 height 137
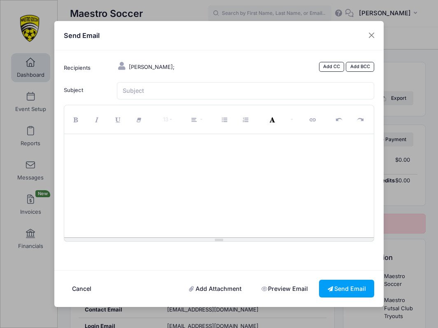
click at [337, 185] on div at bounding box center [219, 185] width 310 height 103
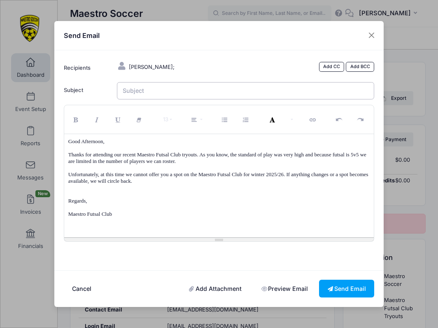
click at [176, 96] on input "Subject" at bounding box center [246, 91] width 258 height 18
type input "Maestro Futsal Club"
click at [353, 279] on button "Send Email" at bounding box center [346, 288] width 55 height 18
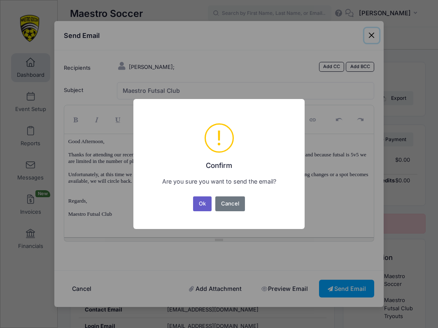
click at [200, 200] on button "Ok" at bounding box center [202, 203] width 19 height 15
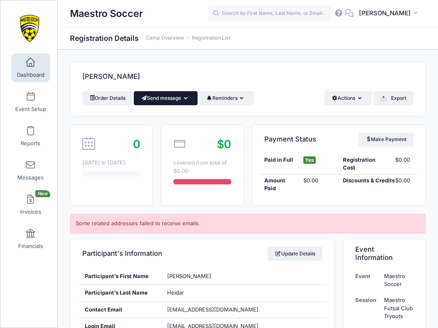
click at [178, 97] on button "Send message" at bounding box center [166, 98] width 64 height 14
click at [174, 116] on link "Send Email" at bounding box center [172, 118] width 50 height 16
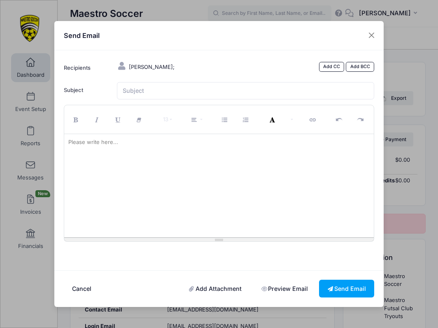
click at [316, 181] on div at bounding box center [219, 185] width 310 height 103
paste div
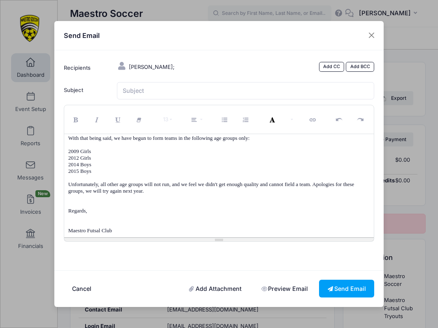
scroll to position [35, 0]
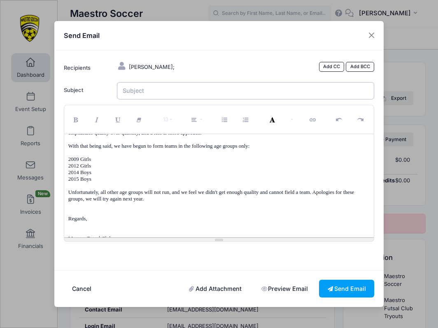
click at [184, 91] on input "Subject" at bounding box center [246, 91] width 258 height 18
type input "Maestro Futsal Club"
click at [338, 280] on button "Send Email" at bounding box center [346, 288] width 55 height 18
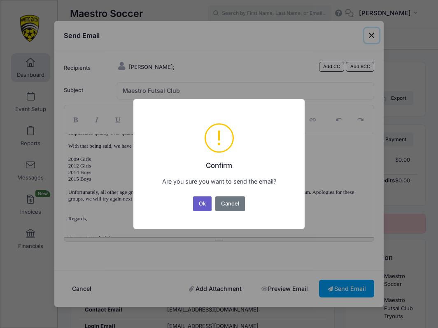
click at [208, 200] on button "Ok" at bounding box center [202, 203] width 19 height 15
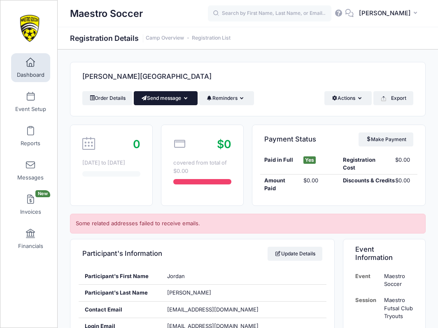
click at [166, 100] on button "Send message" at bounding box center [166, 98] width 64 height 14
click at [165, 114] on link "Send Email" at bounding box center [172, 118] width 50 height 16
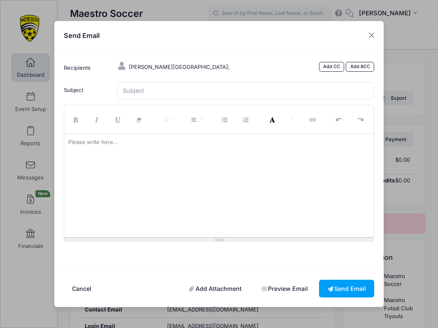
click at [134, 163] on div at bounding box center [219, 185] width 310 height 103
paste div
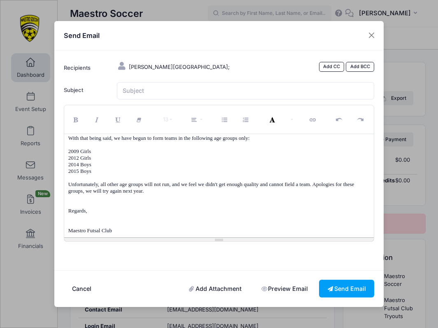
scroll to position [35, 0]
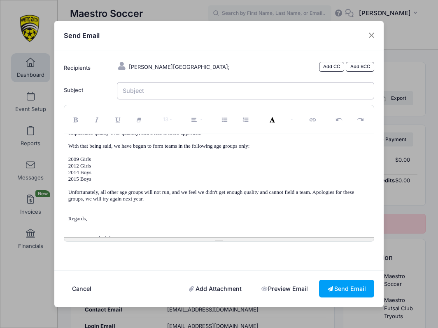
click at [149, 98] on input "Subject" at bounding box center [246, 91] width 258 height 18
type input "Maestro Futsal Club"
click at [356, 281] on button "Send Email" at bounding box center [346, 288] width 55 height 18
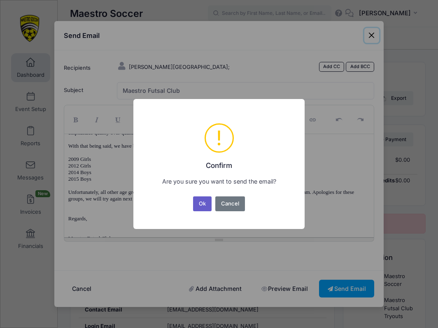
click at [204, 202] on button "Ok" at bounding box center [202, 203] width 19 height 15
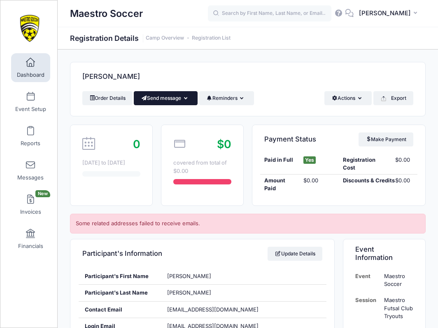
click at [179, 99] on button "Send message" at bounding box center [166, 98] width 64 height 14
click at [173, 116] on link "Send Email" at bounding box center [172, 118] width 50 height 16
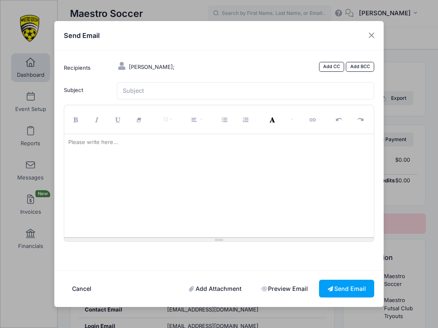
click at [170, 168] on div at bounding box center [219, 185] width 310 height 103
paste div
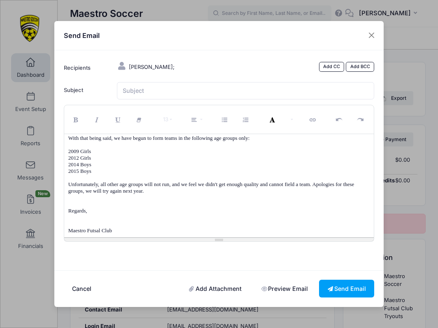
scroll to position [35, 0]
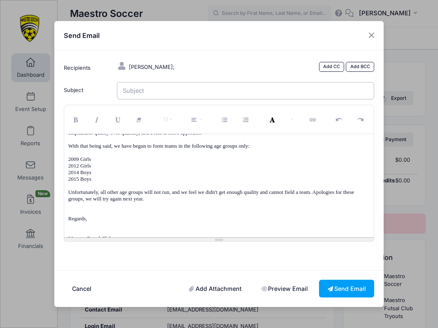
click at [145, 92] on input "Subject" at bounding box center [246, 91] width 258 height 18
type input "Maestro Futsal Club"
click at [342, 286] on button "Send Email" at bounding box center [346, 288] width 55 height 18
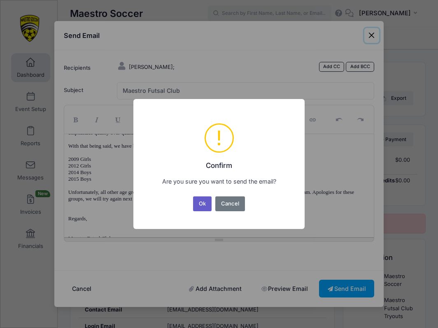
click at [202, 199] on button "Ok" at bounding box center [202, 203] width 19 height 15
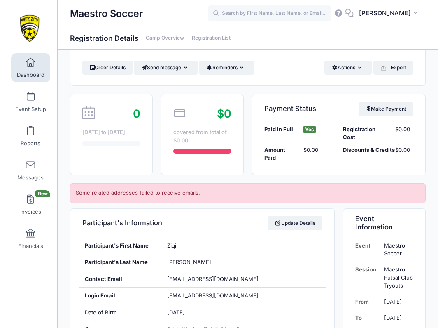
scroll to position [30, 0]
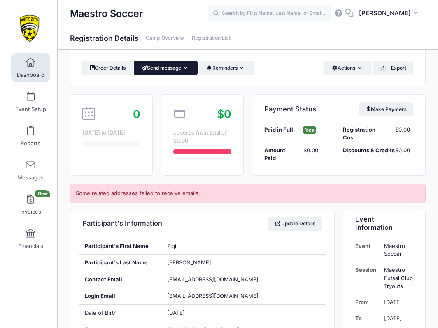
click at [172, 67] on button "Send message" at bounding box center [166, 68] width 64 height 14
click at [171, 84] on link "Send Email" at bounding box center [172, 88] width 50 height 16
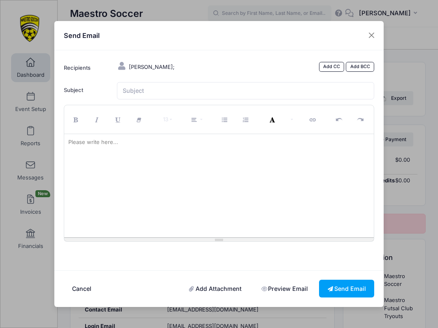
click at [145, 169] on div at bounding box center [219, 185] width 310 height 103
paste div
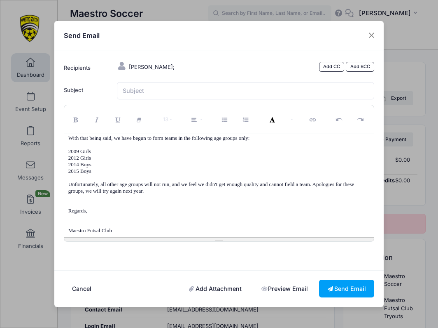
scroll to position [35, 0]
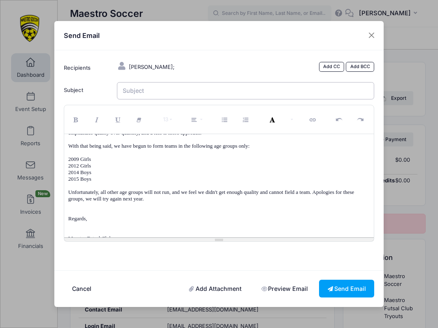
click at [142, 100] on input "Subject" at bounding box center [246, 91] width 258 height 18
type input "Maestro Futsal Club"
click at [345, 285] on button "Send Email" at bounding box center [346, 288] width 55 height 18
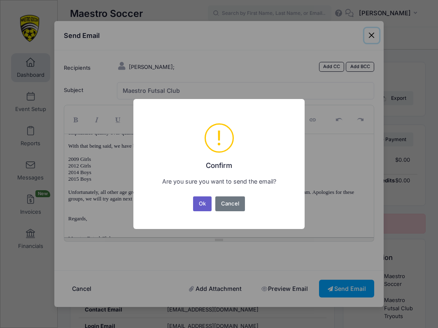
click at [200, 199] on button "Ok" at bounding box center [202, 203] width 19 height 15
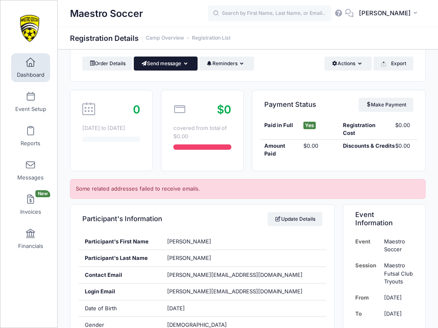
scroll to position [35, 0]
click at [172, 65] on button "Send message" at bounding box center [166, 63] width 64 height 14
click at [168, 83] on link "Send Email" at bounding box center [172, 84] width 50 height 16
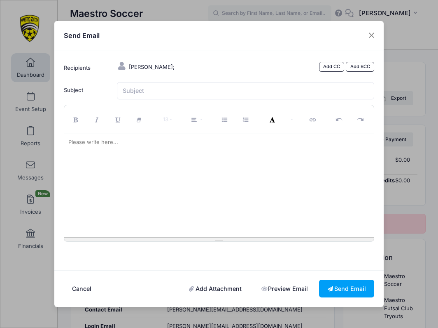
click at [146, 177] on div at bounding box center [219, 185] width 310 height 103
paste div
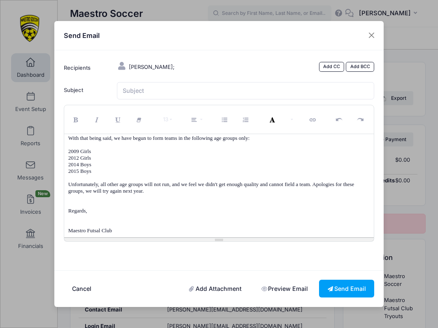
scroll to position [35, 0]
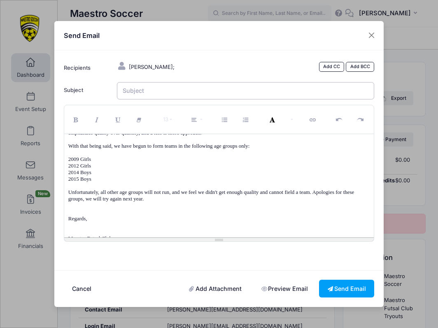
click at [145, 95] on input "Subject" at bounding box center [246, 91] width 258 height 18
type input "Maestro Futsal Club"
click at [342, 282] on button "Send Email" at bounding box center [346, 288] width 55 height 18
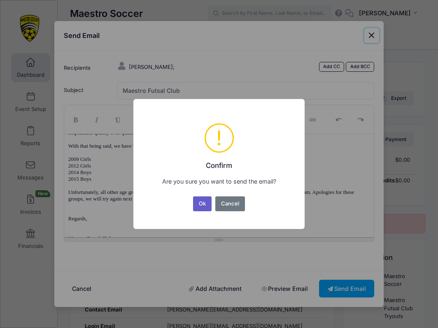
click at [203, 201] on button "Ok" at bounding box center [202, 203] width 19 height 15
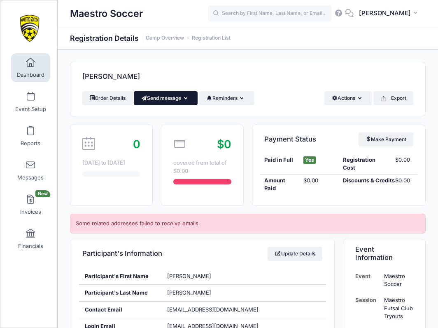
click at [162, 96] on button "Send message" at bounding box center [166, 98] width 64 height 14
click at [162, 115] on link "Send Email" at bounding box center [172, 118] width 50 height 16
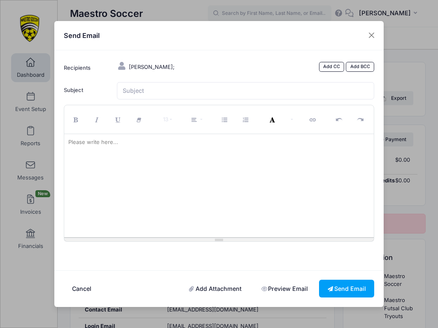
click at [135, 180] on div at bounding box center [219, 185] width 310 height 103
paste div
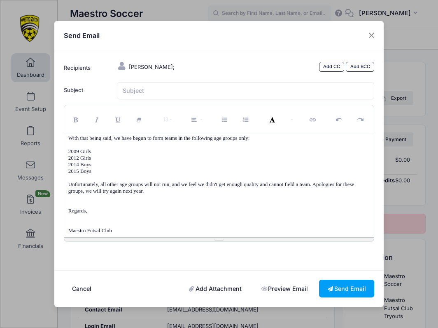
scroll to position [35, 0]
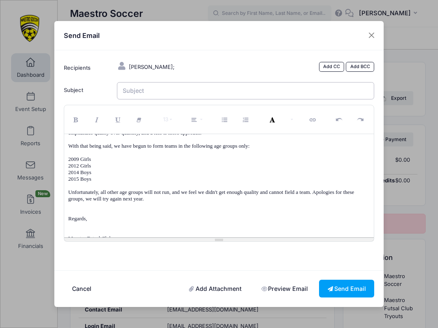
click at [134, 97] on input "Subject" at bounding box center [246, 91] width 258 height 18
type input "Maestro Futsal Club"
click at [350, 285] on button "Send Email" at bounding box center [346, 288] width 55 height 18
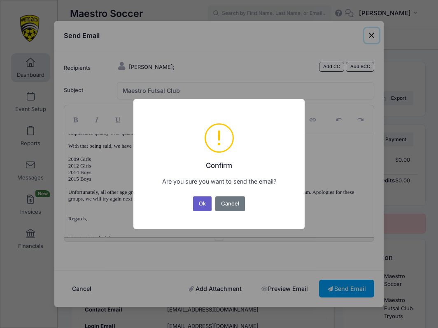
click at [203, 202] on button "Ok" at bounding box center [202, 203] width 19 height 15
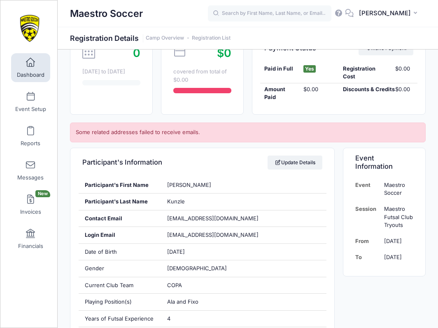
scroll to position [33, 0]
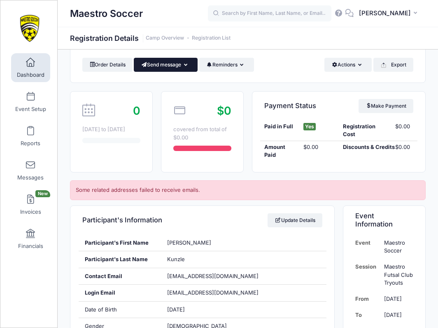
click at [168, 66] on button "Send message" at bounding box center [166, 65] width 64 height 14
click at [168, 84] on link "Send Email" at bounding box center [172, 85] width 50 height 16
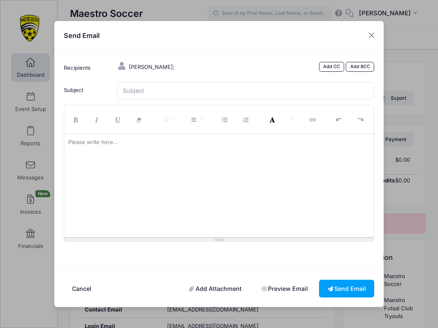
click at [138, 156] on div at bounding box center [219, 185] width 310 height 103
paste div
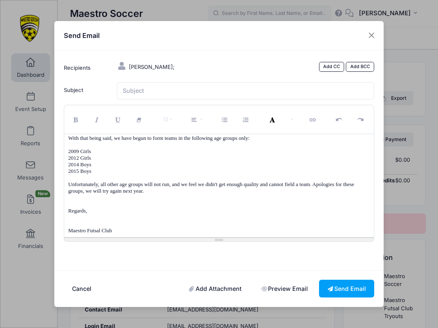
scroll to position [35, 0]
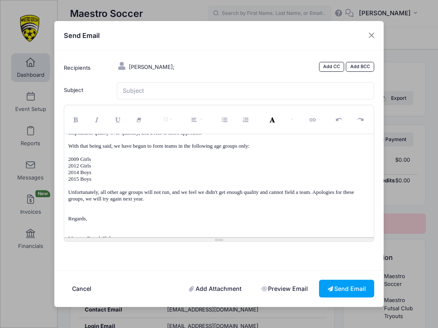
click at [144, 84] on form "Recipients [PERSON_NAME]; Add CC Add BCC Subject CC BCC 13" at bounding box center [219, 160] width 319 height 201
click at [141, 93] on input "Subject" at bounding box center [246, 91] width 258 height 18
type input "Maestro Futsal Club"
click at [332, 285] on button "Send Email" at bounding box center [346, 288] width 55 height 18
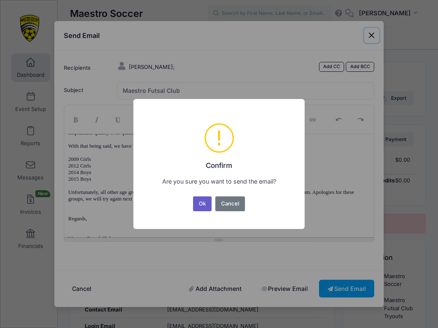
click at [205, 204] on button "Ok" at bounding box center [202, 203] width 19 height 15
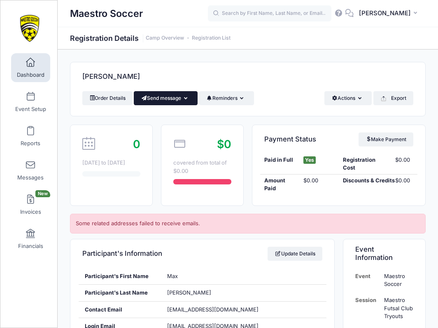
scroll to position [0, 0]
click at [152, 97] on button "Send message" at bounding box center [166, 98] width 64 height 14
click at [156, 116] on span at bounding box center [154, 118] width 7 height 6
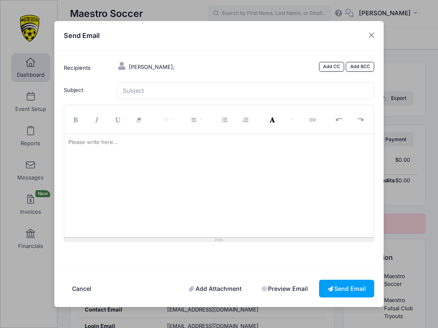
click at [143, 191] on div at bounding box center [219, 185] width 310 height 103
paste div
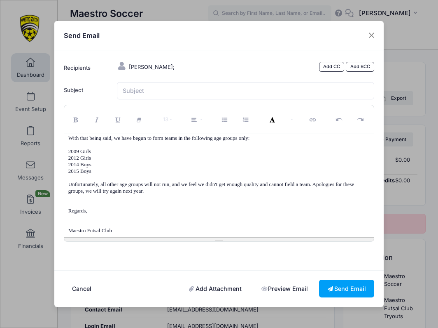
scroll to position [35, 0]
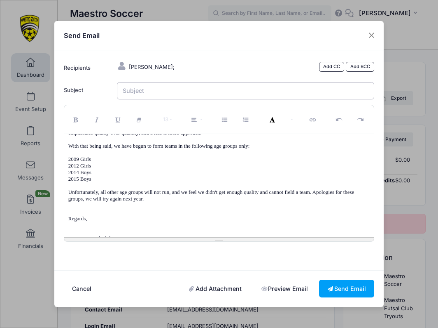
click at [133, 96] on input "Subject" at bounding box center [246, 91] width 258 height 18
type input "Maestro Futsal Club"
click at [340, 287] on button "Send Email" at bounding box center [346, 288] width 55 height 18
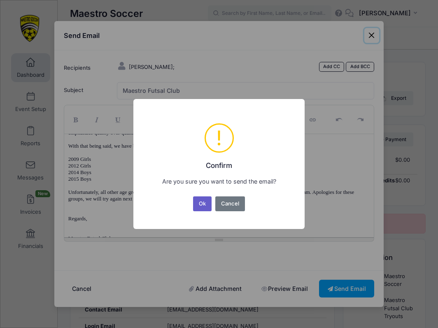
click at [204, 202] on button "Ok" at bounding box center [202, 203] width 19 height 15
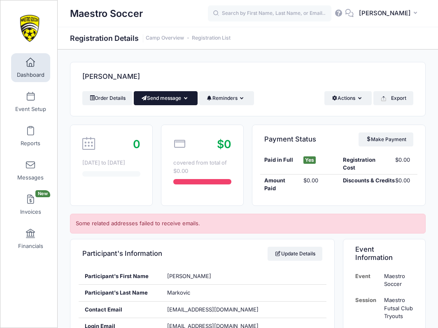
click at [171, 101] on button "Send message" at bounding box center [166, 98] width 64 height 14
click at [167, 119] on link "Send Email" at bounding box center [172, 118] width 50 height 16
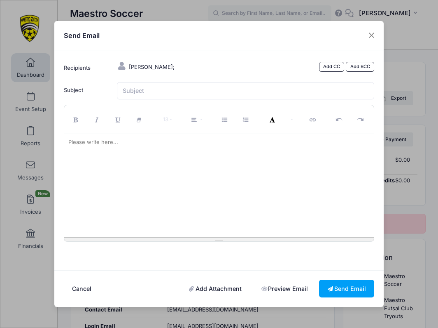
click at [263, 165] on div at bounding box center [219, 185] width 310 height 103
paste div
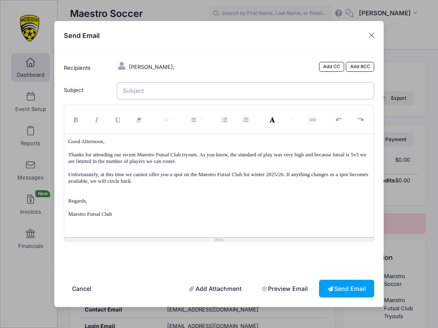
click at [192, 95] on input "Subject" at bounding box center [246, 91] width 258 height 18
type input "Maestro Futsal Club"
click at [337, 286] on button "Send Email" at bounding box center [346, 288] width 55 height 18
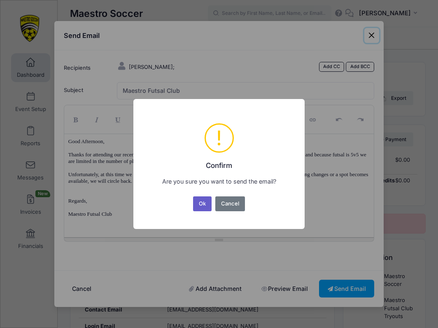
click at [204, 205] on button "Ok" at bounding box center [202, 203] width 19 height 15
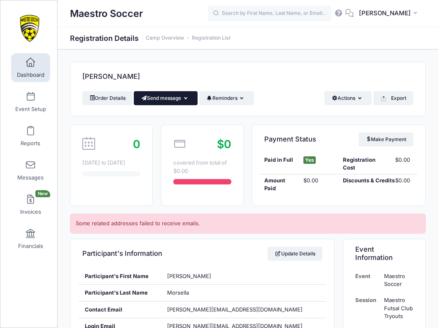
click at [172, 97] on button "Send message" at bounding box center [166, 98] width 64 height 14
click at [173, 117] on link "Send Email" at bounding box center [172, 118] width 50 height 16
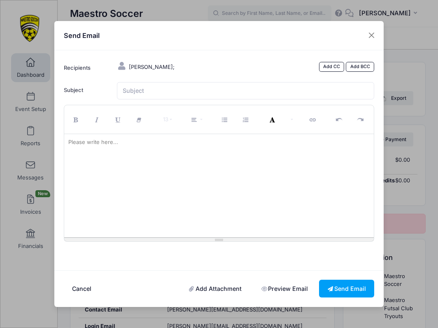
click at [121, 180] on div at bounding box center [219, 185] width 310 height 103
paste div
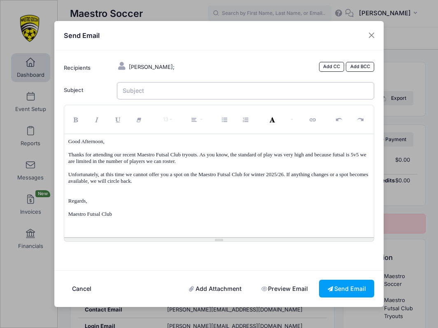
click at [138, 94] on input "Subject" at bounding box center [246, 91] width 258 height 18
type input "Maestro Futsal Club"
click at [359, 284] on button "Send Email" at bounding box center [346, 288] width 55 height 18
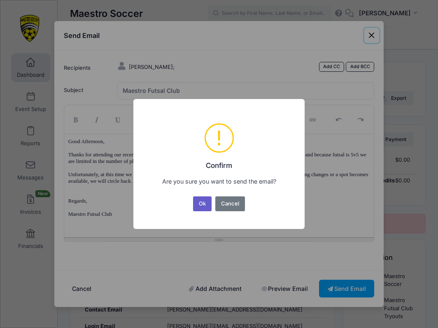
click at [201, 207] on button "Ok" at bounding box center [202, 203] width 19 height 15
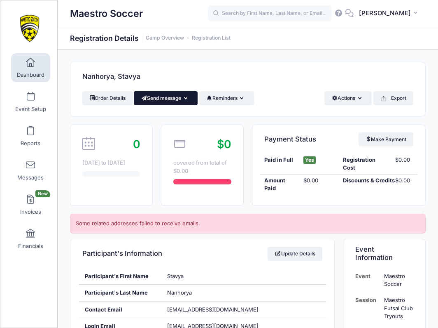
click at [173, 96] on button "Send message" at bounding box center [166, 98] width 64 height 14
click at [167, 117] on link "Send Email" at bounding box center [172, 118] width 50 height 16
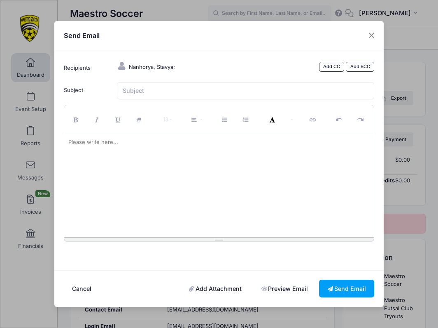
click at [161, 173] on div at bounding box center [219, 185] width 310 height 103
paste div
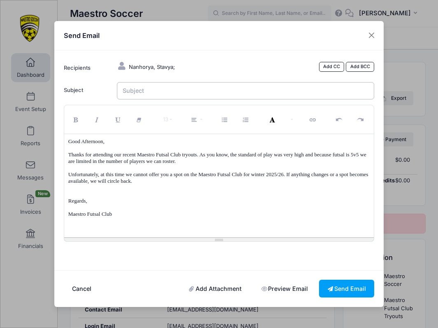
click at [152, 91] on input "Subject" at bounding box center [246, 91] width 258 height 18
type input "Maestro Futsal Club"
click at [346, 279] on button "Send Email" at bounding box center [346, 288] width 55 height 18
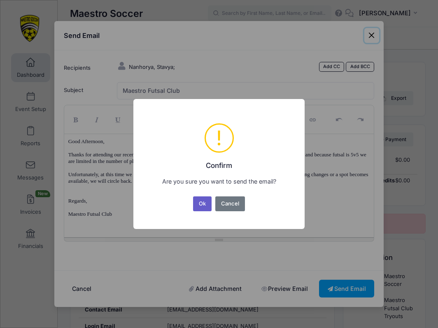
click at [201, 202] on button "Ok" at bounding box center [202, 203] width 19 height 15
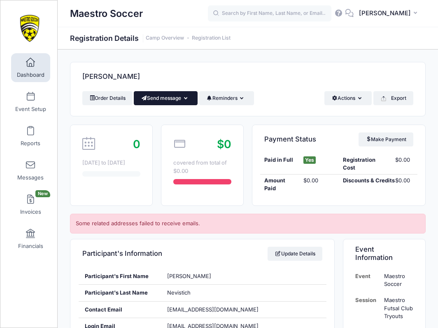
click at [177, 98] on button "Send message" at bounding box center [166, 98] width 64 height 14
click at [171, 113] on link "Send Email" at bounding box center [172, 118] width 50 height 16
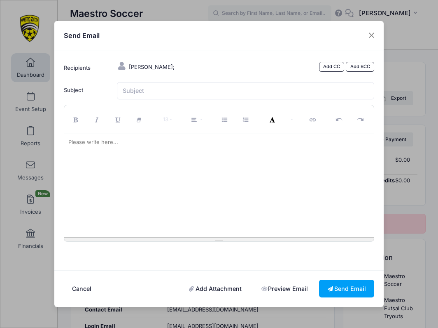
click at [317, 180] on div at bounding box center [219, 185] width 310 height 103
paste div
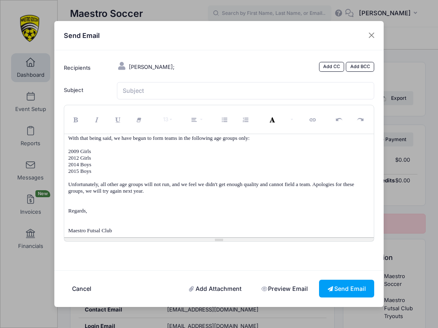
scroll to position [35, 0]
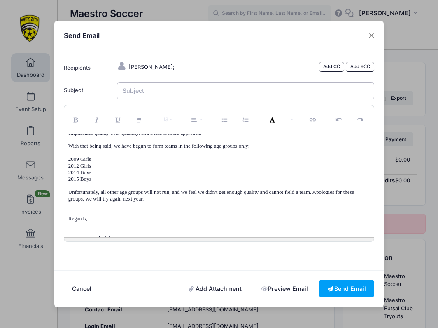
click at [209, 91] on input "Subject" at bounding box center [246, 91] width 258 height 18
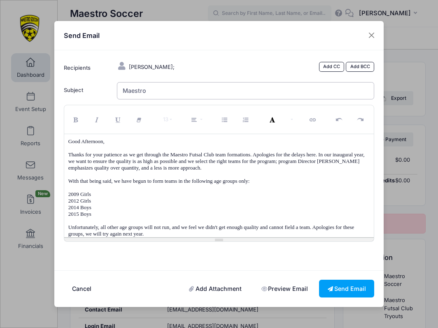
click at [183, 93] on input "Maestro" at bounding box center [246, 91] width 258 height 18
type input "Maestro Futsal Club"
click at [159, 176] on p at bounding box center [219, 174] width 302 height 7
click at [352, 281] on button "Send Email" at bounding box center [346, 288] width 55 height 18
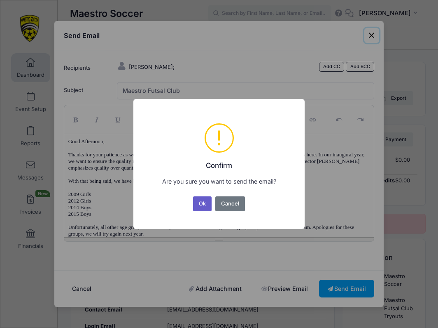
click at [201, 202] on button "Ok" at bounding box center [202, 203] width 19 height 15
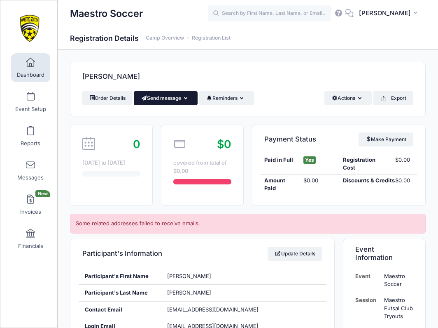
scroll to position [0, 0]
click at [180, 102] on button "Send message" at bounding box center [166, 98] width 64 height 14
click at [170, 117] on link "Send Email" at bounding box center [172, 118] width 50 height 16
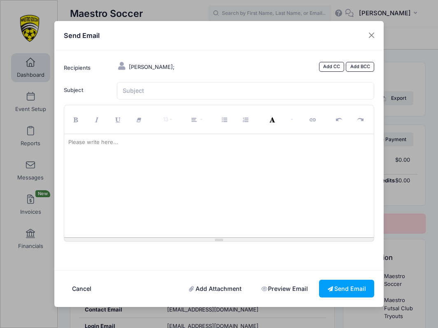
click at [149, 167] on div at bounding box center [219, 185] width 310 height 103
paste div
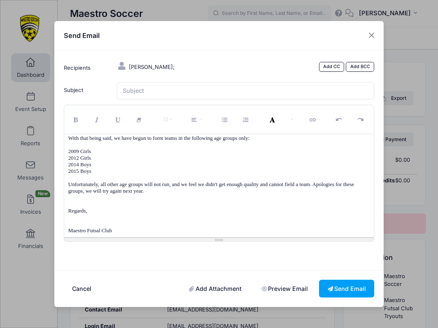
scroll to position [35, 0]
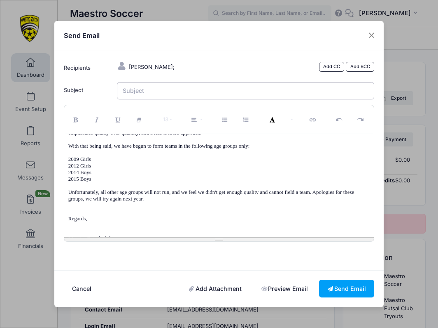
click at [140, 98] on input "Subject" at bounding box center [246, 91] width 258 height 18
type input "Maestro Futsal Club"
click at [350, 287] on button "Send Email" at bounding box center [346, 288] width 55 height 18
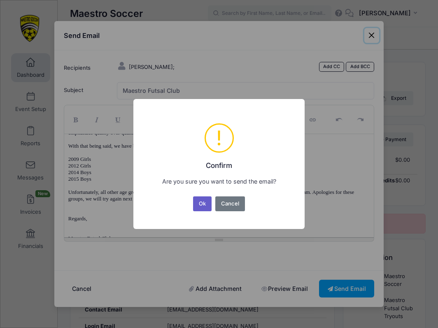
click at [196, 201] on button "Ok" at bounding box center [202, 203] width 19 height 15
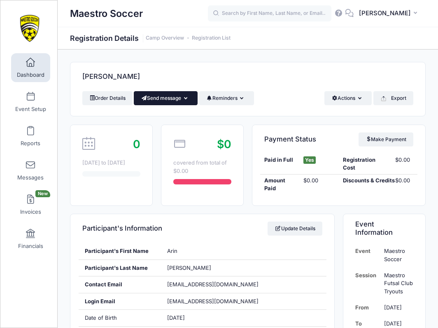
click at [178, 97] on button "Send message" at bounding box center [166, 98] width 64 height 14
click at [166, 117] on link "Send Email" at bounding box center [172, 118] width 50 height 16
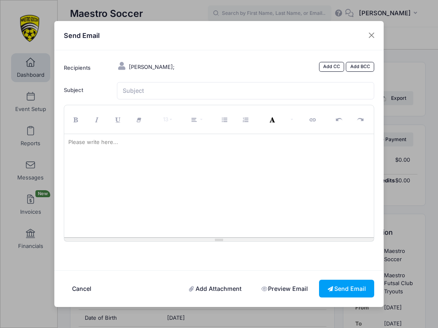
click at [335, 181] on div at bounding box center [219, 185] width 310 height 103
paste div
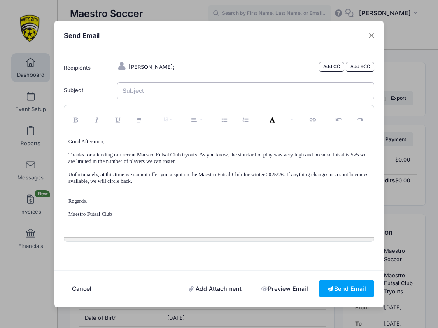
click at [237, 93] on input "Subject" at bounding box center [246, 91] width 258 height 18
type input "Maestro Futsal Club"
click at [349, 285] on button "Send Email" at bounding box center [346, 288] width 55 height 18
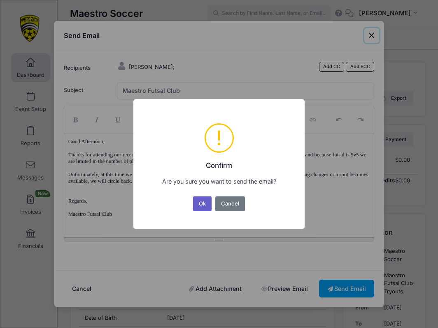
click at [198, 205] on button "Ok" at bounding box center [202, 203] width 19 height 15
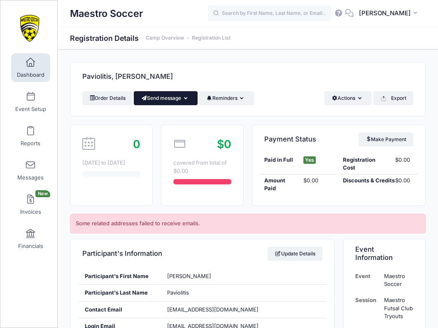
click at [184, 95] on button "Send message" at bounding box center [166, 98] width 64 height 14
click at [167, 115] on link "Send Email" at bounding box center [172, 118] width 50 height 16
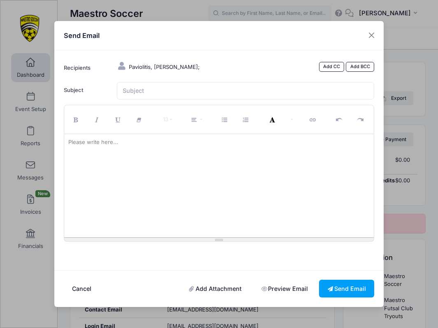
click at [271, 167] on div at bounding box center [219, 185] width 310 height 103
paste div
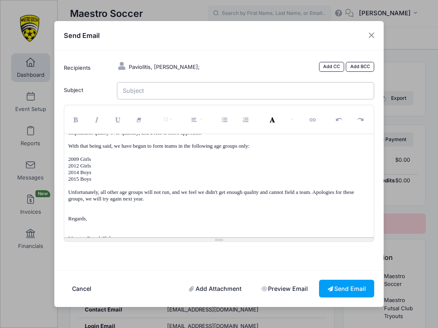
click at [177, 99] on input "Subject" at bounding box center [246, 91] width 258 height 18
type input "Maestro Futsal Club"
click at [345, 281] on button "Send Email" at bounding box center [346, 288] width 55 height 18
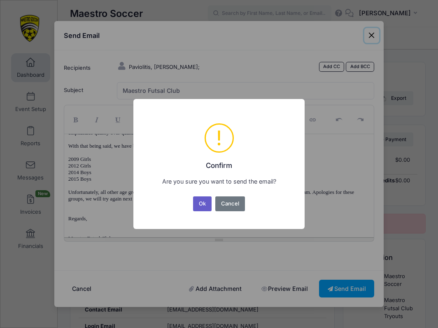
click at [206, 202] on button "Ok" at bounding box center [202, 203] width 19 height 15
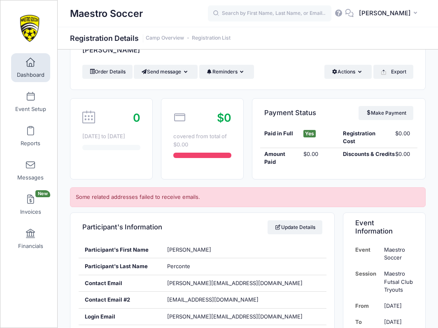
scroll to position [26, 0]
click at [171, 73] on button "Send message" at bounding box center [166, 72] width 64 height 14
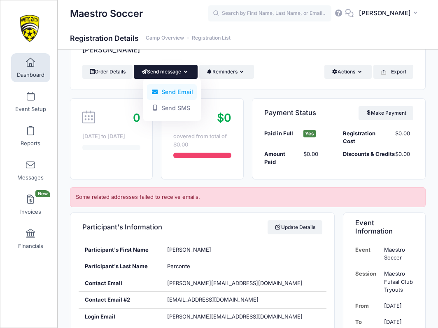
click at [169, 91] on link "Send Email" at bounding box center [172, 92] width 50 height 16
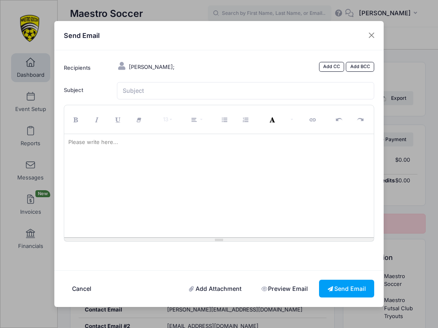
click at [314, 183] on div at bounding box center [219, 185] width 310 height 103
paste div
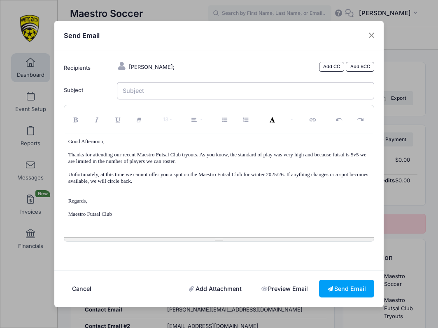
click at [193, 100] on input "Subject" at bounding box center [246, 91] width 258 height 18
type input "Maestro Futsal Club"
click at [353, 290] on button "Send Email" at bounding box center [346, 288] width 55 height 18
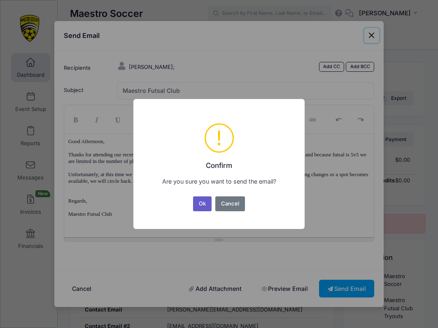
click at [200, 201] on button "Ok" at bounding box center [202, 203] width 19 height 15
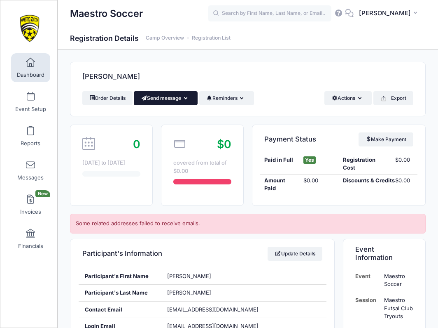
click at [162, 94] on button "Send message" at bounding box center [166, 98] width 64 height 14
click at [162, 117] on link "Send Email" at bounding box center [172, 118] width 50 height 16
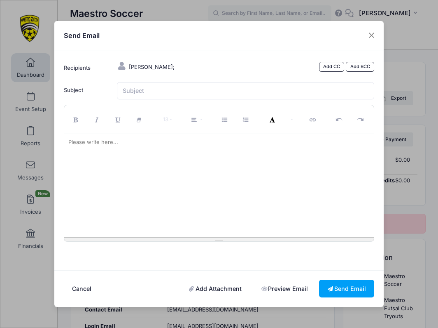
click at [158, 166] on div at bounding box center [219, 185] width 310 height 103
paste div
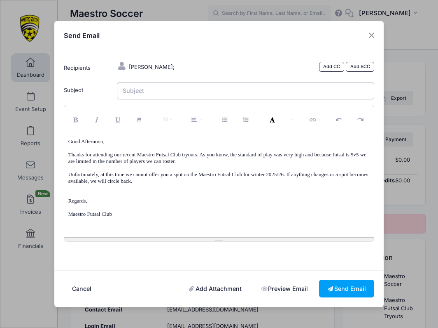
click at [150, 94] on input "Subject" at bounding box center [246, 91] width 258 height 18
type input "Maestro Futsal Club"
click at [344, 281] on button "Send Email" at bounding box center [346, 288] width 55 height 18
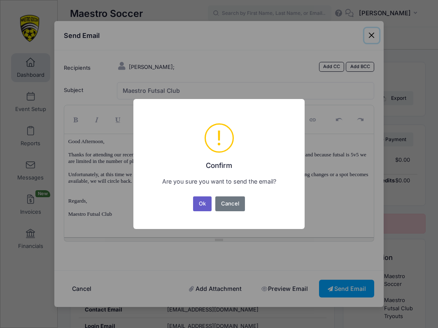
click at [201, 200] on button "Ok" at bounding box center [202, 203] width 19 height 15
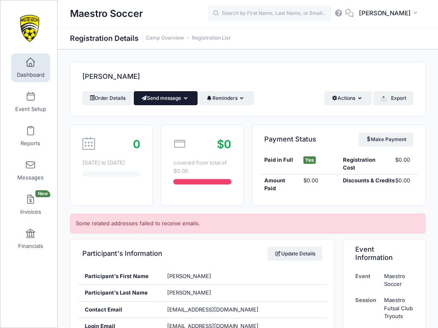
click at [171, 94] on button "Send message" at bounding box center [166, 98] width 64 height 14
click at [171, 115] on link "Send Email" at bounding box center [172, 118] width 50 height 16
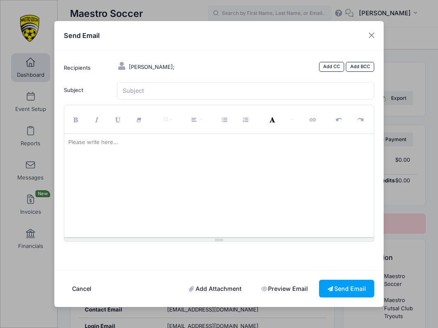
click at [144, 161] on div at bounding box center [219, 185] width 310 height 103
paste div
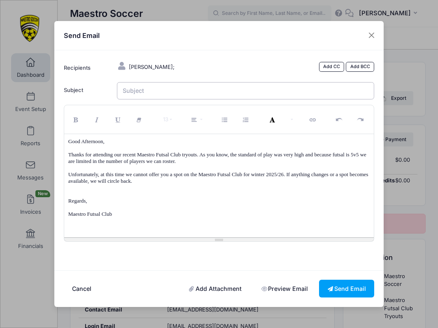
click at [145, 95] on input "Subject" at bounding box center [246, 91] width 258 height 18
type input "Maestro Futsal Club"
click at [358, 279] on button "Send Email" at bounding box center [346, 288] width 55 height 18
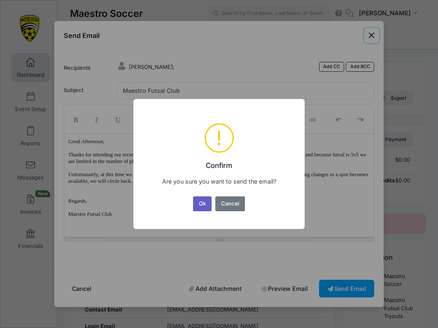
click at [204, 206] on button "Ok" at bounding box center [202, 203] width 19 height 15
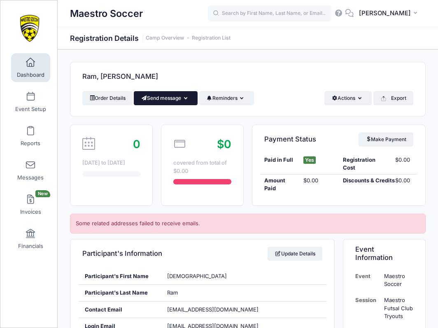
click at [162, 100] on button "Send message" at bounding box center [166, 98] width 64 height 14
click at [162, 114] on link "Send Email" at bounding box center [172, 118] width 50 height 16
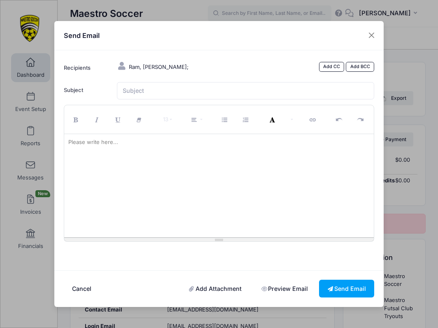
click at [150, 160] on div at bounding box center [219, 185] width 310 height 103
paste div
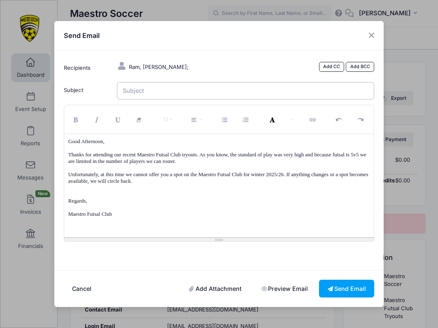
click at [154, 97] on input "Subject" at bounding box center [246, 91] width 258 height 18
type input "Maestro Futsal Club"
click at [335, 281] on button "Send Email" at bounding box center [346, 288] width 55 height 18
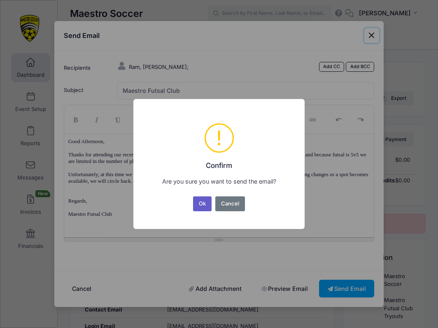
click at [206, 205] on button "Ok" at bounding box center [202, 203] width 19 height 15
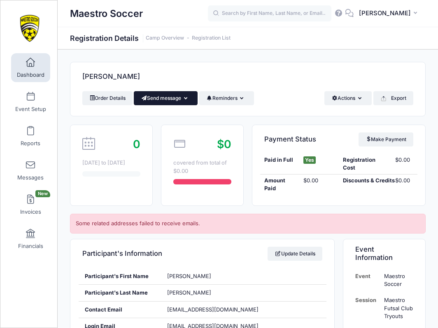
click at [180, 100] on button "Send message" at bounding box center [166, 98] width 64 height 14
click at [164, 121] on link "Send Email" at bounding box center [172, 118] width 50 height 16
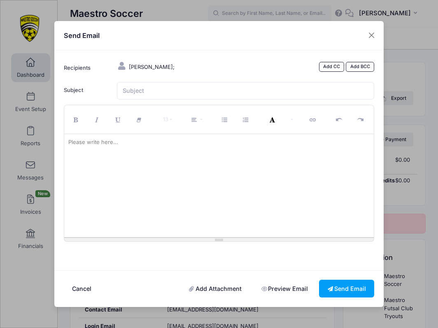
click at [167, 171] on div at bounding box center [219, 185] width 310 height 103
paste div
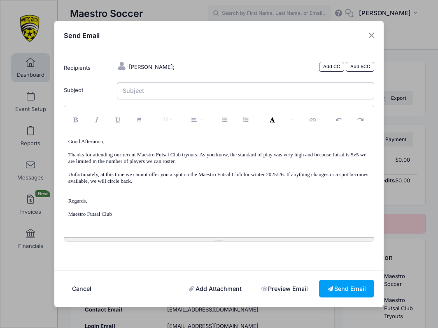
click at [164, 95] on input "Subject" at bounding box center [246, 91] width 258 height 18
type input "Maestro Futsal Club"
click at [347, 287] on button "Send Email" at bounding box center [346, 288] width 55 height 18
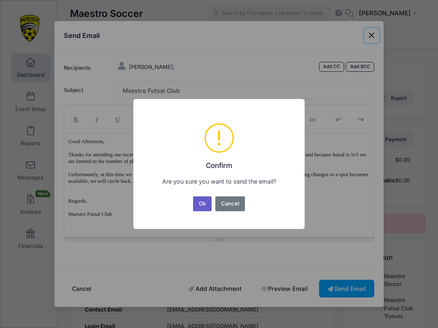
click at [203, 200] on button "Ok" at bounding box center [202, 203] width 19 height 15
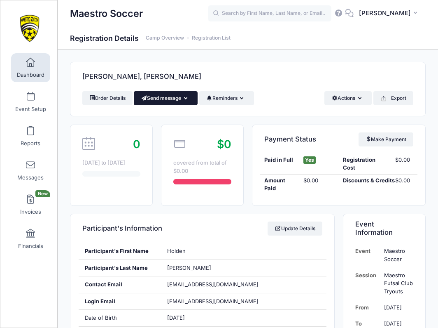
click at [168, 103] on button "Send message" at bounding box center [166, 98] width 64 height 14
click at [165, 116] on link "Send Email" at bounding box center [172, 118] width 50 height 16
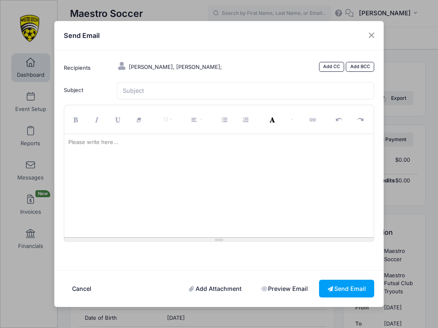
click at [315, 180] on div at bounding box center [219, 185] width 310 height 103
paste div
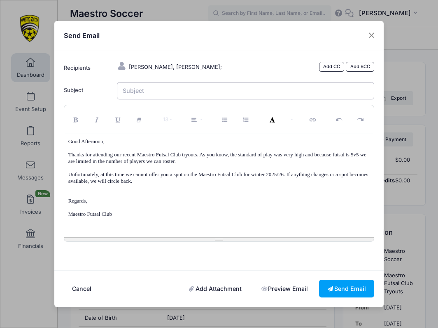
click at [174, 90] on input "Subject" at bounding box center [246, 91] width 258 height 18
type input "Maestro Futsal Club"
click at [339, 285] on button "Send Email" at bounding box center [346, 288] width 55 height 18
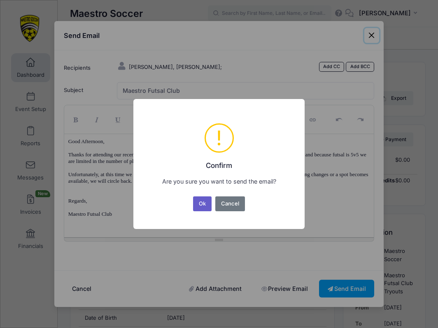
click at [204, 201] on button "Ok" at bounding box center [202, 203] width 19 height 15
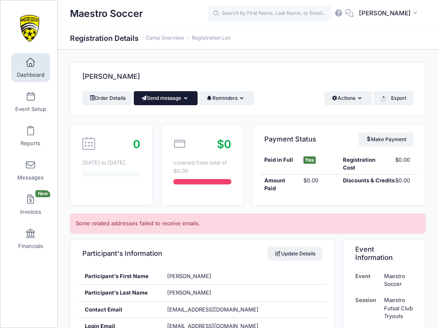
click at [160, 94] on button "Send message" at bounding box center [166, 98] width 64 height 14
click at [164, 118] on link "Send Email" at bounding box center [172, 118] width 50 height 16
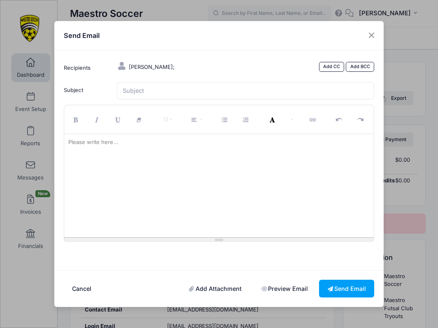
click at [301, 176] on div at bounding box center [219, 185] width 310 height 103
paste div
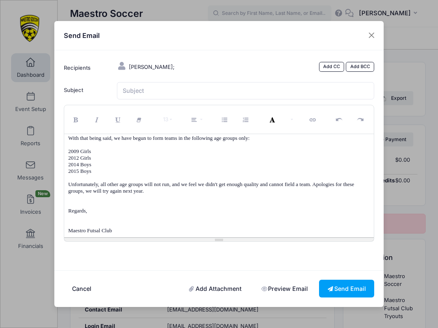
scroll to position [35, 0]
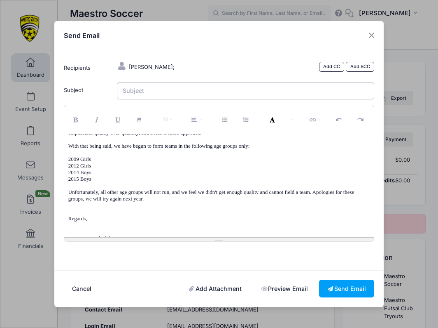
click at [186, 96] on input "Subject" at bounding box center [246, 91] width 258 height 18
type input "Maestro Futsal Club"
click at [264, 212] on p at bounding box center [219, 211] width 302 height 7
click at [336, 282] on button "Send Email" at bounding box center [346, 288] width 55 height 18
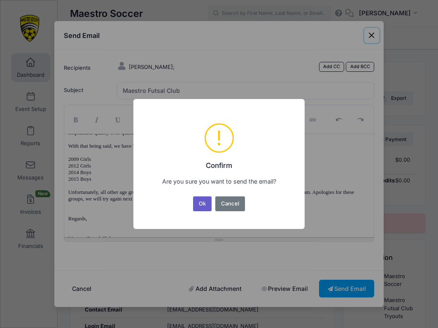
click at [204, 204] on button "Ok" at bounding box center [202, 203] width 19 height 15
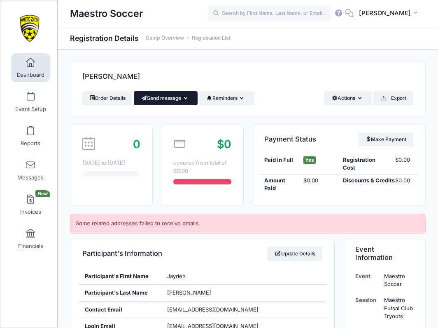
click at [159, 98] on button "Send message" at bounding box center [166, 98] width 64 height 14
click at [167, 117] on link "Send Email" at bounding box center [172, 118] width 50 height 16
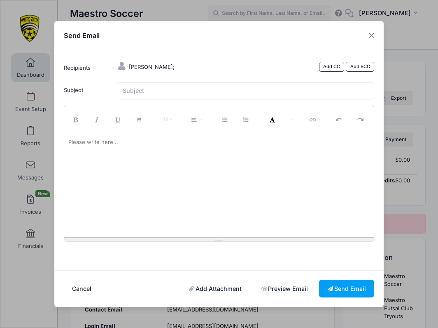
click at [129, 168] on div at bounding box center [219, 185] width 310 height 103
paste div
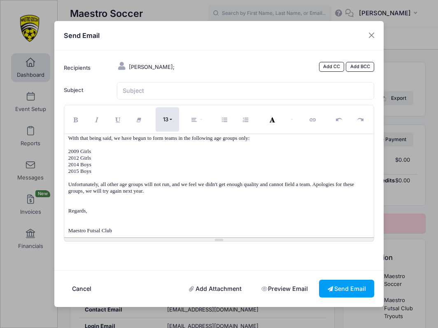
scroll to position [35, 0]
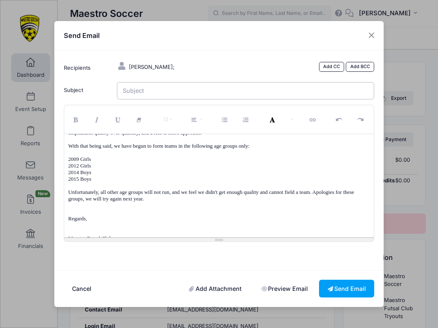
click at [152, 96] on input "Subject" at bounding box center [246, 91] width 258 height 18
type input "Maestro Futsal Club"
click at [340, 288] on button "Send Email" at bounding box center [346, 288] width 55 height 18
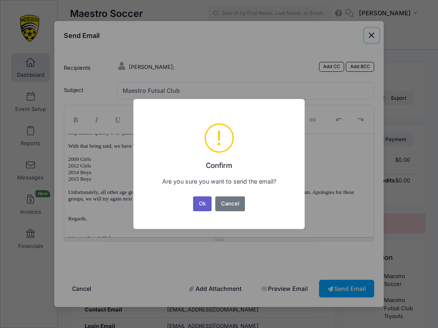
click at [205, 201] on button "Ok" at bounding box center [202, 203] width 19 height 15
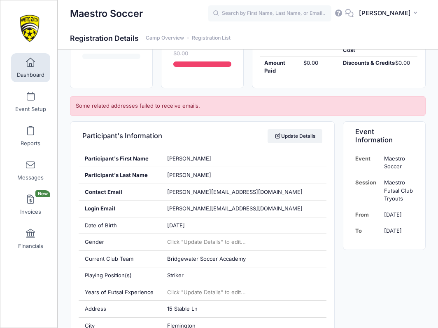
scroll to position [10, 0]
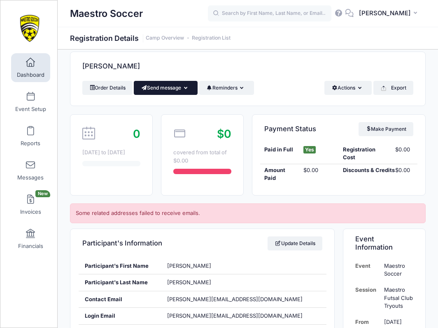
click at [165, 89] on button "Send message" at bounding box center [166, 88] width 64 height 14
click at [168, 105] on link "Send Email" at bounding box center [172, 108] width 50 height 16
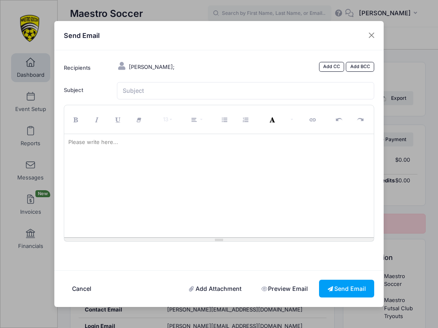
click at [152, 165] on div at bounding box center [219, 185] width 310 height 103
paste div
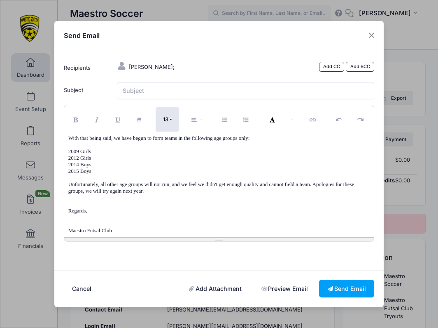
scroll to position [35, 0]
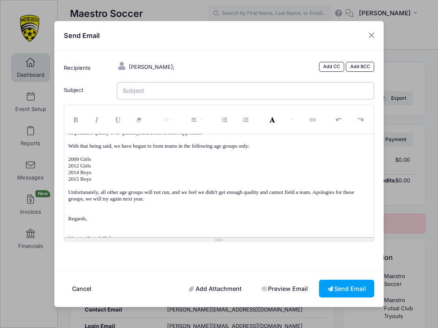
click at [150, 100] on input "Subject" at bounding box center [246, 91] width 258 height 18
type input "Maestro Futsal Club"
click at [345, 280] on button "Send Email" at bounding box center [346, 288] width 55 height 18
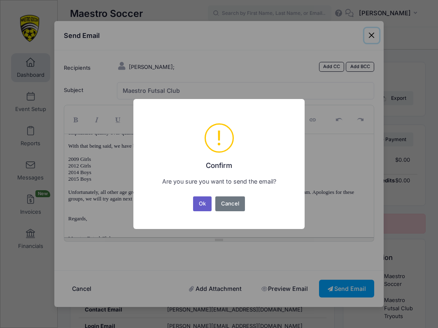
click at [200, 205] on button "Ok" at bounding box center [202, 203] width 19 height 15
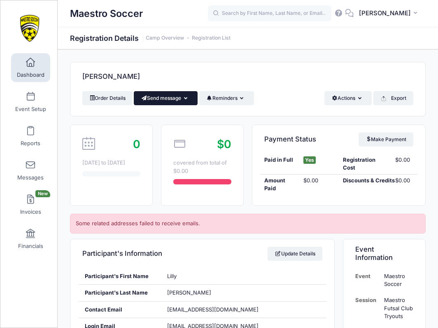
click at [172, 105] on button "Send message" at bounding box center [166, 98] width 64 height 14
click at [171, 112] on link "Send Email" at bounding box center [172, 118] width 50 height 16
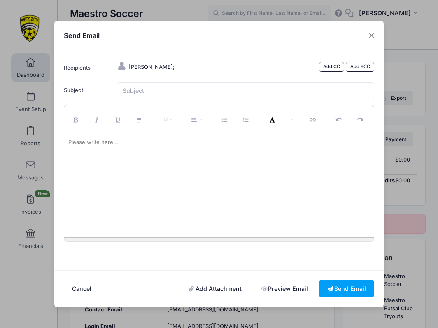
click at [143, 166] on div at bounding box center [219, 185] width 310 height 103
paste div
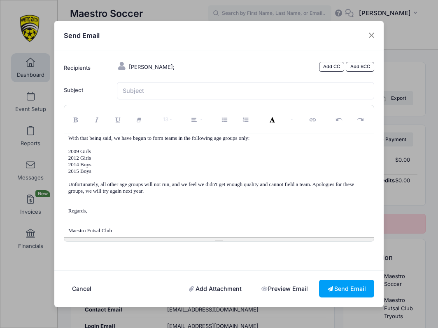
scroll to position [35, 0]
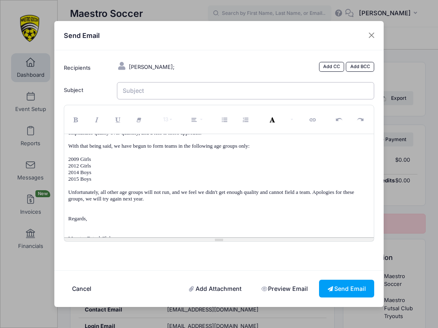
click at [137, 100] on input "Subject" at bounding box center [246, 91] width 258 height 18
type input "Maestro Futsal Club"
click at [342, 283] on button "Send Email" at bounding box center [346, 288] width 55 height 18
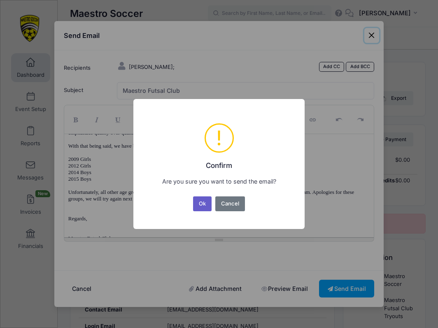
click at [204, 204] on button "Ok" at bounding box center [202, 203] width 19 height 15
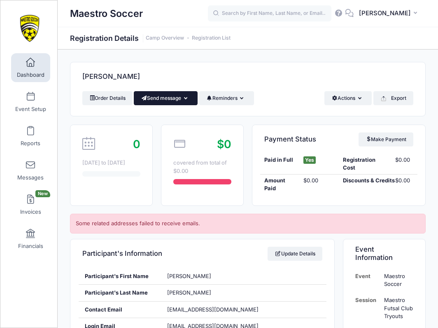
click at [161, 103] on button "Send message" at bounding box center [166, 98] width 64 height 14
click at [162, 116] on link "Send Email" at bounding box center [172, 118] width 50 height 16
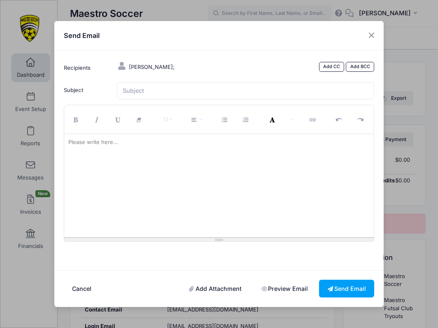
click at [129, 152] on div at bounding box center [219, 185] width 310 height 103
paste div
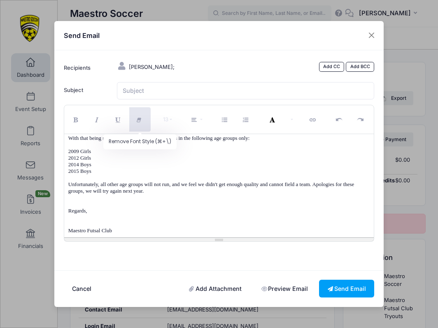
scroll to position [35, 0]
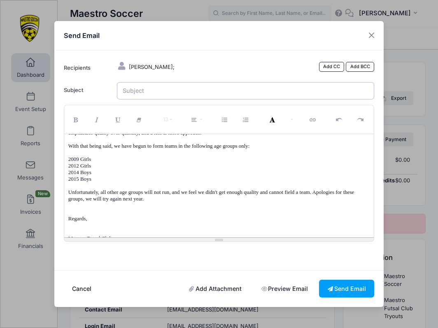
click at [145, 99] on input "Subject" at bounding box center [246, 91] width 258 height 18
type input "Maestro Futsal Club"
click at [346, 281] on button "Send Email" at bounding box center [346, 288] width 55 height 18
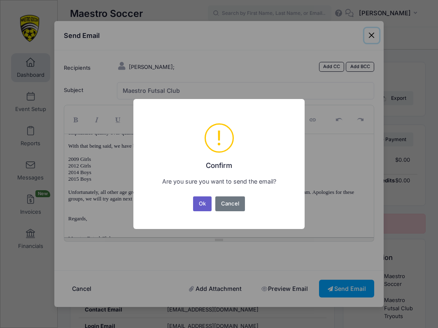
click at [201, 204] on button "Ok" at bounding box center [202, 203] width 19 height 15
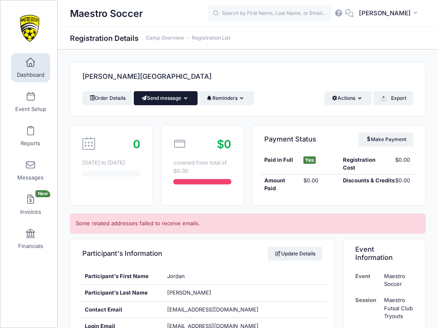
click at [156, 94] on button "Send message" at bounding box center [166, 98] width 64 height 14
click at [162, 121] on link "Send Email" at bounding box center [172, 118] width 50 height 16
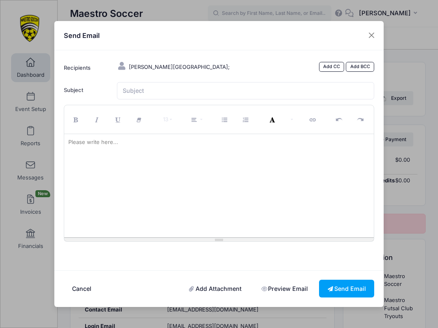
click at [288, 166] on div at bounding box center [219, 185] width 310 height 103
paste div
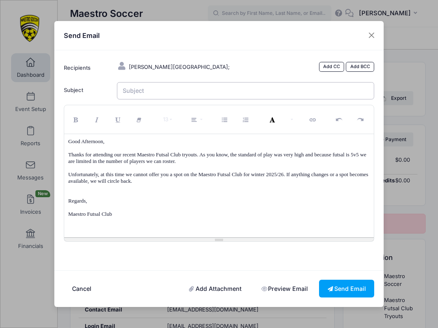
click at [227, 92] on input "Subject" at bounding box center [246, 91] width 258 height 18
type input "Maestro Futsal Club"
click at [346, 284] on button "Send Email" at bounding box center [346, 288] width 55 height 18
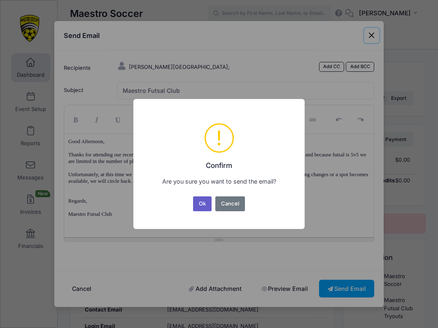
click at [202, 208] on button "Ok" at bounding box center [202, 203] width 19 height 15
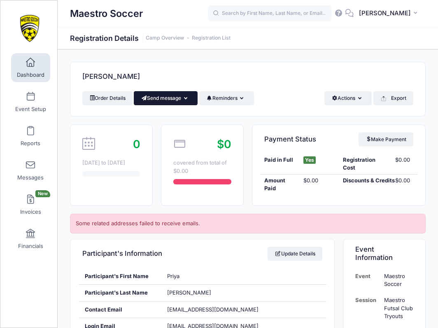
click at [163, 99] on button "Send message" at bounding box center [166, 98] width 64 height 14
click at [165, 118] on link "Send Email" at bounding box center [172, 118] width 50 height 16
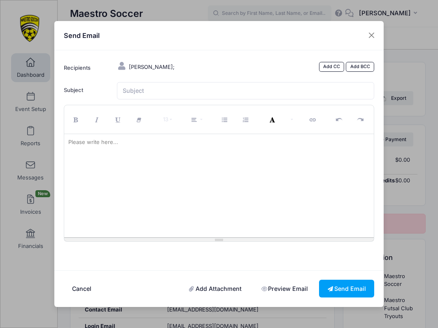
click at [321, 173] on div at bounding box center [219, 185] width 310 height 103
paste div
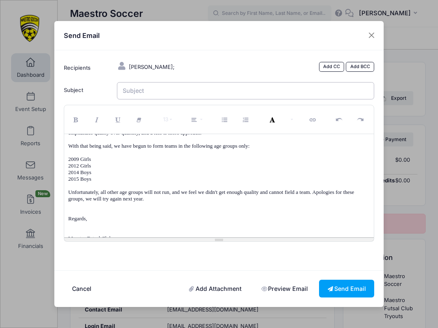
click at [218, 88] on input "Subject" at bounding box center [246, 91] width 258 height 18
type input "Maestro Futsal Club"
click at [208, 176] on p "2015 Boys" at bounding box center [219, 179] width 302 height 7
click at [343, 287] on button "Send Email" at bounding box center [346, 288] width 55 height 18
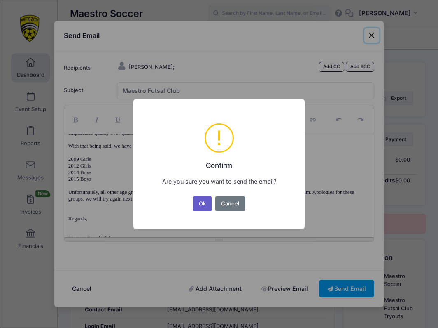
click at [206, 204] on button "Ok" at bounding box center [202, 203] width 19 height 15
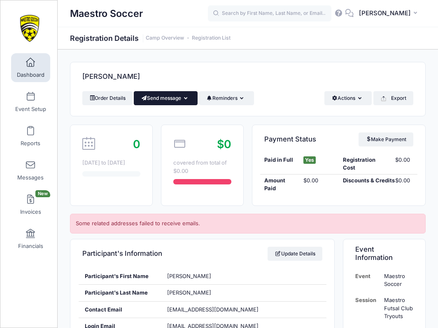
click at [161, 95] on button "Send message" at bounding box center [166, 98] width 64 height 14
click at [162, 114] on link "Send Email" at bounding box center [172, 118] width 50 height 16
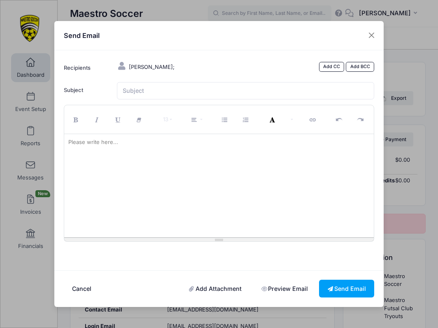
click at [320, 174] on div at bounding box center [219, 185] width 310 height 103
paste div
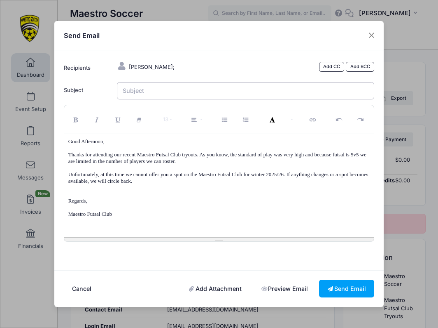
click at [233, 98] on input "Subject" at bounding box center [246, 91] width 258 height 18
type input "Maestro Futsal Club"
click at [336, 279] on button "Send Email" at bounding box center [346, 288] width 55 height 18
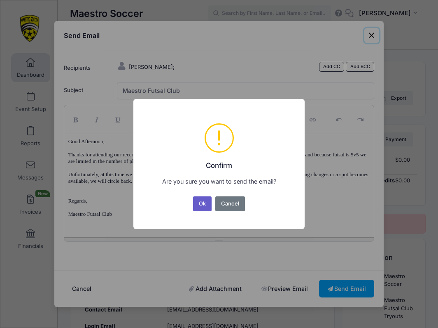
click at [209, 201] on button "Ok" at bounding box center [202, 203] width 19 height 15
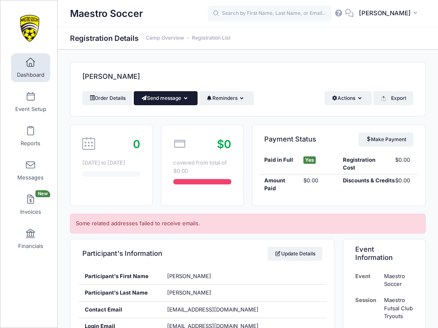
click at [171, 100] on button "Send message" at bounding box center [166, 98] width 64 height 14
click at [174, 117] on link "Send Email" at bounding box center [172, 118] width 50 height 16
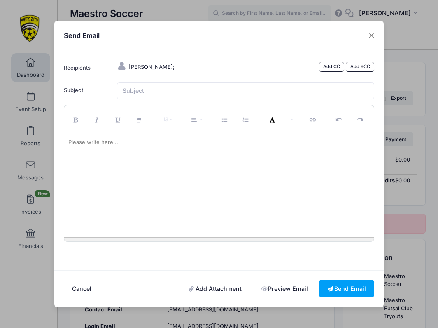
click at [129, 176] on div at bounding box center [219, 185] width 310 height 103
click at [330, 161] on div at bounding box center [219, 185] width 310 height 103
paste div
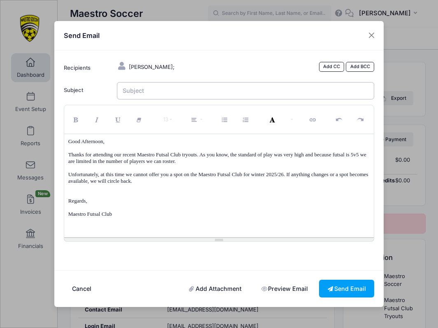
click at [199, 97] on input "Subject" at bounding box center [246, 91] width 258 height 18
type input "Maestro Futsal Club"
click at [349, 281] on button "Send Email" at bounding box center [346, 288] width 55 height 18
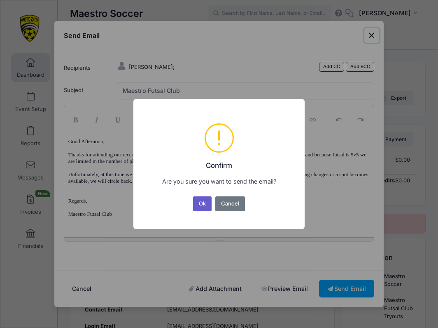
click at [208, 204] on button "Ok" at bounding box center [202, 203] width 19 height 15
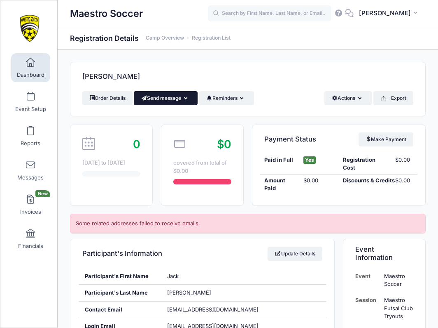
click at [161, 96] on button "Send message" at bounding box center [166, 98] width 64 height 14
click at [163, 119] on link "Send Email" at bounding box center [172, 118] width 50 height 16
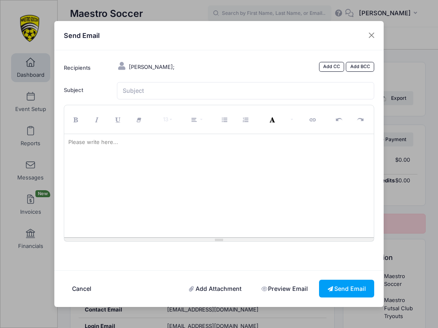
click at [333, 181] on div at bounding box center [219, 185] width 310 height 103
paste div
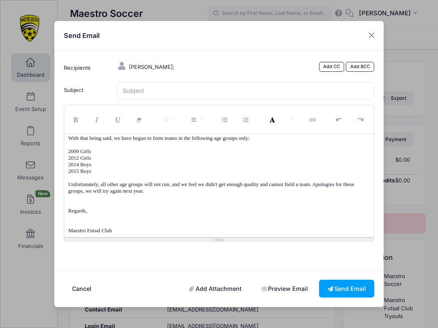
scroll to position [35, 0]
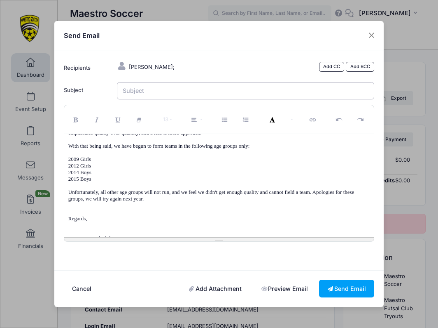
click at [191, 99] on input "Subject" at bounding box center [246, 91] width 258 height 18
type input "Maestro Futsal Club"
click at [350, 281] on button "Send Email" at bounding box center [346, 288] width 55 height 18
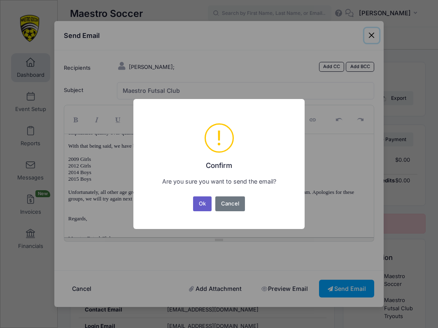
click at [201, 202] on button "Ok" at bounding box center [202, 203] width 19 height 15
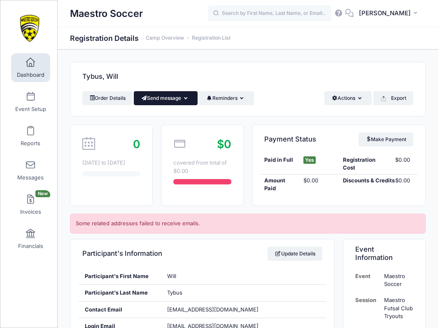
click at [147, 99] on span "button" at bounding box center [144, 98] width 6 height 5
click at [156, 115] on link "Send Email" at bounding box center [172, 118] width 50 height 16
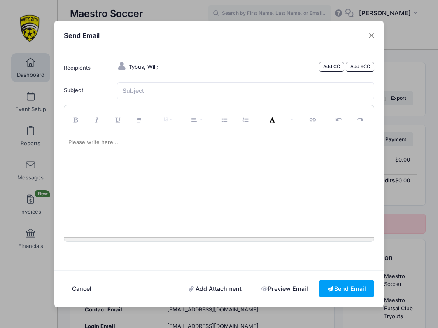
click at [165, 187] on div at bounding box center [219, 185] width 310 height 103
paste div
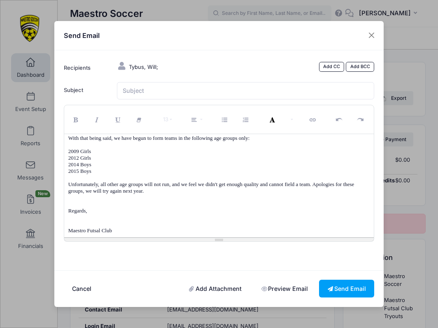
scroll to position [35, 0]
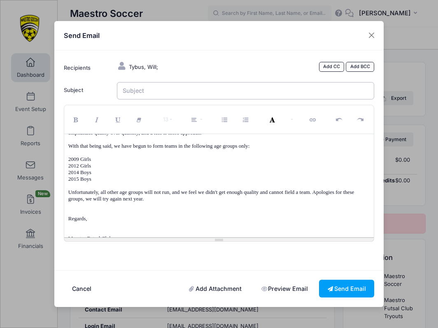
click at [148, 96] on input "Subject" at bounding box center [246, 91] width 258 height 18
type input "Maestro Futsal Club"
click at [340, 279] on button "Send Email" at bounding box center [346, 288] width 55 height 18
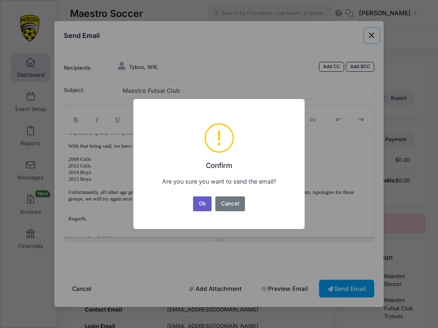
click at [199, 199] on button "Ok" at bounding box center [202, 203] width 19 height 15
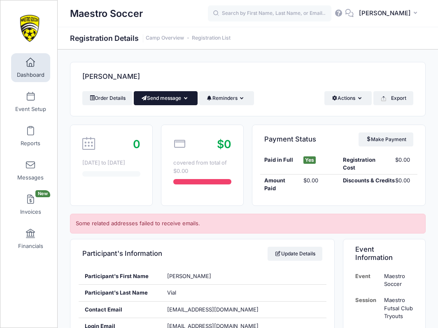
click at [175, 97] on button "Send message" at bounding box center [166, 98] width 64 height 14
click at [168, 114] on link "Send Email" at bounding box center [172, 118] width 50 height 16
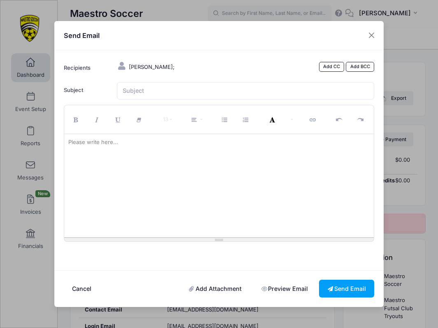
click at [298, 191] on div at bounding box center [219, 185] width 310 height 103
paste div
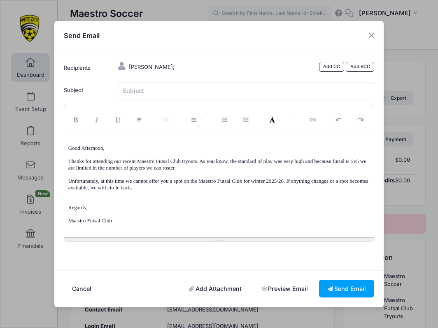
click at [66, 149] on div "Good Afternoon, Thanks for attending our recent Maestro Futsal Club tryouts. As…" at bounding box center [219, 185] width 310 height 103
click at [69, 151] on p "Good Afternoon," at bounding box center [219, 148] width 302 height 7
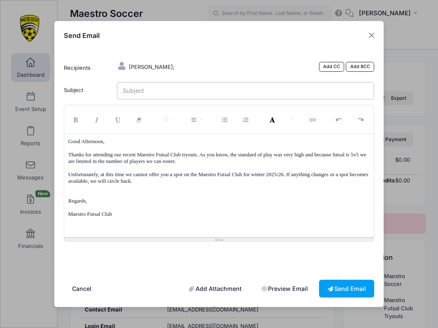
click at [140, 95] on input "Subject" at bounding box center [246, 91] width 258 height 18
type input "Maestro Futsal Club"
click at [343, 279] on button "Send Email" at bounding box center [346, 288] width 55 height 18
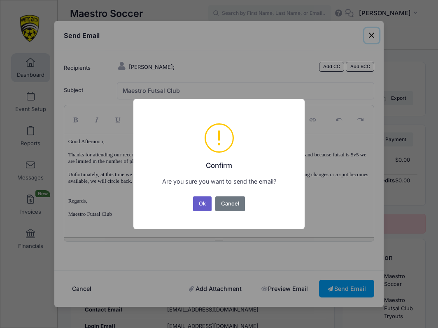
click at [206, 202] on button "Ok" at bounding box center [202, 203] width 19 height 15
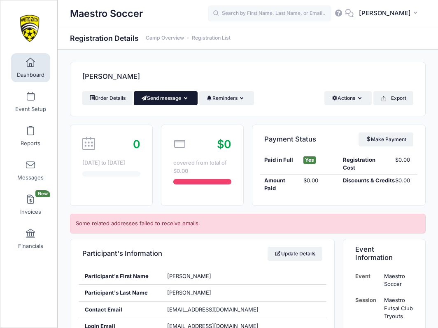
click at [170, 101] on button "Send message" at bounding box center [166, 98] width 64 height 14
click at [170, 117] on link "Send Email" at bounding box center [172, 118] width 50 height 16
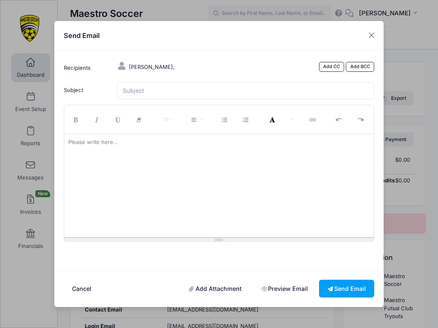
click at [325, 165] on div at bounding box center [219, 185] width 310 height 103
paste div
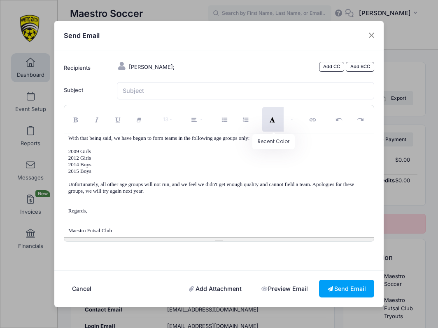
scroll to position [35, 0]
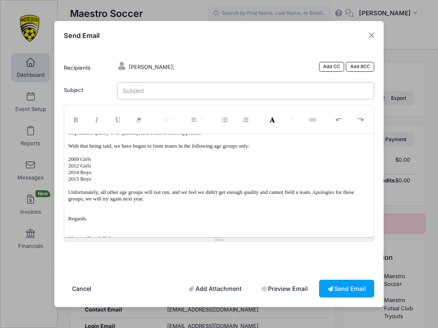
click at [225, 100] on input "Subject" at bounding box center [246, 91] width 258 height 18
type input "Maestro Futsal Club"
click at [241, 179] on p "2015 Boys" at bounding box center [219, 179] width 302 height 7
click at [332, 279] on button "Send Email" at bounding box center [346, 288] width 55 height 18
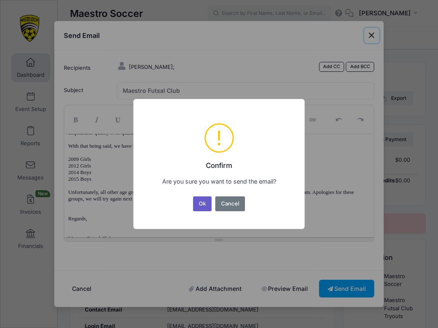
click at [200, 203] on button "Ok" at bounding box center [202, 203] width 19 height 15
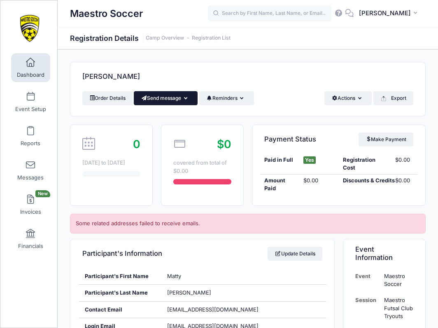
click at [154, 100] on button "Send message" at bounding box center [166, 98] width 64 height 14
click at [166, 117] on link "Send Email" at bounding box center [172, 118] width 50 height 16
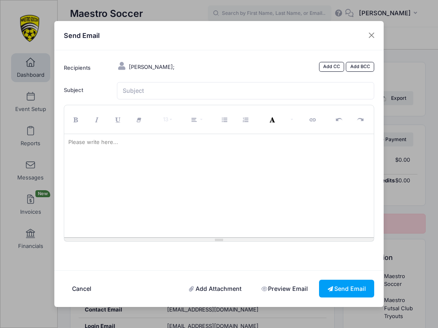
click at [336, 167] on div at bounding box center [219, 185] width 310 height 103
paste div
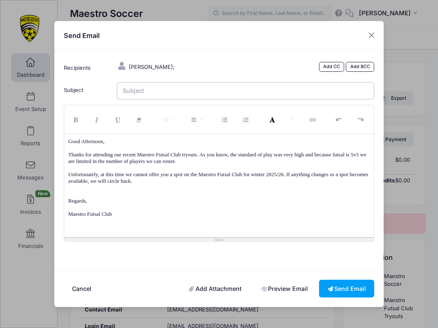
click at [173, 99] on input "Subject" at bounding box center [246, 91] width 258 height 18
type input "Maestro Futsal Club"
click at [346, 281] on button "Send Email" at bounding box center [346, 288] width 55 height 18
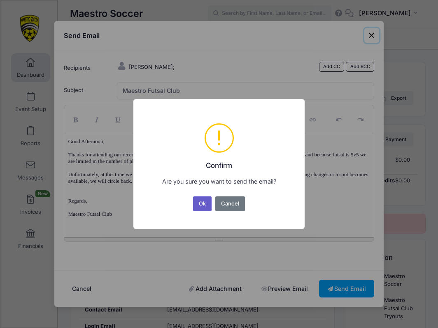
click at [201, 200] on button "Ok" at bounding box center [202, 203] width 19 height 15
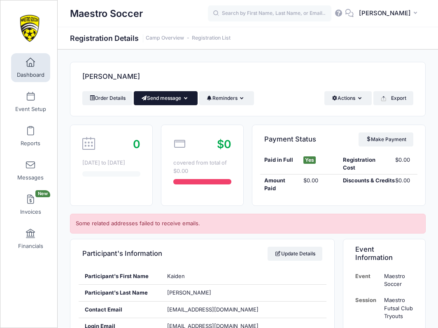
click at [172, 98] on button "Send message" at bounding box center [166, 98] width 64 height 14
click at [164, 114] on link "Send Email" at bounding box center [172, 118] width 50 height 16
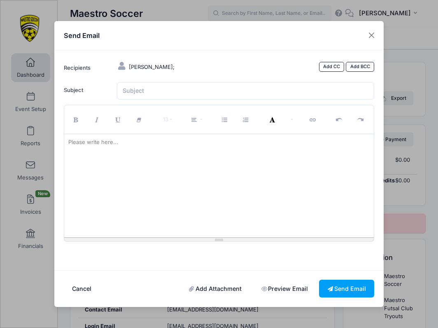
click at [333, 170] on div at bounding box center [219, 185] width 310 height 103
paste div
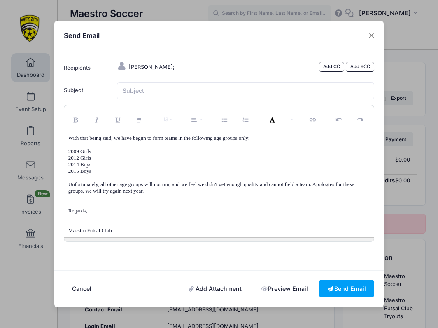
scroll to position [35, 0]
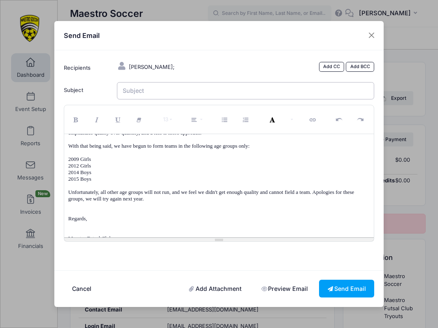
click at [236, 89] on input "Subject" at bounding box center [246, 91] width 258 height 18
type input "Maestro Futsal Club"
click at [345, 283] on button "Send Email" at bounding box center [346, 288] width 55 height 18
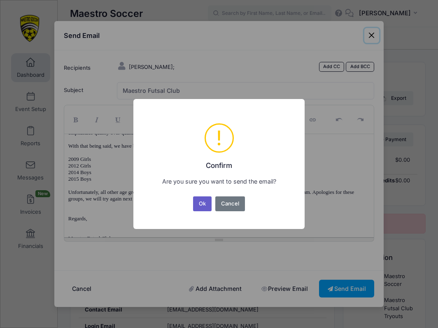
click at [204, 201] on button "Ok" at bounding box center [202, 203] width 19 height 15
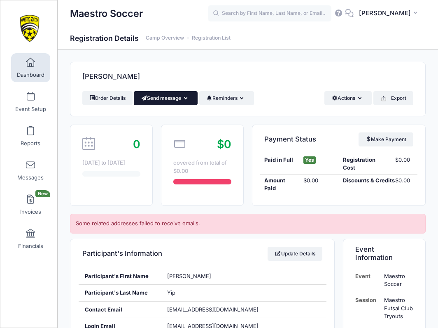
click at [171, 94] on button "Send message" at bounding box center [166, 98] width 64 height 14
click at [164, 116] on link "Send Email" at bounding box center [172, 118] width 50 height 16
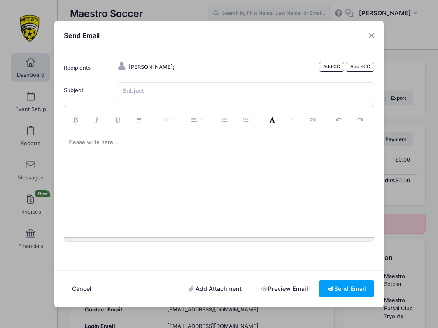
click at [307, 173] on div at bounding box center [219, 185] width 310 height 103
paste div
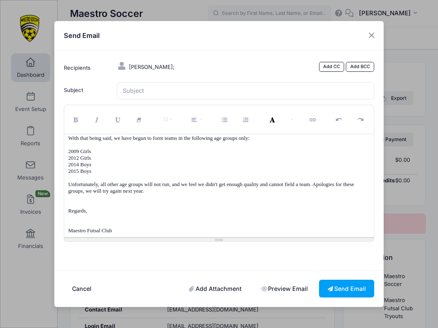
scroll to position [35, 0]
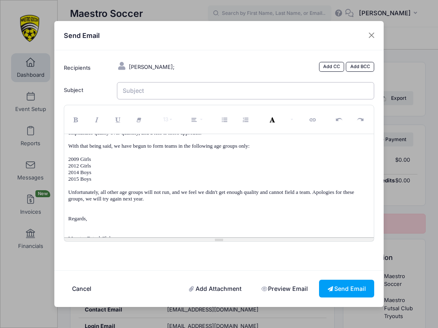
click at [160, 94] on input "Subject" at bounding box center [246, 91] width 258 height 18
type input "Maestro Futsal Club"
click at [359, 283] on button "Send Email" at bounding box center [346, 288] width 55 height 18
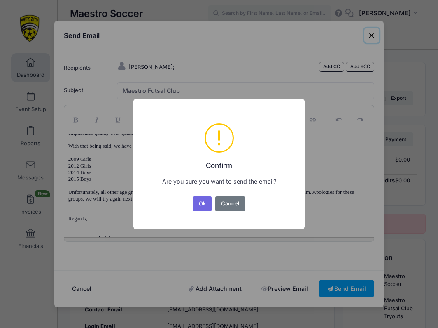
click at [212, 207] on div "Ok No Cancel" at bounding box center [219, 203] width 55 height 18
click at [203, 205] on button "Ok" at bounding box center [202, 203] width 19 height 15
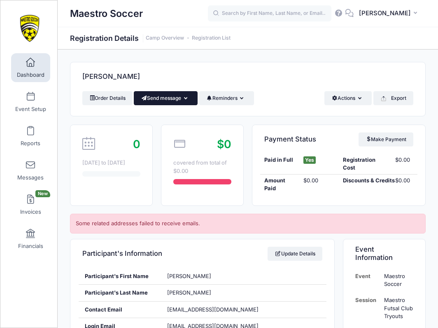
click at [162, 94] on button "Send message" at bounding box center [166, 98] width 64 height 14
click at [164, 122] on link "Send Email" at bounding box center [172, 118] width 50 height 16
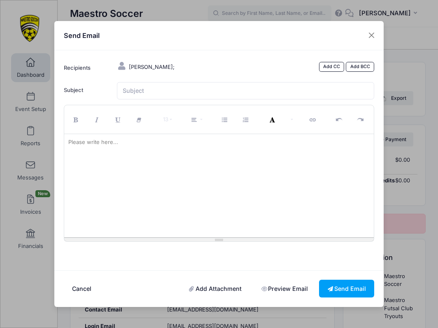
click at [160, 180] on div at bounding box center [219, 185] width 310 height 103
paste div
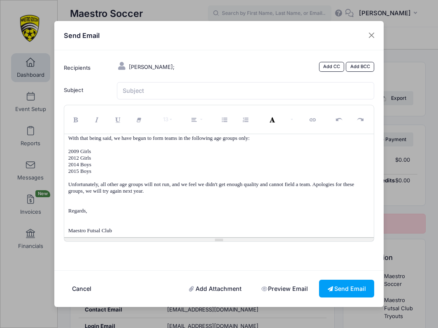
scroll to position [35, 0]
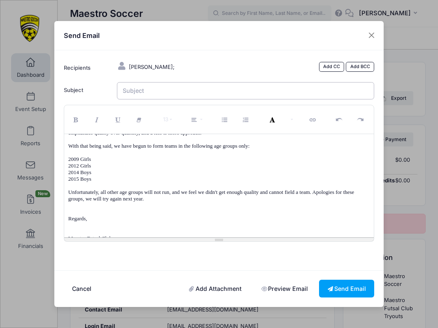
click at [144, 97] on input "Subject" at bounding box center [246, 91] width 258 height 18
type input "Maestro Futsal Club"
click at [340, 285] on button "Send Email" at bounding box center [346, 288] width 55 height 18
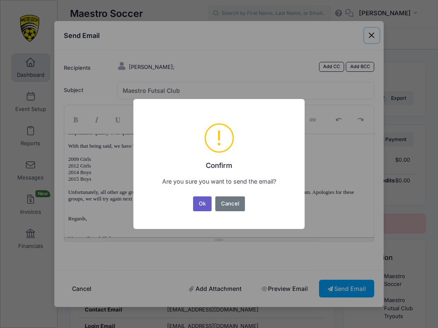
click at [196, 201] on button "Ok" at bounding box center [202, 203] width 19 height 15
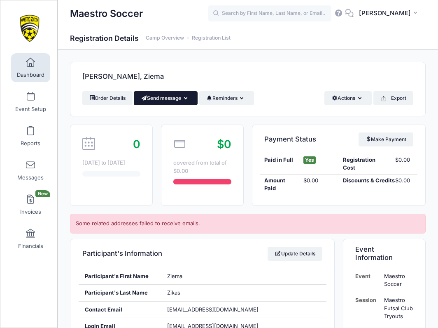
click at [171, 101] on button "Send message" at bounding box center [166, 98] width 64 height 14
click at [171, 114] on link "Send Email" at bounding box center [172, 118] width 50 height 16
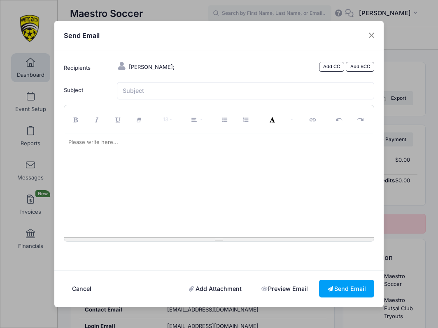
click at [149, 185] on div at bounding box center [219, 185] width 310 height 103
paste div
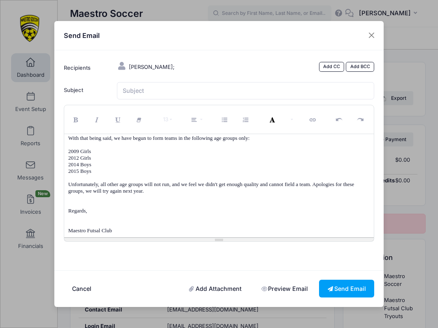
scroll to position [35, 0]
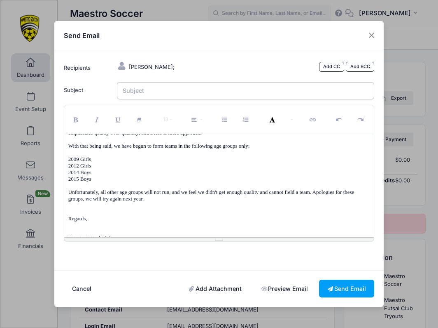
click at [138, 92] on input "Subject" at bounding box center [246, 91] width 258 height 18
type input "Maestro Futsal Club"
click at [339, 280] on button "Send Email" at bounding box center [346, 288] width 55 height 18
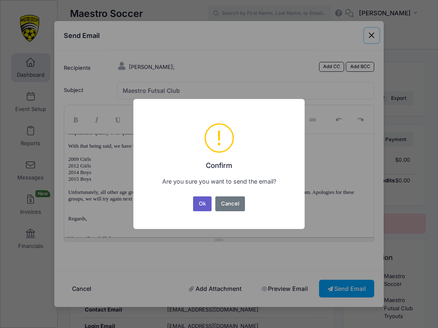
click at [199, 200] on button "Ok" at bounding box center [202, 203] width 19 height 15
